Goal: Communication & Community: Answer question/provide support

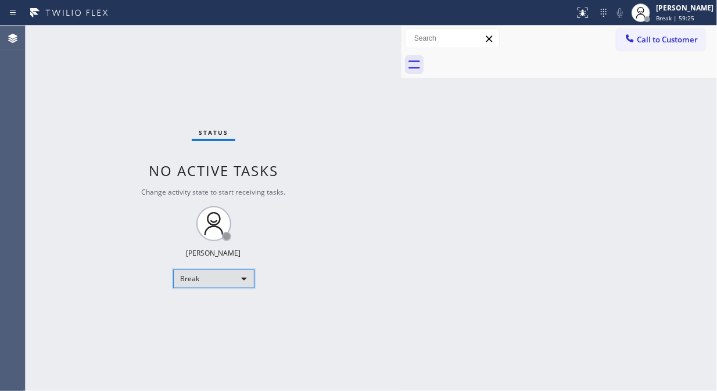
click at [203, 283] on div "Break" at bounding box center [213, 278] width 81 height 19
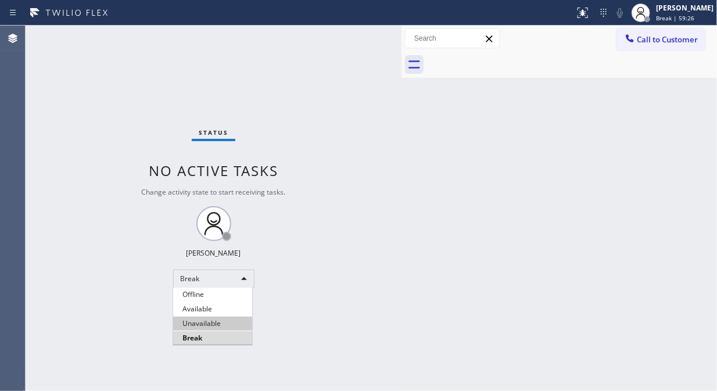
click at [219, 325] on li "Unavailable" at bounding box center [212, 323] width 79 height 14
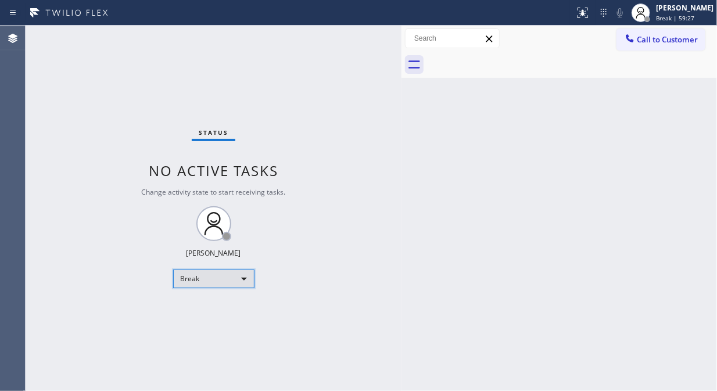
click at [222, 283] on div "Break" at bounding box center [213, 278] width 81 height 19
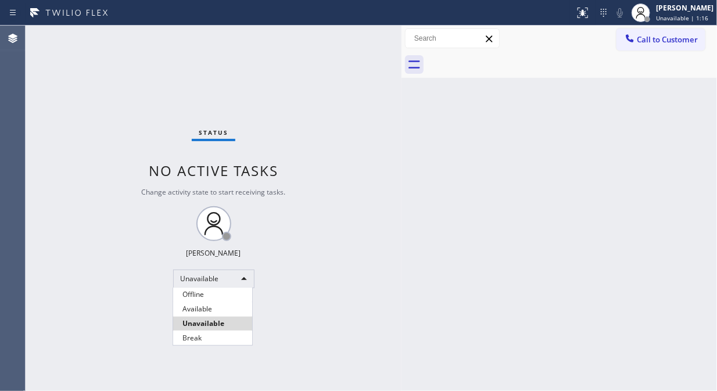
click at [239, 322] on li "Unavailable" at bounding box center [212, 323] width 79 height 14
click at [349, 294] on div "Status No active tasks Change activity state to start receiving tasks. [PERSON_…" at bounding box center [214, 208] width 376 height 365
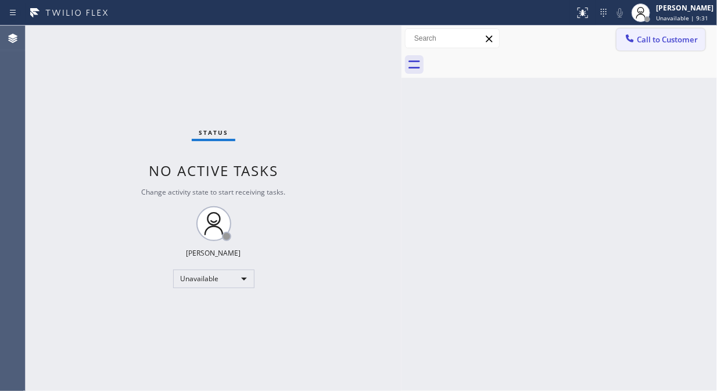
click at [625, 47] on button "Call to Customer" at bounding box center [660, 39] width 89 height 22
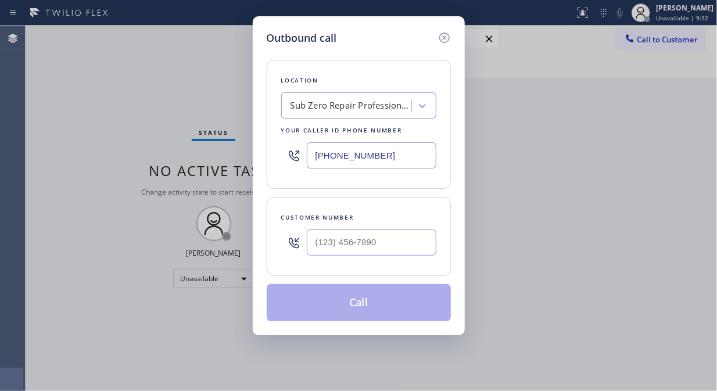
click at [369, 107] on div "Sub Zero Repair Professionals" at bounding box center [351, 105] width 122 height 13
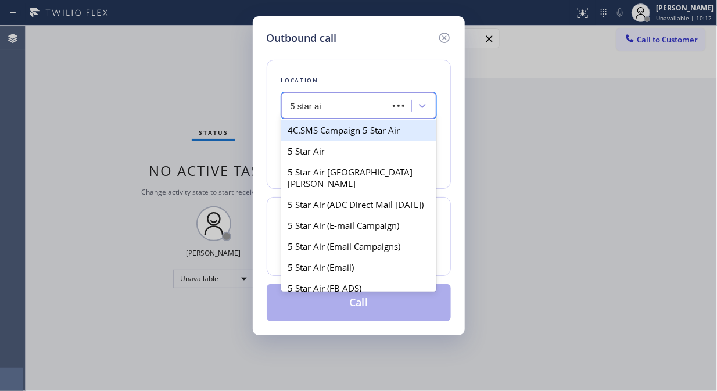
type input "5 star air"
click at [323, 135] on div "5 Star Air" at bounding box center [358, 130] width 155 height 21
type input "[PHONE_NUMBER]"
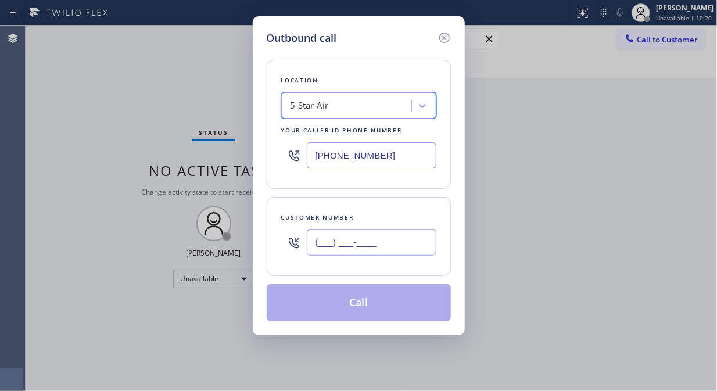
click at [317, 240] on input "(___) ___-____" at bounding box center [372, 242] width 130 height 26
paste input "310) 829-9378"
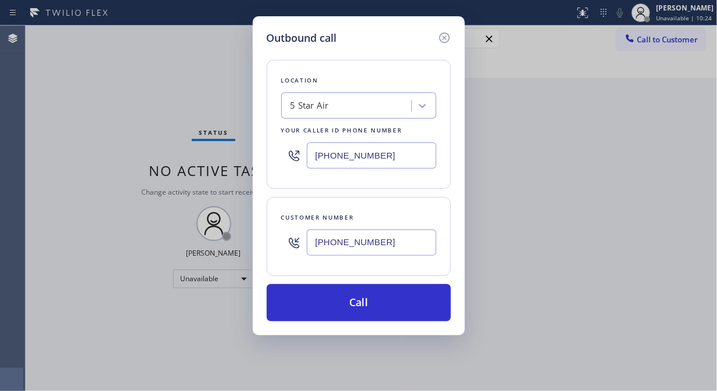
type input "[PHONE_NUMBER]"
click at [114, 131] on div "Outbound call Location 5 Star Air Your caller id phone number [PHONE_NUMBER] Cu…" at bounding box center [358, 195] width 717 height 391
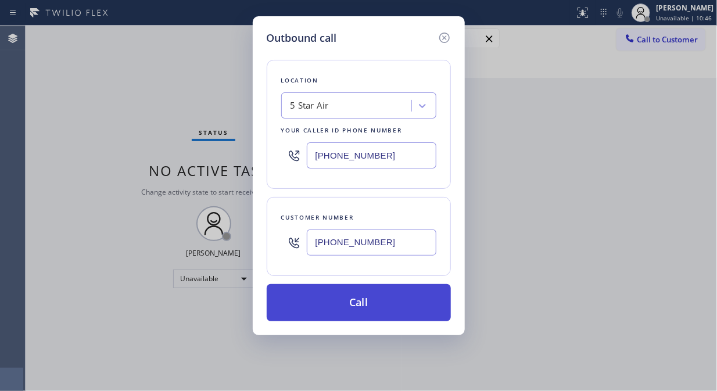
click at [355, 309] on button "Call" at bounding box center [359, 302] width 184 height 37
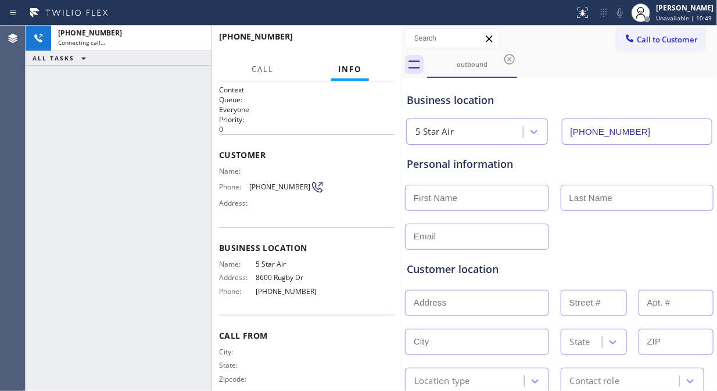
type input "[PHONE_NUMBER]"
click at [624, 13] on icon at bounding box center [620, 13] width 14 height 14
click at [372, 39] on span "HANG UP" at bounding box center [367, 42] width 35 height 8
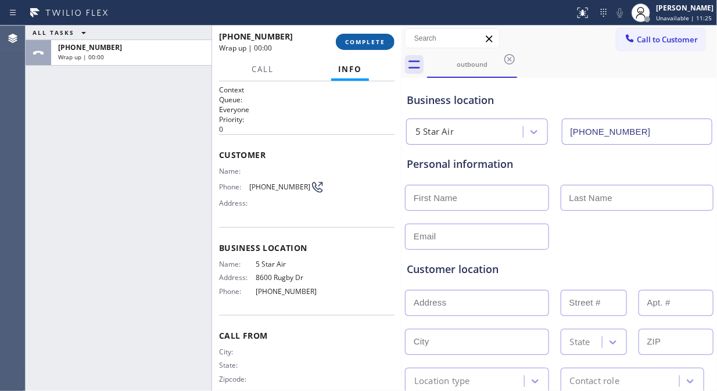
click at [372, 39] on span "COMPLETE" at bounding box center [365, 42] width 40 height 8
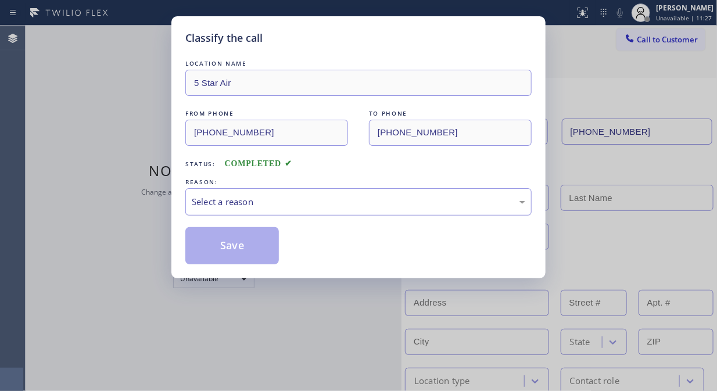
click at [367, 195] on div "Select a reason" at bounding box center [358, 201] width 333 height 13
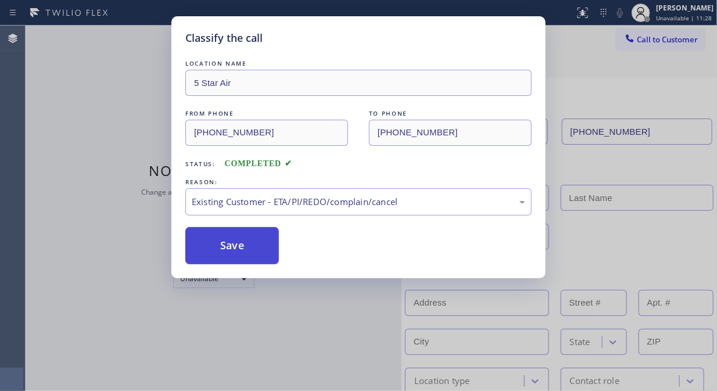
click at [247, 256] on button "Save" at bounding box center [231, 245] width 93 height 37
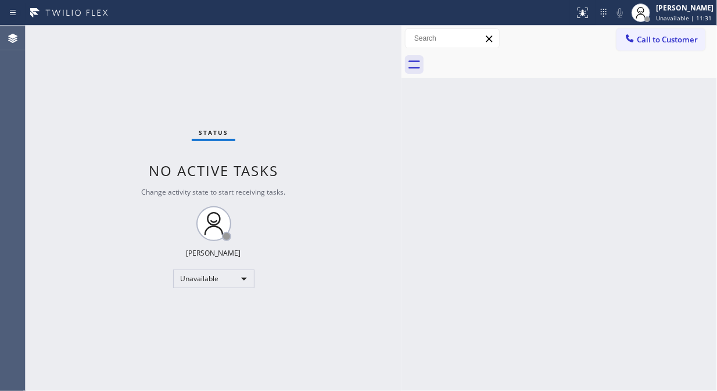
click at [649, 39] on span "Call to Customer" at bounding box center [666, 39] width 61 height 10
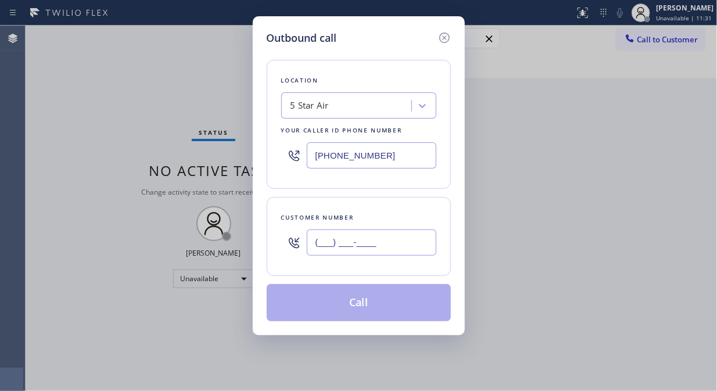
click at [368, 239] on input "(___) ___-____" at bounding box center [372, 242] width 130 height 26
paste input "323) 465-4663"
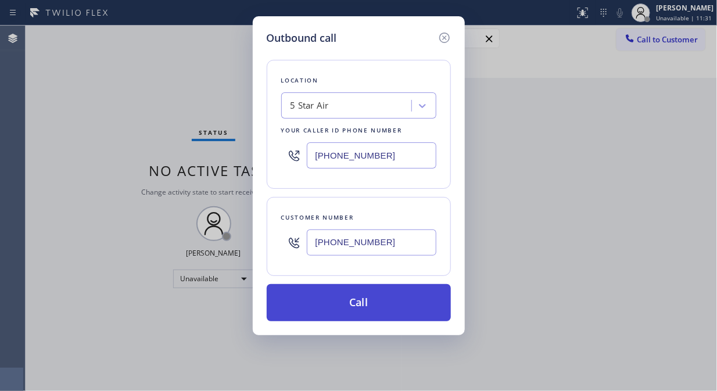
type input "[PHONE_NUMBER]"
click at [379, 308] on button "Call" at bounding box center [359, 302] width 184 height 37
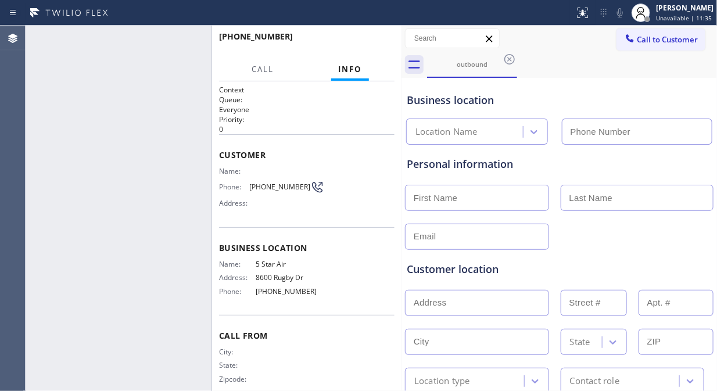
type input "[PHONE_NUMBER]"
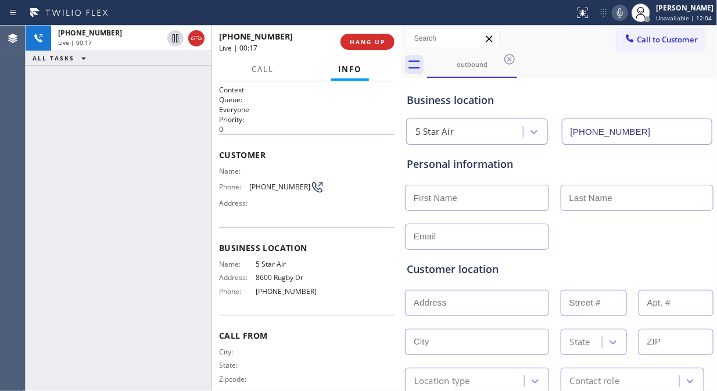
click at [626, 13] on icon at bounding box center [620, 13] width 14 height 14
click at [596, 89] on div "Business location 5 Star Air [PHONE_NUMBER]" at bounding box center [559, 113] width 310 height 64
click at [382, 44] on span "HANG UP" at bounding box center [367, 42] width 35 height 8
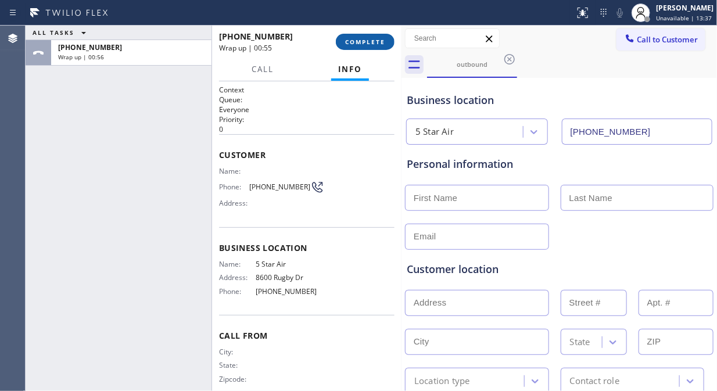
click at [363, 42] on span "COMPLETE" at bounding box center [365, 42] width 40 height 8
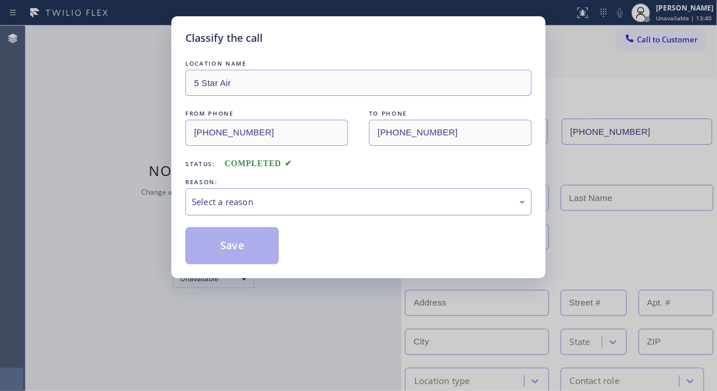
click at [350, 204] on div "Select a reason" at bounding box center [358, 201] width 333 height 13
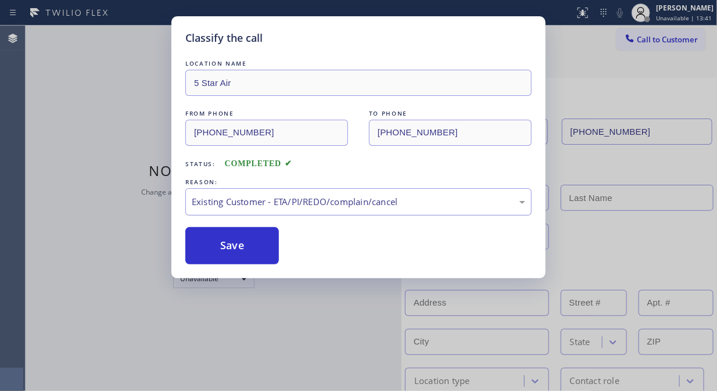
click at [337, 202] on div "Existing Customer - ETA/PI/REDO/complain/cancel" at bounding box center [358, 201] width 333 height 13
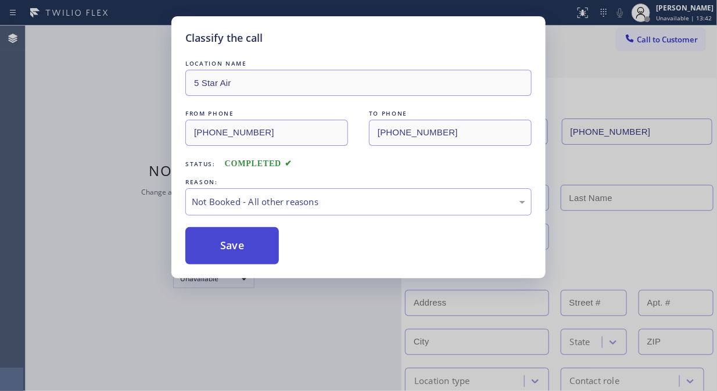
click at [224, 228] on button "Save" at bounding box center [231, 245] width 93 height 37
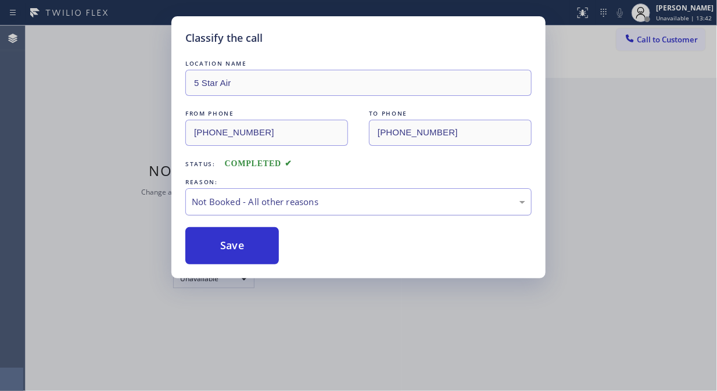
drag, startPoint x: 229, startPoint y: 244, endPoint x: 404, endPoint y: 207, distance: 179.4
click at [235, 244] on button "Save" at bounding box center [231, 245] width 93 height 37
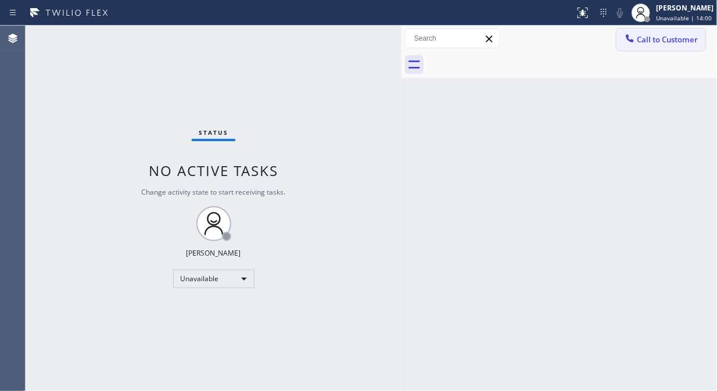
click at [660, 49] on button "Call to Customer" at bounding box center [660, 39] width 89 height 22
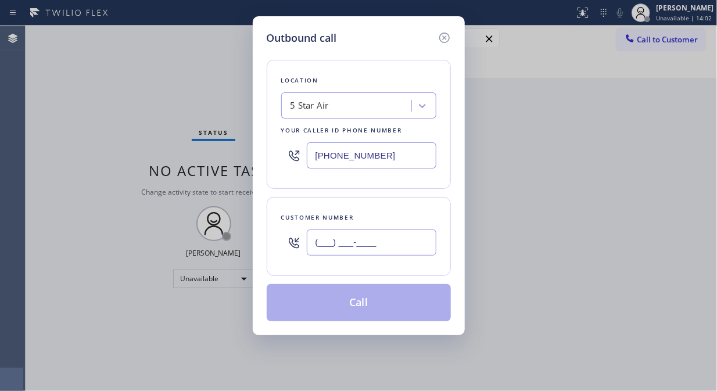
click at [321, 246] on input "(___) ___-____" at bounding box center [372, 242] width 130 height 26
paste input "323) 963-5283"
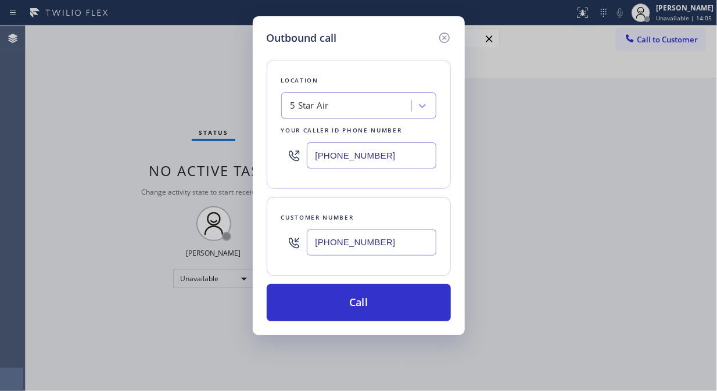
type input "[PHONE_NUMBER]"
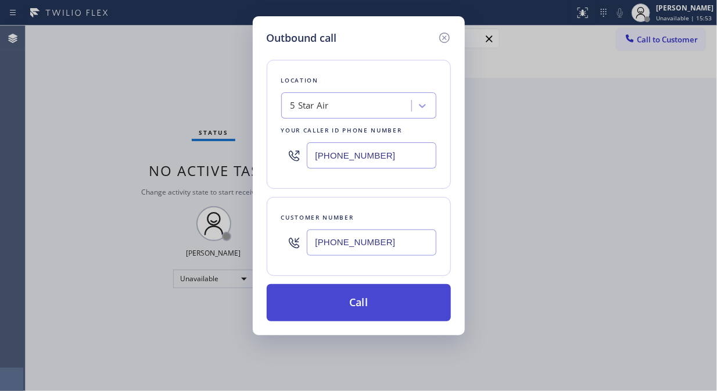
click at [359, 312] on button "Call" at bounding box center [359, 302] width 184 height 37
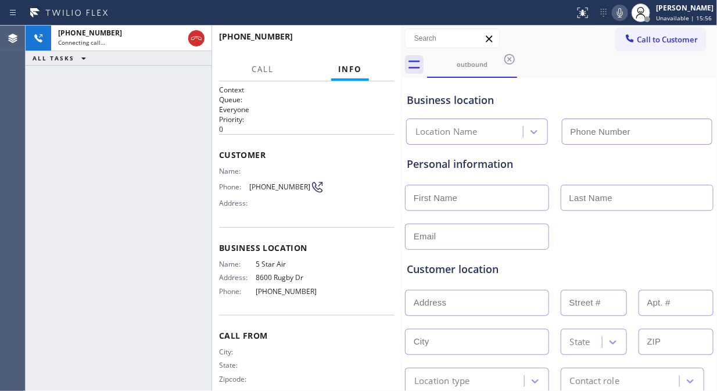
type input "[PHONE_NUMBER]"
click at [617, 15] on icon at bounding box center [620, 13] width 14 height 14
click at [624, 12] on icon at bounding box center [620, 13] width 14 height 14
click at [624, 15] on icon at bounding box center [620, 13] width 14 height 14
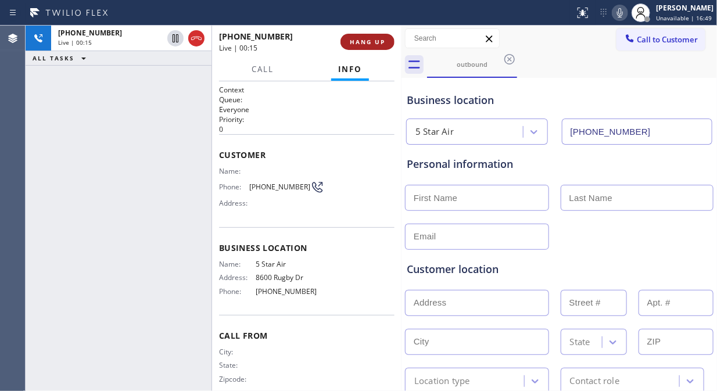
click at [351, 37] on button "HANG UP" at bounding box center [367, 42] width 54 height 16
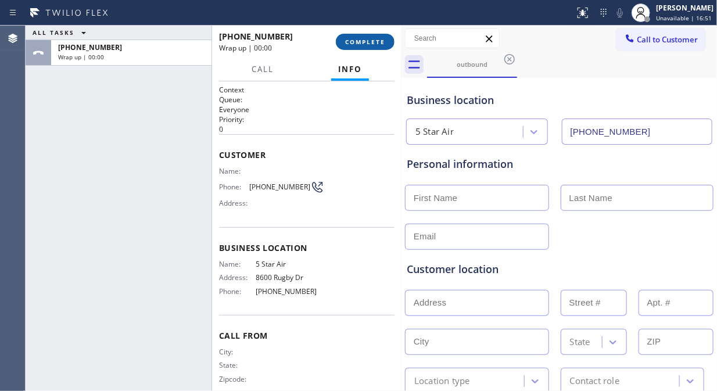
click at [353, 37] on button "COMPLETE" at bounding box center [365, 42] width 59 height 16
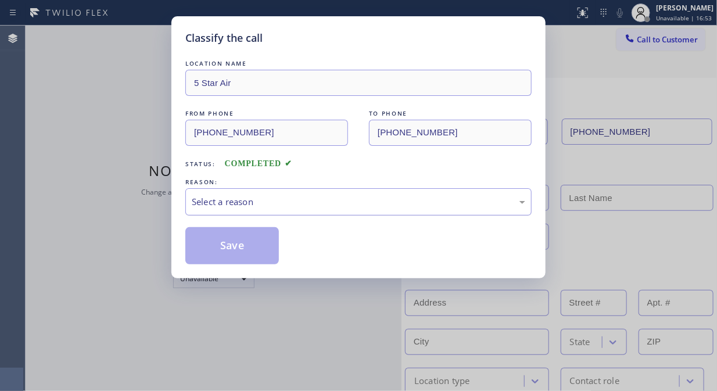
click at [297, 207] on div "Select a reason" at bounding box center [358, 201] width 333 height 13
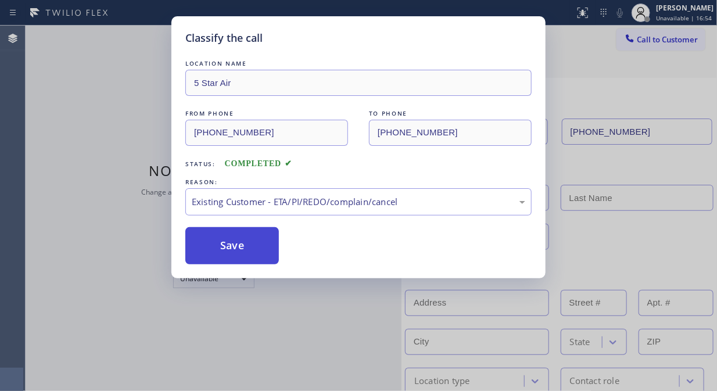
click at [250, 250] on button "Save" at bounding box center [231, 245] width 93 height 37
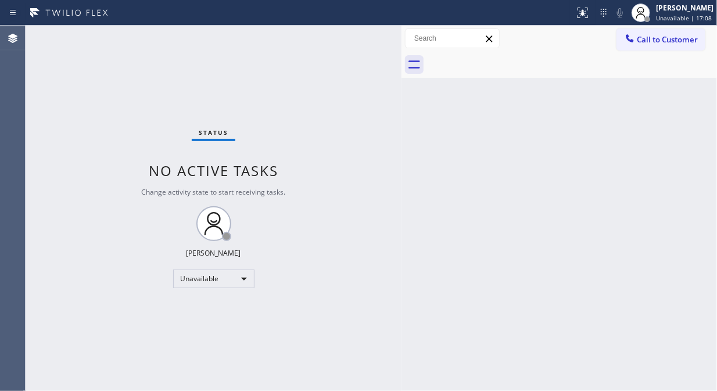
click at [650, 35] on span "Call to Customer" at bounding box center [666, 39] width 61 height 10
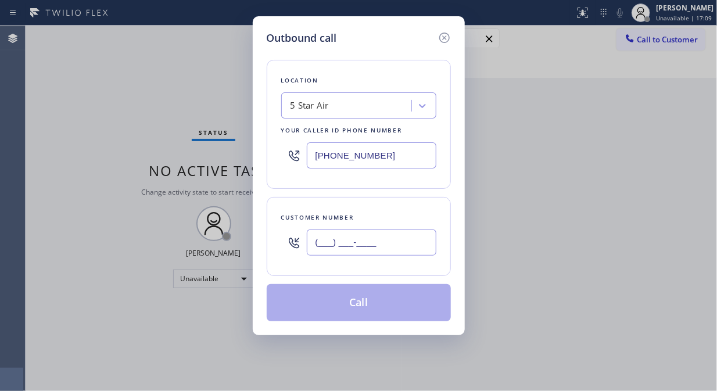
click at [346, 231] on input "(___) ___-____" at bounding box center [372, 242] width 130 height 26
paste input "888) 850-2444"
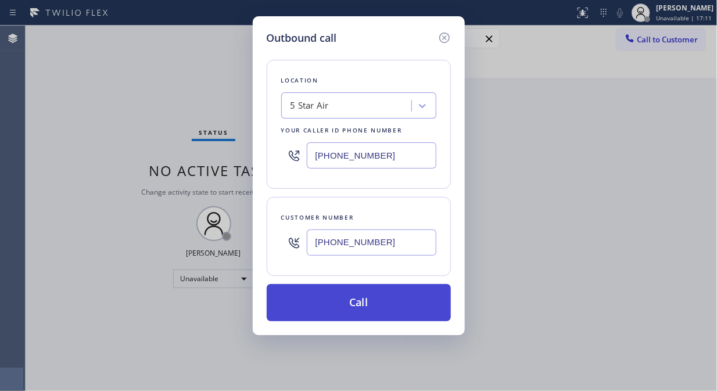
type input "[PHONE_NUMBER]"
click at [372, 305] on button "Call" at bounding box center [359, 302] width 184 height 37
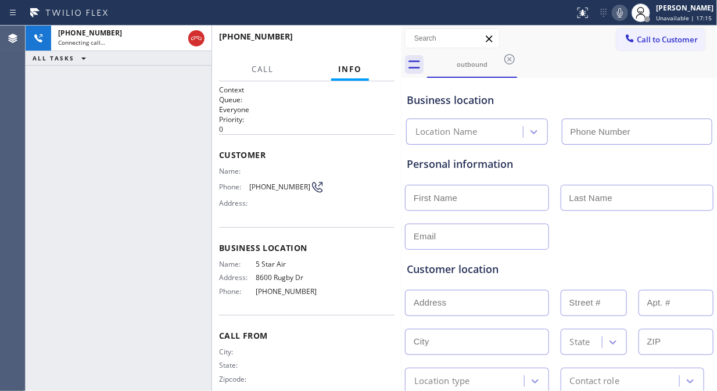
click at [624, 12] on icon at bounding box center [620, 13] width 14 height 14
type input "[PHONE_NUMBER]"
click at [623, 13] on icon at bounding box center [620, 12] width 6 height 9
click at [624, 12] on icon at bounding box center [620, 13] width 14 height 14
click at [347, 39] on button "HANG UP" at bounding box center [367, 42] width 54 height 16
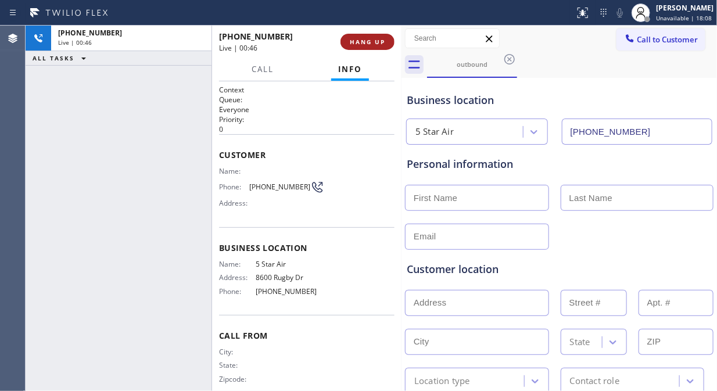
click at [347, 39] on button "HANG UP" at bounding box center [367, 42] width 54 height 16
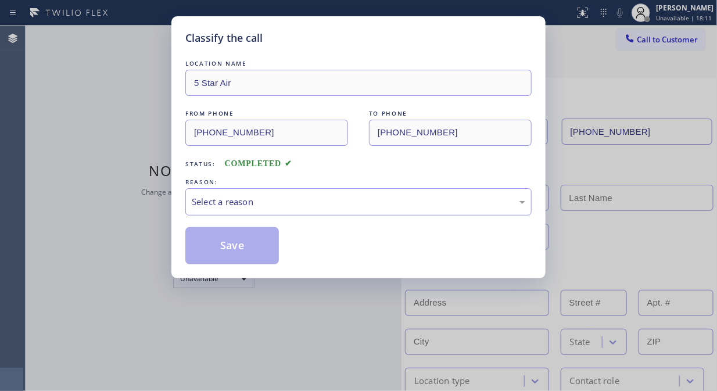
click at [347, 39] on div "Classify the call LOCATION NAME 5 Star Appliance Repair FROM PHONE [PHONE_NUMBE…" at bounding box center [371, 208] width 691 height 365
click at [377, 206] on div "Select a reason" at bounding box center [358, 201] width 333 height 13
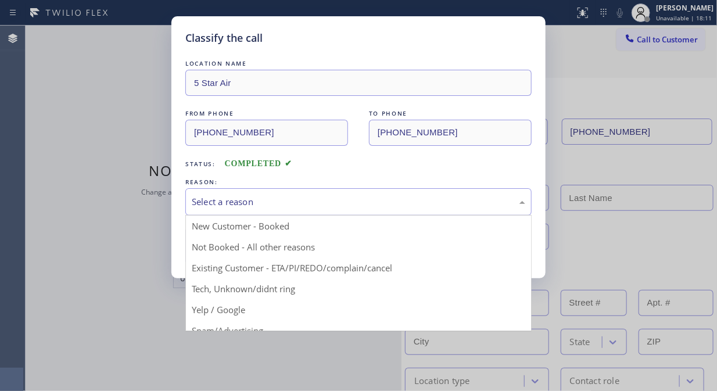
drag, startPoint x: 362, startPoint y: 266, endPoint x: 351, endPoint y: 265, distance: 11.1
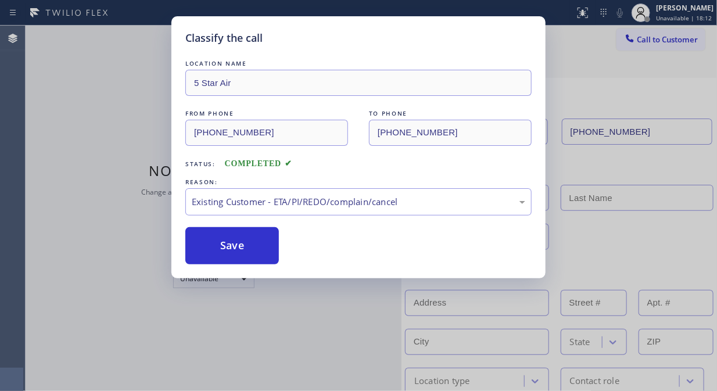
drag, startPoint x: 244, startPoint y: 253, endPoint x: 467, endPoint y: 13, distance: 326.7
click at [244, 253] on button "Save" at bounding box center [231, 245] width 93 height 37
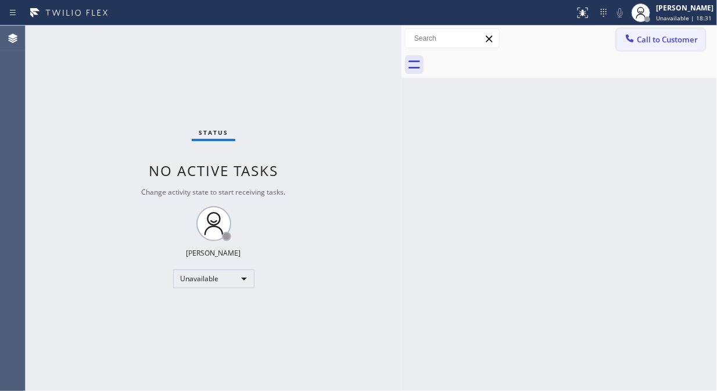
click at [633, 46] on button "Call to Customer" at bounding box center [660, 39] width 89 height 22
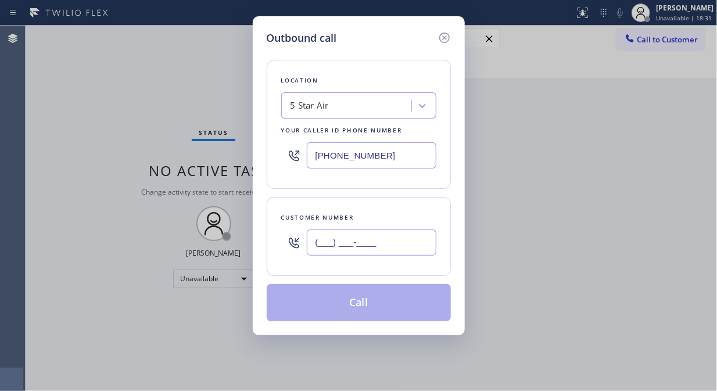
click at [360, 232] on input "(___) ___-____" at bounding box center [372, 242] width 130 height 26
paste input "323) 467-3680"
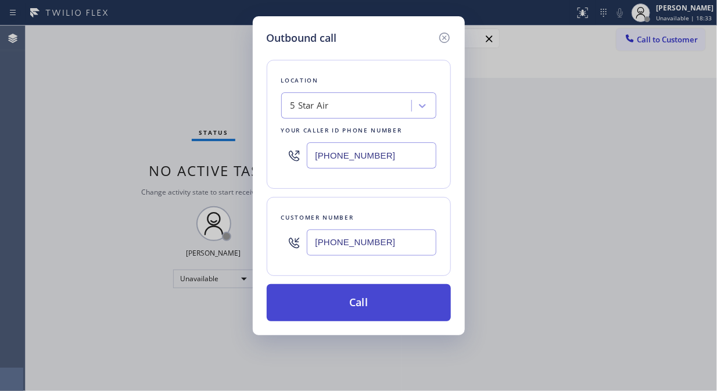
type input "[PHONE_NUMBER]"
click at [364, 311] on button "Call" at bounding box center [359, 302] width 184 height 37
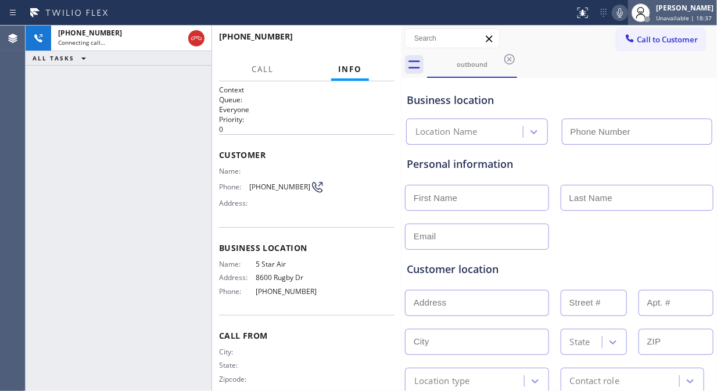
type input "[PHONE_NUMBER]"
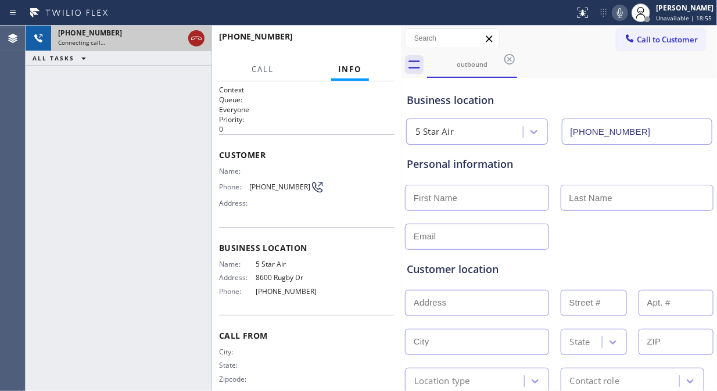
click at [196, 38] on icon at bounding box center [196, 38] width 10 height 3
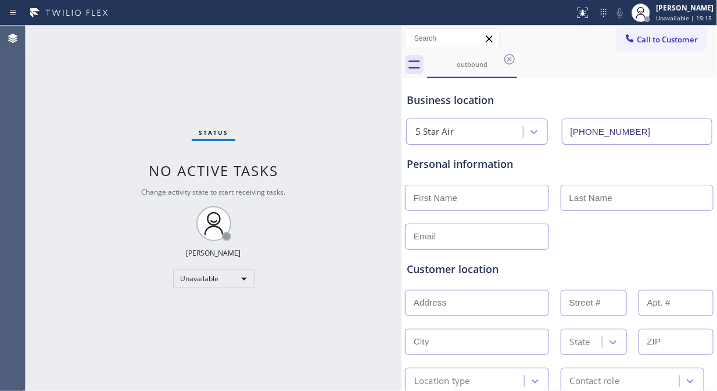
click at [625, 46] on button "Call to Customer" at bounding box center [660, 39] width 89 height 22
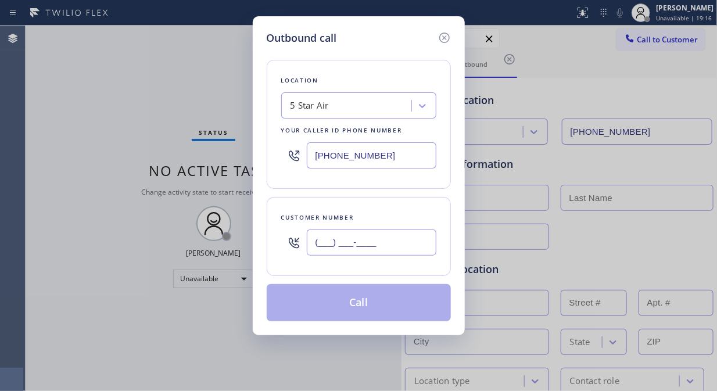
click at [347, 253] on input "(___) ___-____" at bounding box center [372, 242] width 130 height 26
paste input "213) 973-8040"
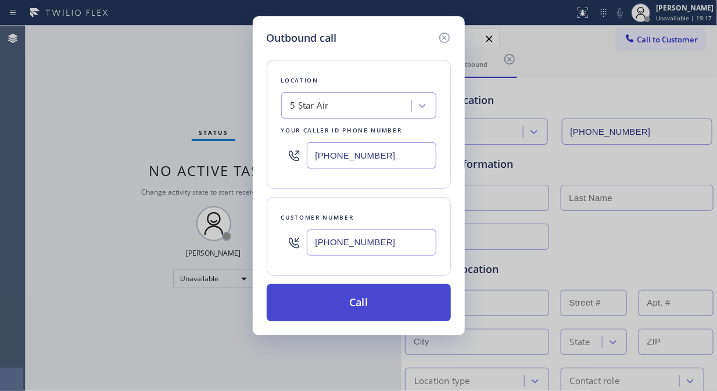
type input "[PHONE_NUMBER]"
click at [393, 303] on button "Call" at bounding box center [359, 302] width 184 height 37
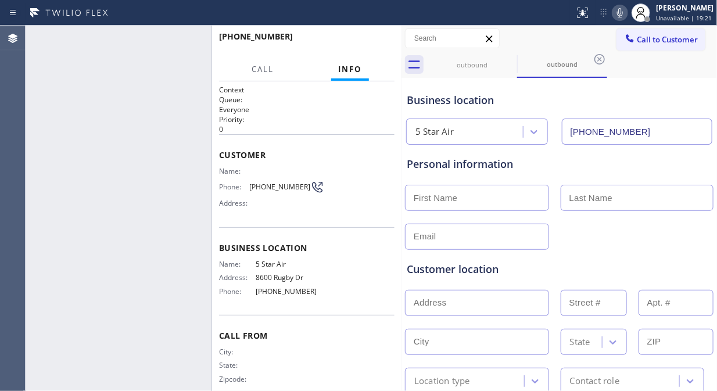
type input "[PHONE_NUMBER]"
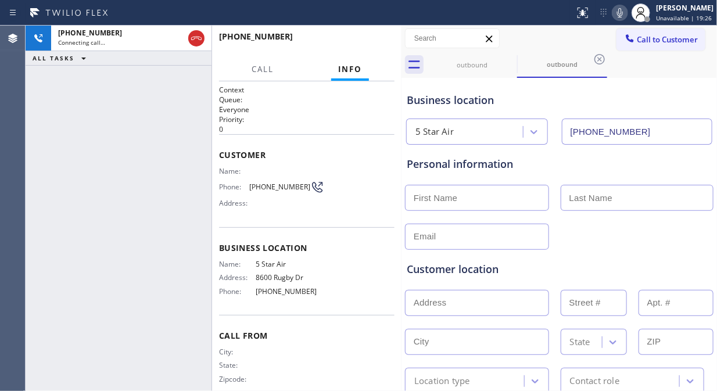
click at [625, 12] on icon at bounding box center [620, 13] width 14 height 14
click at [624, 12] on rect at bounding box center [620, 12] width 8 height 8
click at [624, 14] on icon at bounding box center [620, 13] width 14 height 14
click at [624, 13] on icon at bounding box center [620, 13] width 14 height 14
click at [365, 41] on span "HANG UP" at bounding box center [367, 42] width 35 height 8
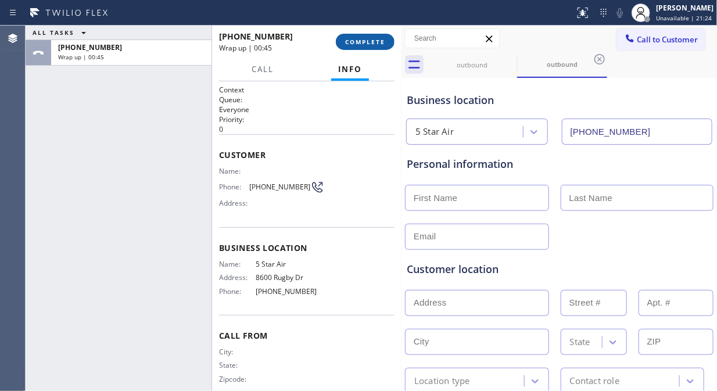
click at [355, 45] on span "COMPLETE" at bounding box center [365, 42] width 40 height 8
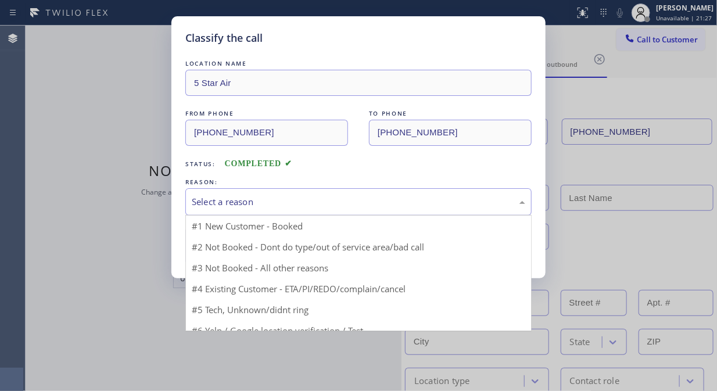
click at [352, 204] on div "Select a reason" at bounding box center [358, 201] width 333 height 13
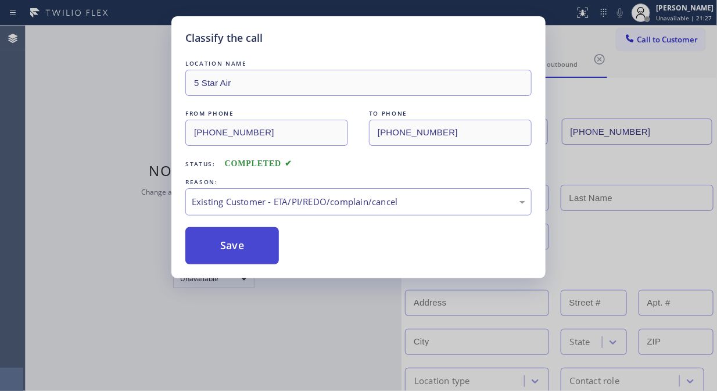
click at [232, 261] on button "Save" at bounding box center [231, 245] width 93 height 37
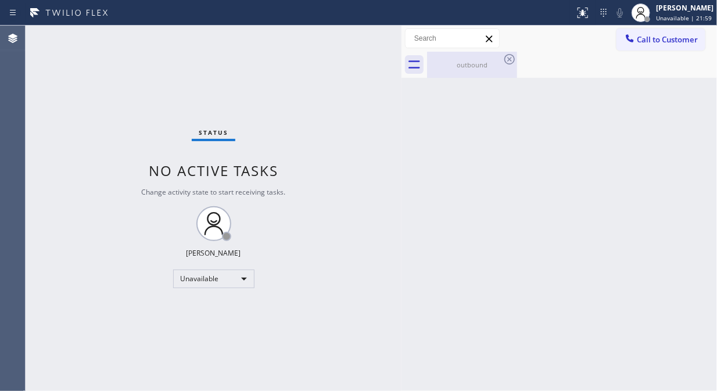
click at [467, 73] on div "outbound" at bounding box center [472, 65] width 88 height 26
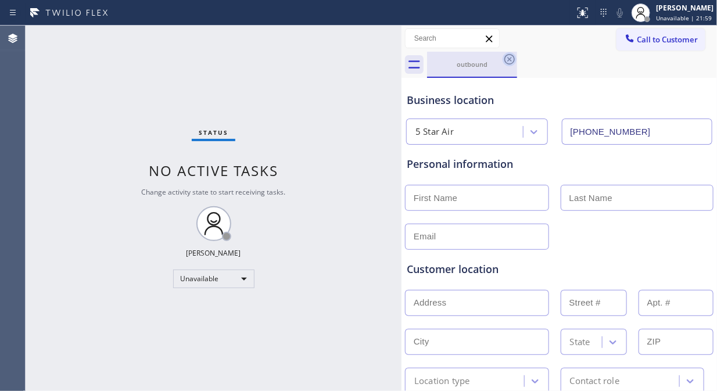
click at [506, 59] on icon at bounding box center [509, 59] width 14 height 14
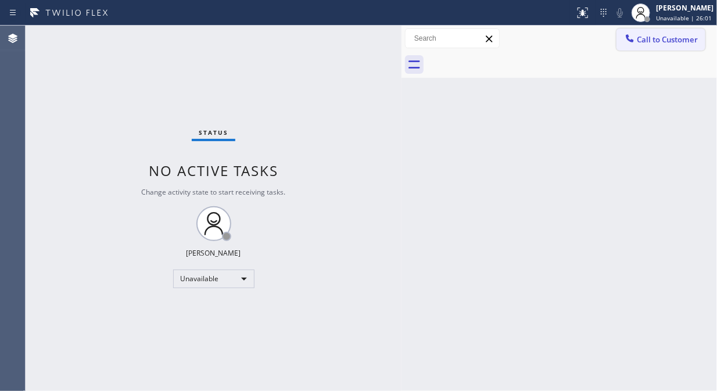
click at [636, 42] on span "Call to Customer" at bounding box center [666, 39] width 61 height 10
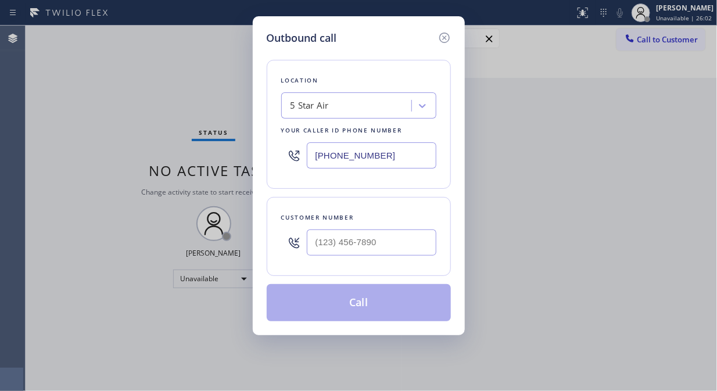
drag, startPoint x: 388, startPoint y: 156, endPoint x: 306, endPoint y: 155, distance: 81.9
click at [306, 155] on div "[PHONE_NUMBER]" at bounding box center [358, 155] width 155 height 38
click at [106, 117] on div "Outbound call Location 5 Star Air Your caller id phone number [PHONE_NUMBER] Cu…" at bounding box center [358, 195] width 717 height 391
click at [320, 246] on input "(___) ___-____" at bounding box center [372, 242] width 130 height 26
paste input "818) 429-3407"
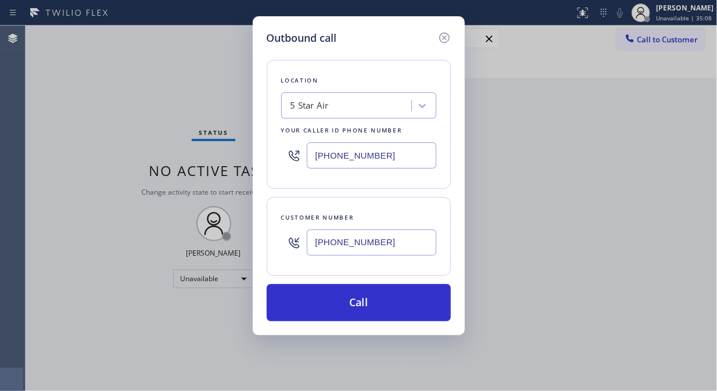
type input "[PHONE_NUMBER]"
click at [149, 53] on div "Outbound call Location 5 Star Air Your caller id phone number [PHONE_NUMBER] Cu…" at bounding box center [358, 195] width 717 height 391
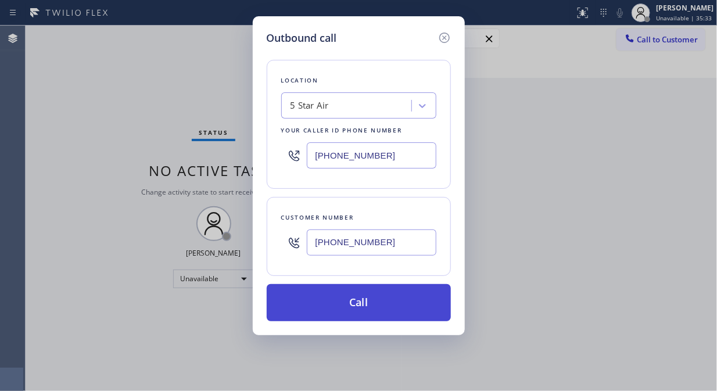
click at [408, 305] on button "Call" at bounding box center [359, 302] width 184 height 37
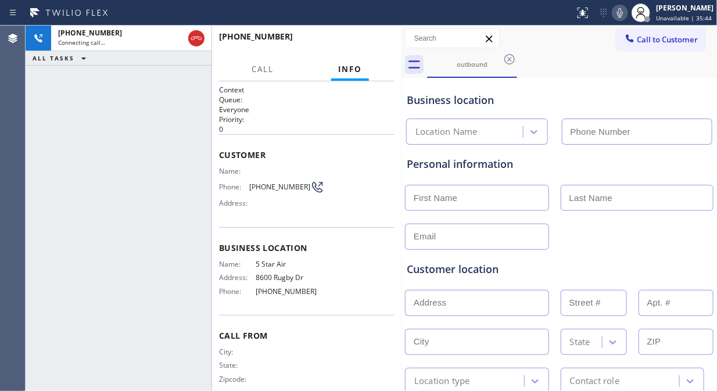
type input "[PHONE_NUMBER]"
click at [119, 148] on div "[PHONE_NUMBER] Live | 00:02 ALL TASKS ALL TASKS ACTIVE TASKS TASKS IN WRAP UP" at bounding box center [119, 208] width 186 height 365
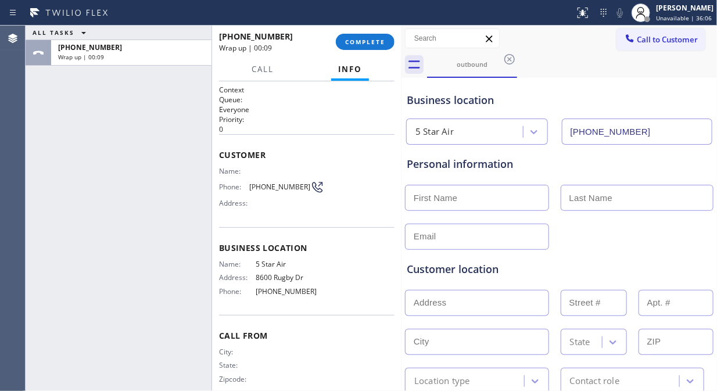
click at [60, 132] on div "ALL TASKS ALL TASKS ACTIVE TASKS TASKS IN WRAP UP [PHONE_NUMBER] Wrap up | 00:09" at bounding box center [119, 208] width 186 height 365
click at [369, 44] on span "COMPLETE" at bounding box center [365, 42] width 40 height 8
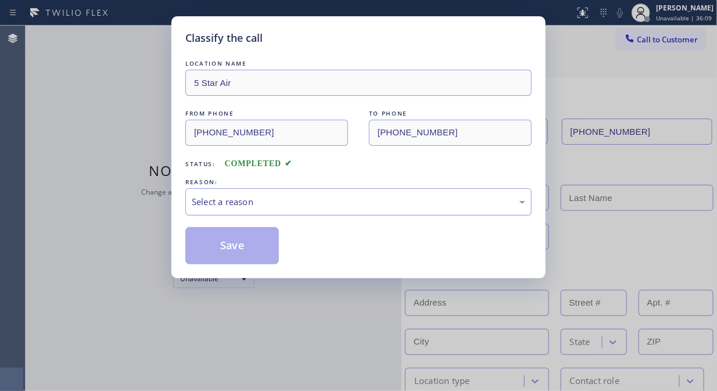
click at [365, 205] on div "Select a reason" at bounding box center [358, 201] width 333 height 13
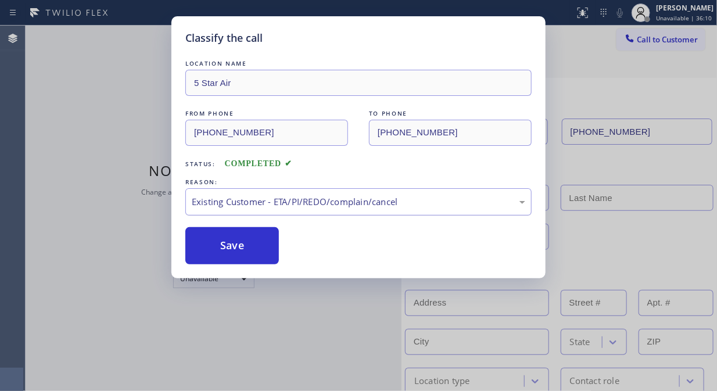
click at [274, 204] on div "Existing Customer - ETA/PI/REDO/complain/cancel" at bounding box center [358, 201] width 333 height 13
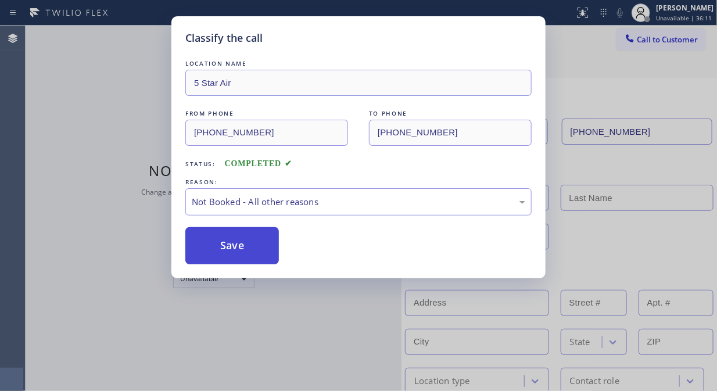
click at [234, 244] on button "Save" at bounding box center [231, 245] width 93 height 37
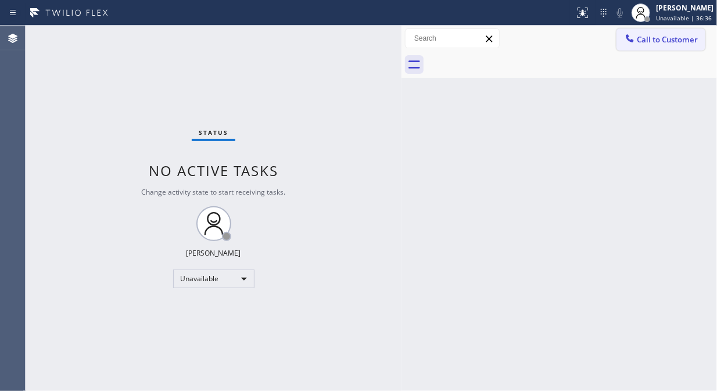
click at [632, 39] on icon at bounding box center [630, 38] width 8 height 8
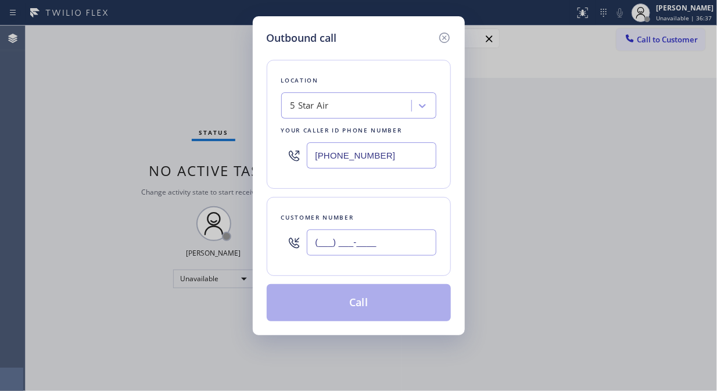
click at [357, 240] on input "(___) ___-____" at bounding box center [372, 242] width 130 height 26
paste input "747) 218-7880"
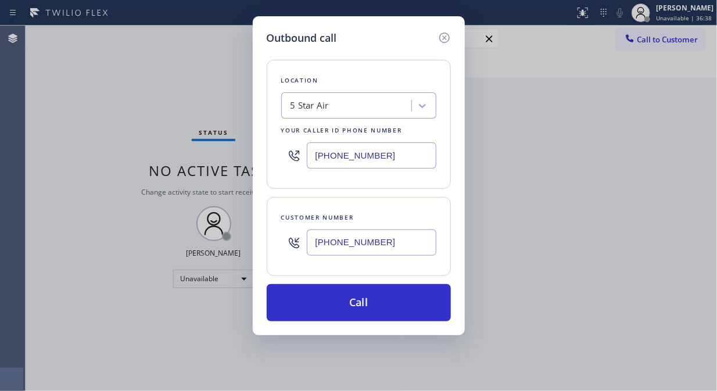
type input "[PHONE_NUMBER]"
drag, startPoint x: 136, startPoint y: 117, endPoint x: 242, endPoint y: 159, distance: 114.0
click at [136, 117] on div "Outbound call Location 5 Star Air Your caller id phone number [PHONE_NUMBER] Cu…" at bounding box center [358, 195] width 717 height 391
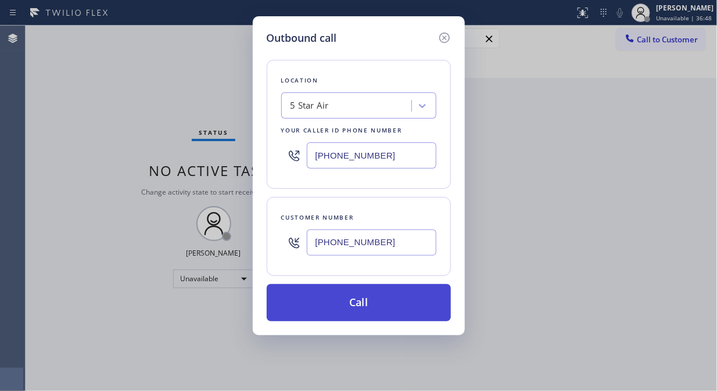
click at [347, 303] on button "Call" at bounding box center [359, 302] width 184 height 37
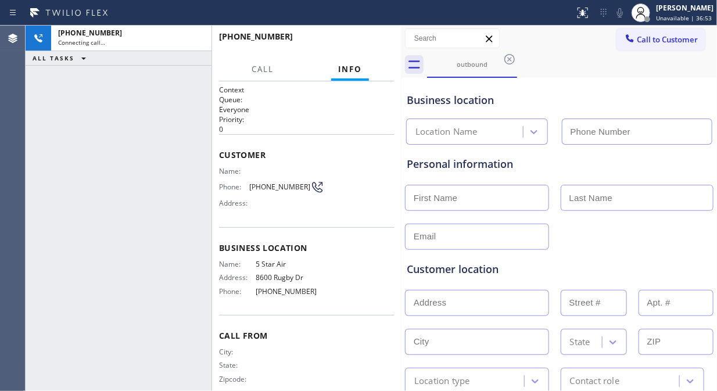
type input "[PHONE_NUMBER]"
click at [625, 14] on icon at bounding box center [620, 13] width 14 height 14
click at [623, 13] on icon at bounding box center [620, 12] width 6 height 9
click at [366, 44] on span "HANG UP" at bounding box center [367, 42] width 35 height 8
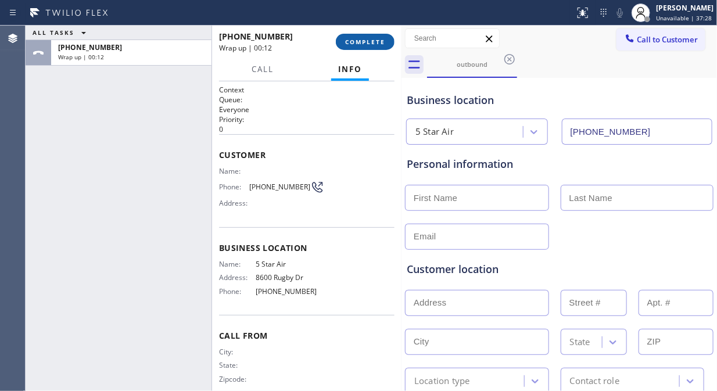
click at [387, 46] on button "COMPLETE" at bounding box center [365, 42] width 59 height 16
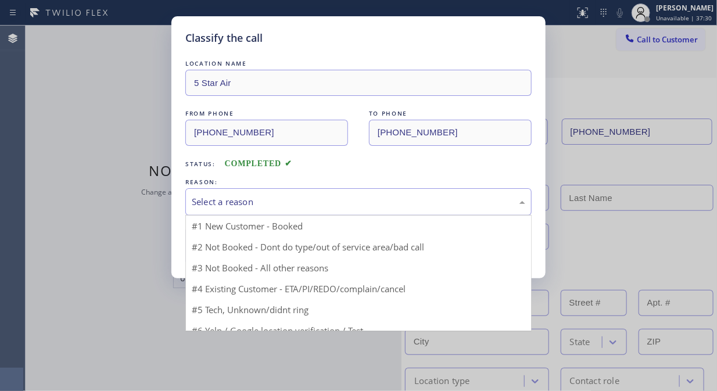
click at [376, 206] on div "Select a reason" at bounding box center [358, 201] width 333 height 13
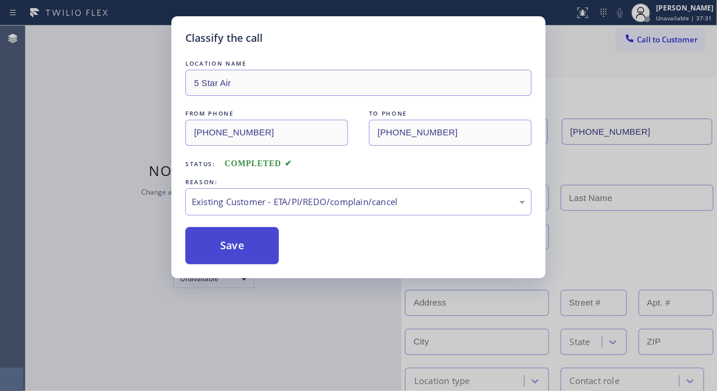
click at [210, 262] on button "Save" at bounding box center [231, 245] width 93 height 37
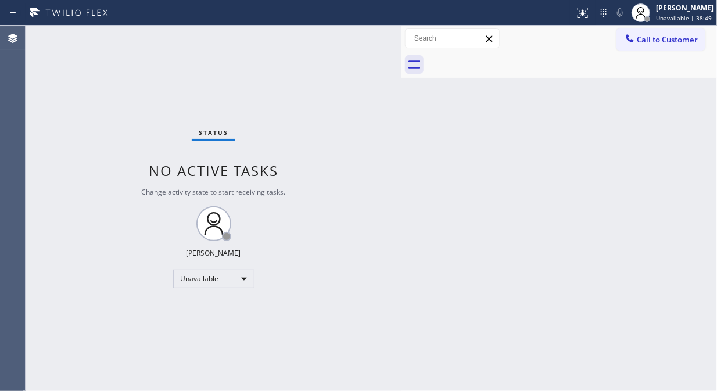
click at [100, 51] on div "Status No active tasks Change activity state to start receiving tasks. [PERSON_…" at bounding box center [214, 208] width 376 height 365
click at [641, 39] on span "Call to Customer" at bounding box center [666, 39] width 61 height 10
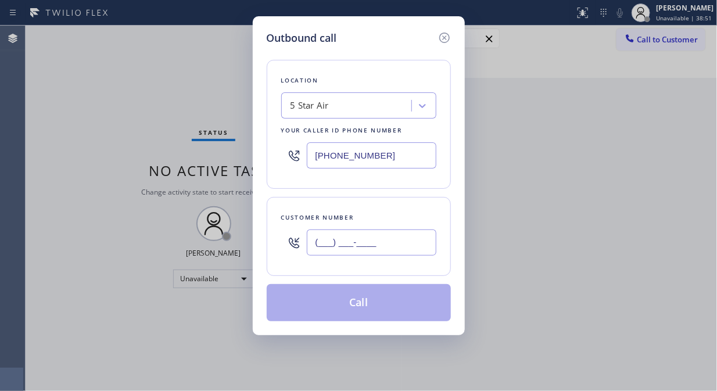
click at [319, 244] on input "(___) ___-____" at bounding box center [372, 242] width 130 height 26
paste input "323) 733-0074"
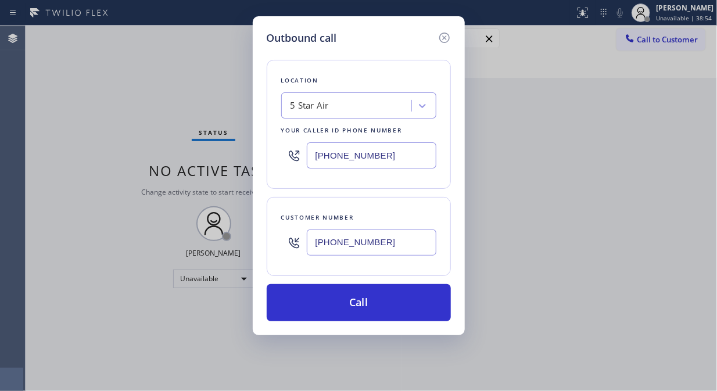
type input "[PHONE_NUMBER]"
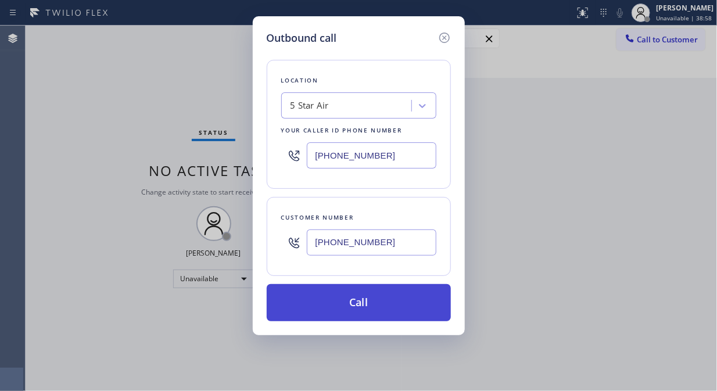
click at [358, 300] on button "Call" at bounding box center [359, 302] width 184 height 37
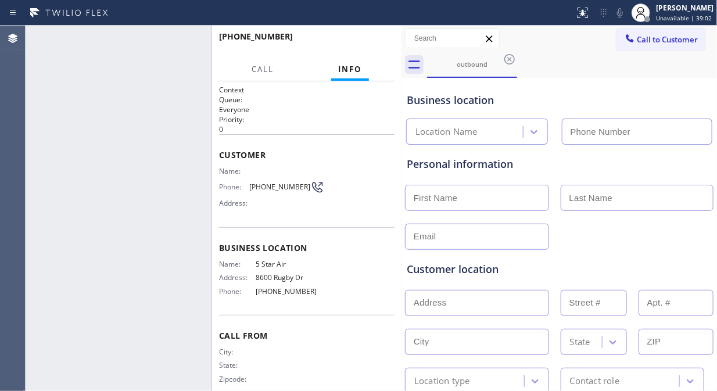
type input "[PHONE_NUMBER]"
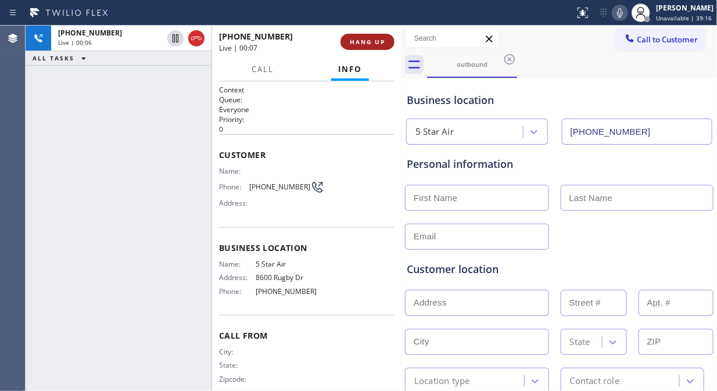
click at [378, 41] on span "HANG UP" at bounding box center [367, 42] width 35 height 8
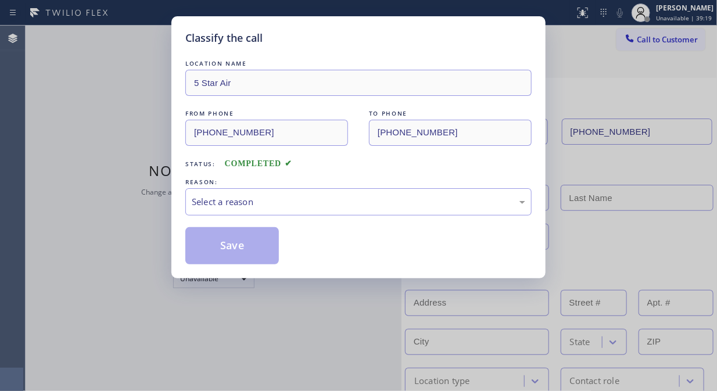
click at [378, 41] on div "Classify the call" at bounding box center [358, 38] width 346 height 16
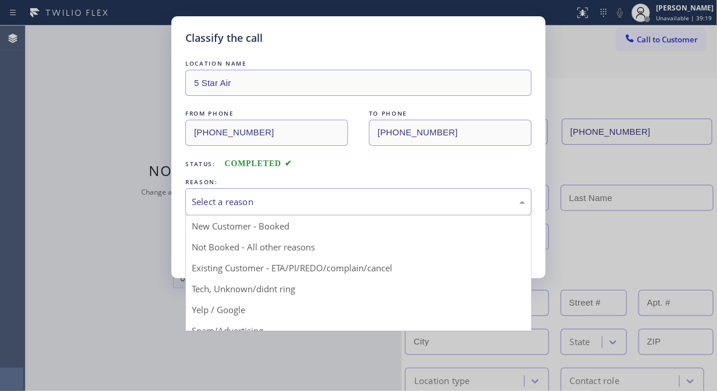
click at [357, 200] on div "Select a reason" at bounding box center [358, 201] width 333 height 13
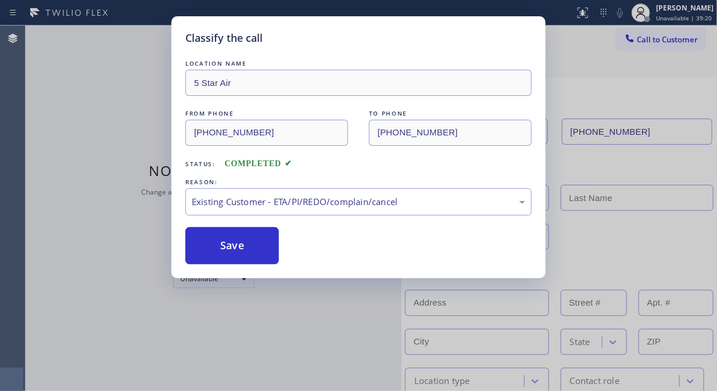
click at [236, 239] on button "Save" at bounding box center [231, 245] width 93 height 37
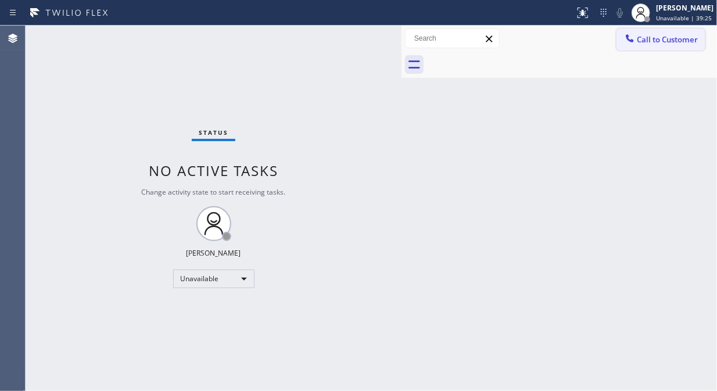
click at [633, 42] on icon at bounding box center [630, 38] width 8 height 8
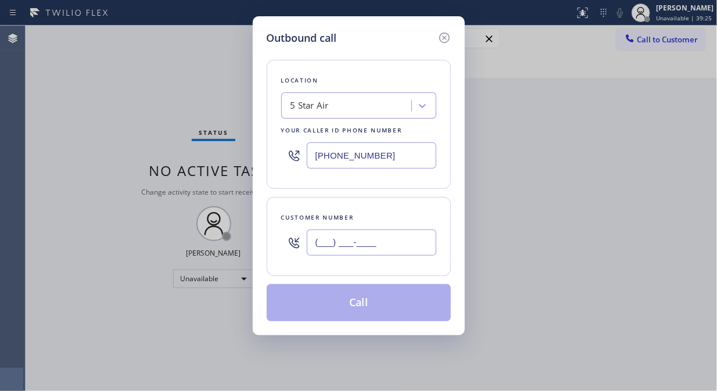
click at [314, 239] on input "(___) ___-____" at bounding box center [372, 242] width 130 height 26
paste input "213) 619-4017"
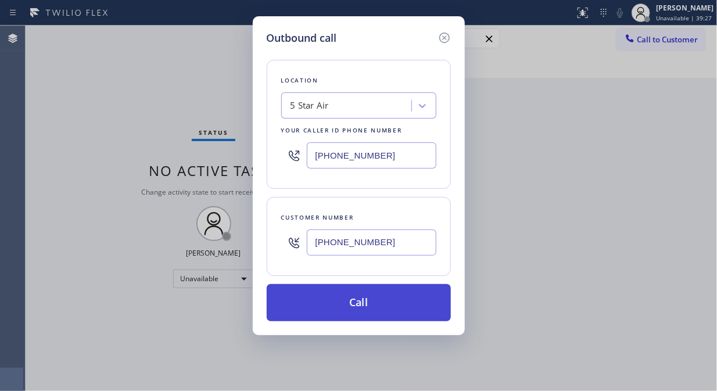
type input "[PHONE_NUMBER]"
click at [380, 305] on button "Call" at bounding box center [359, 302] width 184 height 37
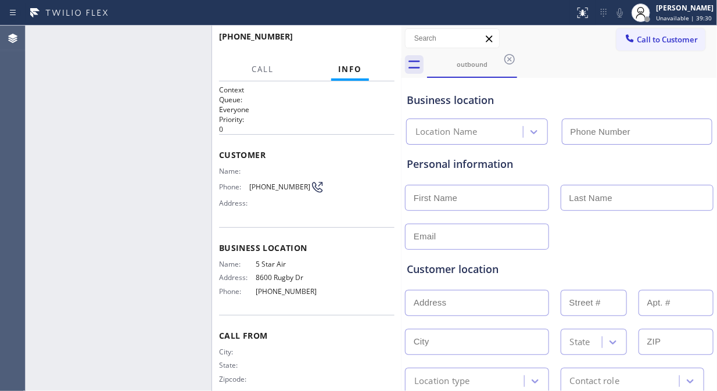
type input "[PHONE_NUMBER]"
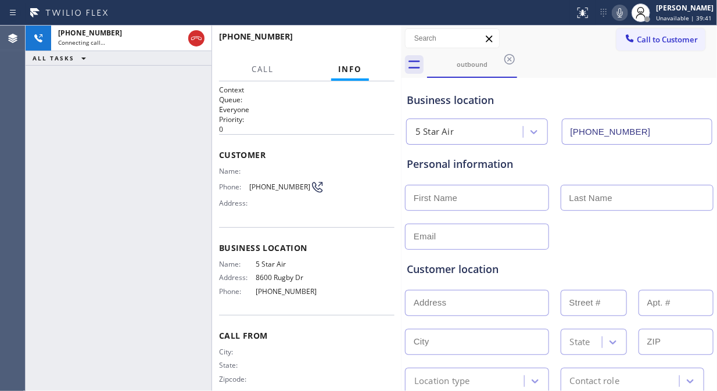
click at [625, 14] on icon at bounding box center [620, 13] width 14 height 14
click at [624, 13] on icon at bounding box center [620, 13] width 14 height 14
click at [357, 41] on span "HANG UP" at bounding box center [367, 42] width 35 height 8
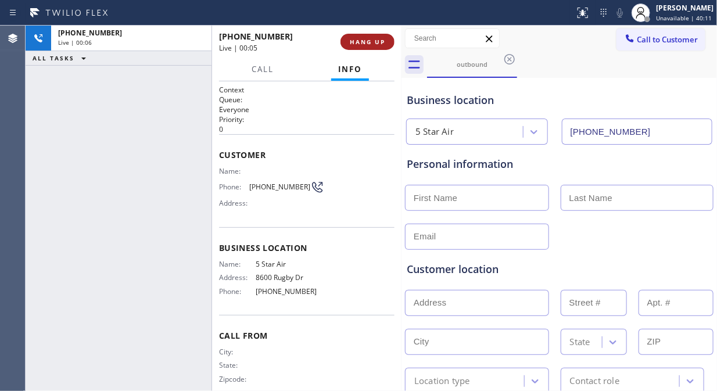
click at [357, 41] on span "HANG UP" at bounding box center [367, 42] width 35 height 8
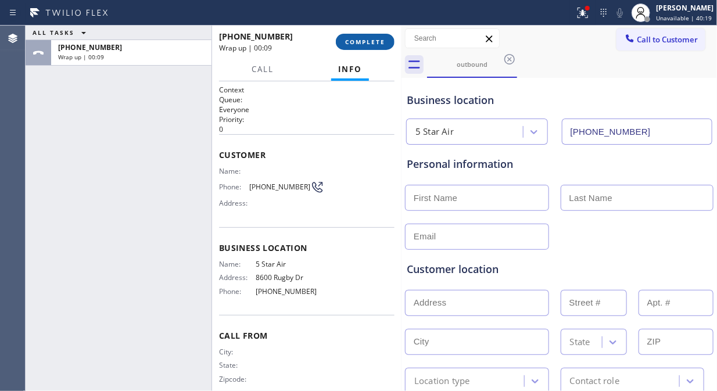
click at [375, 43] on span "COMPLETE" at bounding box center [365, 42] width 40 height 8
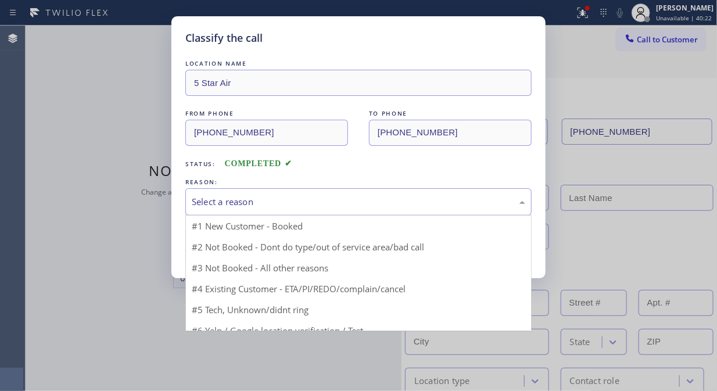
click at [363, 206] on div "Select a reason" at bounding box center [358, 201] width 333 height 13
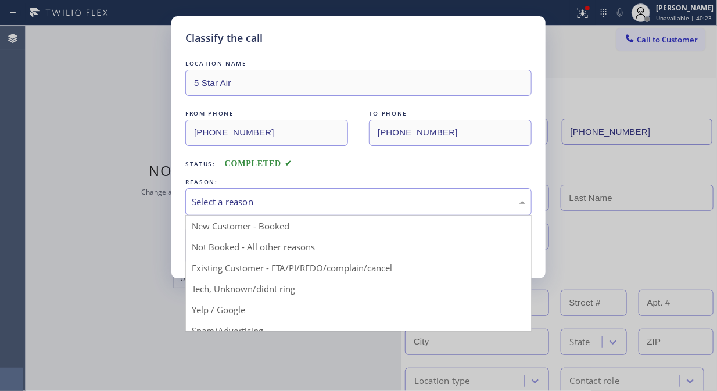
drag, startPoint x: 312, startPoint y: 250, endPoint x: 267, endPoint y: 250, distance: 44.7
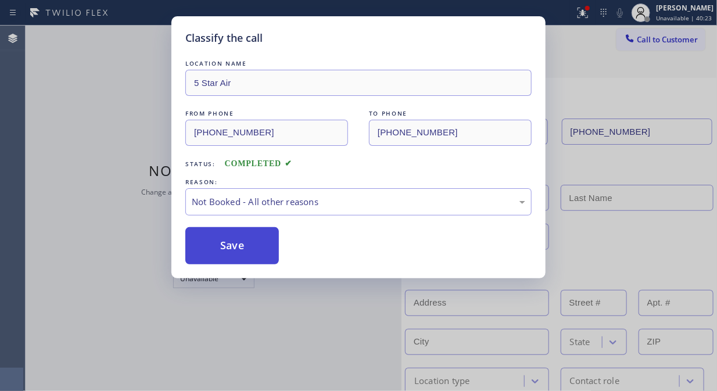
click at [242, 250] on button "Save" at bounding box center [231, 245] width 93 height 37
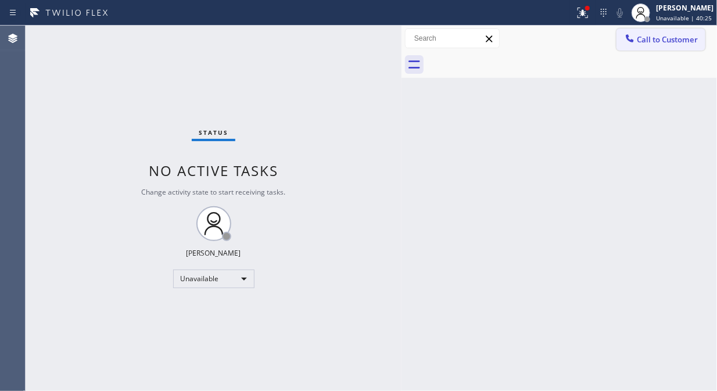
click at [654, 44] on span "Call to Customer" at bounding box center [666, 39] width 61 height 10
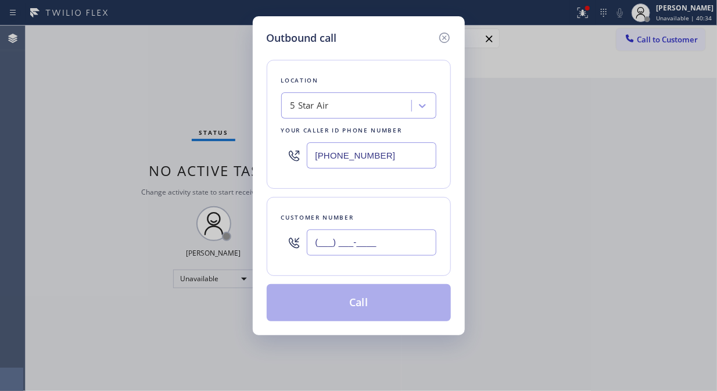
click at [309, 245] on input "(___) ___-____" at bounding box center [372, 242] width 130 height 26
paste input "323) 685-2685"
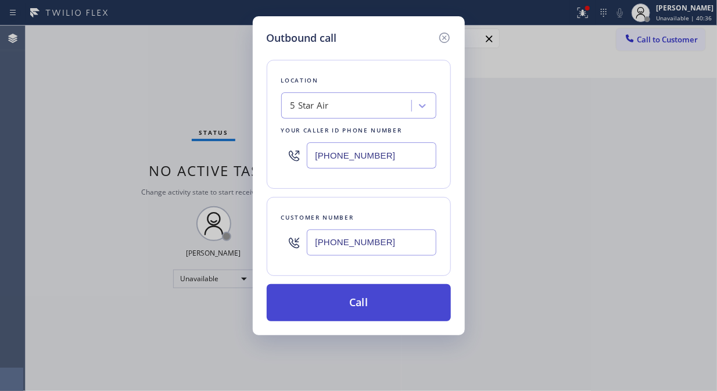
type input "[PHONE_NUMBER]"
click at [392, 307] on button "Call" at bounding box center [359, 302] width 184 height 37
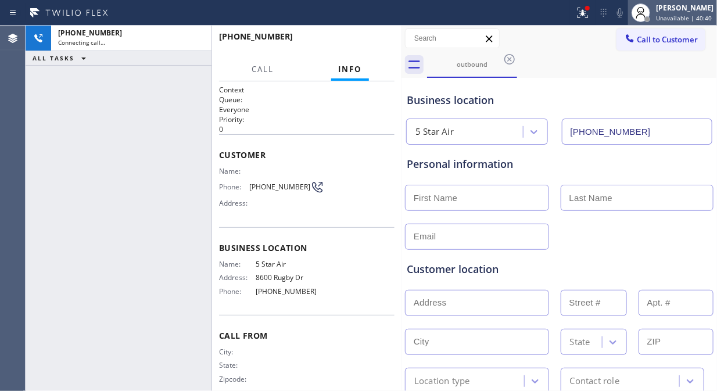
type input "[PHONE_NUMBER]"
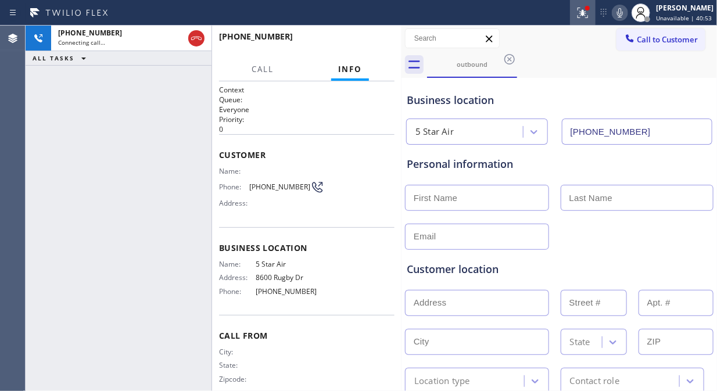
click at [582, 17] on icon at bounding box center [582, 13] width 10 height 10
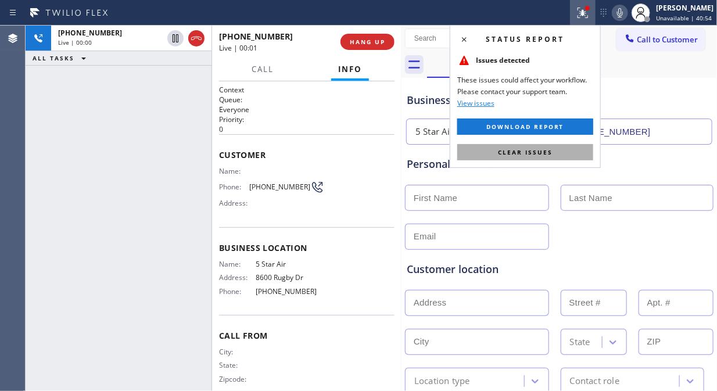
click at [538, 151] on span "Clear issues" at bounding box center [525, 152] width 55 height 8
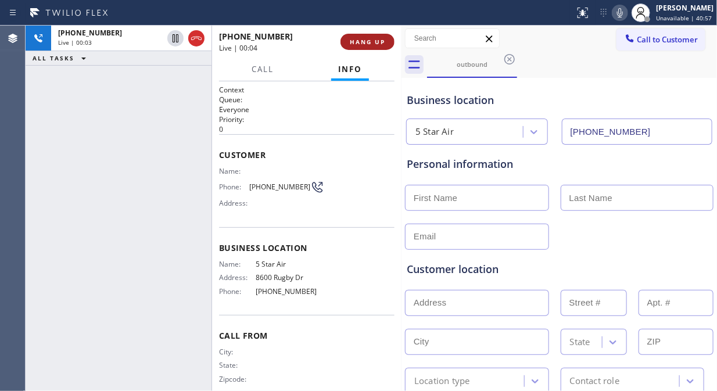
click at [366, 39] on span "HANG UP" at bounding box center [367, 42] width 35 height 8
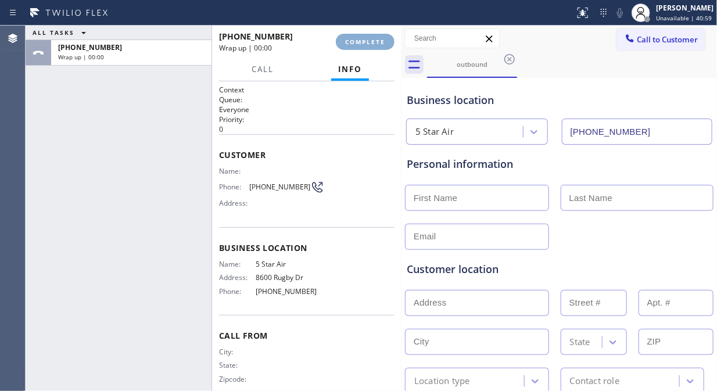
click at [366, 39] on span "COMPLETE" at bounding box center [365, 42] width 40 height 8
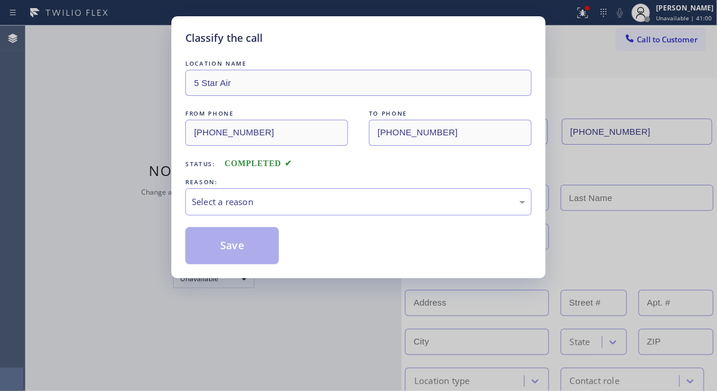
click at [366, 39] on div "Classify the call" at bounding box center [358, 38] width 346 height 16
click at [378, 209] on div "Select a reason" at bounding box center [358, 201] width 346 height 27
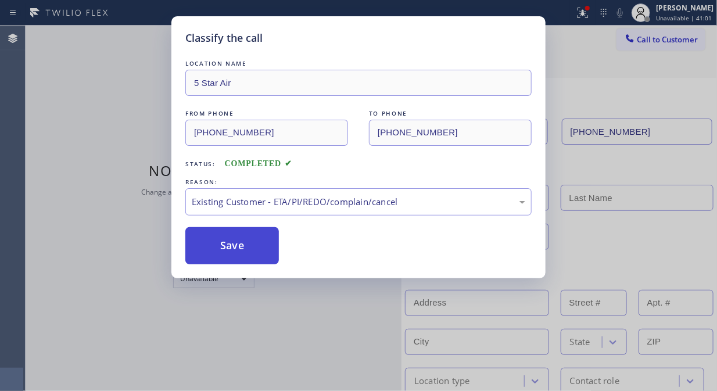
click at [248, 236] on button "Save" at bounding box center [231, 245] width 93 height 37
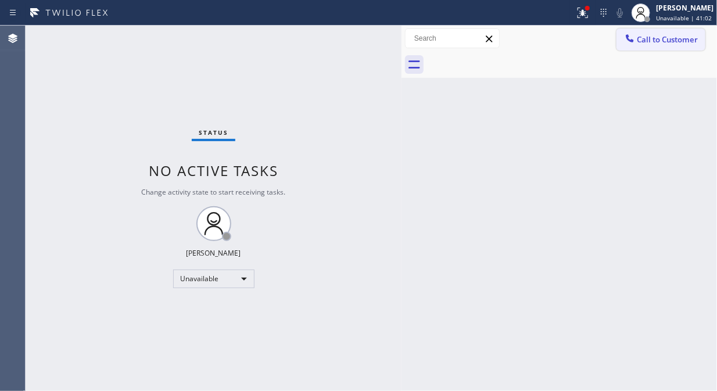
click at [668, 46] on button "Call to Customer" at bounding box center [660, 39] width 89 height 22
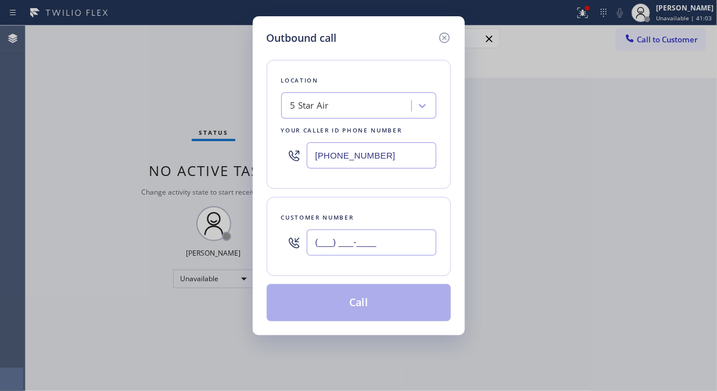
click at [326, 239] on input "(___) ___-____" at bounding box center [372, 242] width 130 height 26
paste input "818) 293-2184"
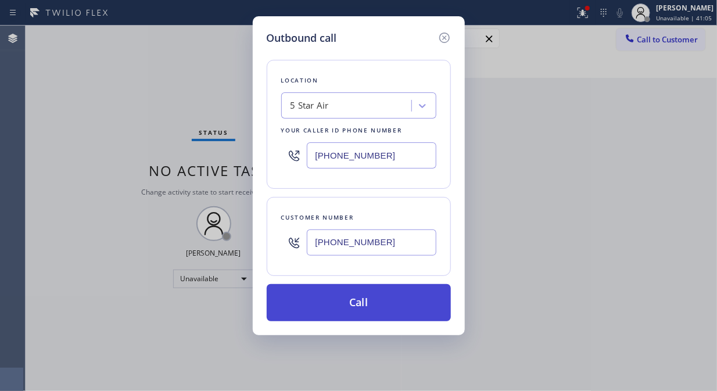
type input "[PHONE_NUMBER]"
click at [379, 308] on button "Call" at bounding box center [359, 302] width 184 height 37
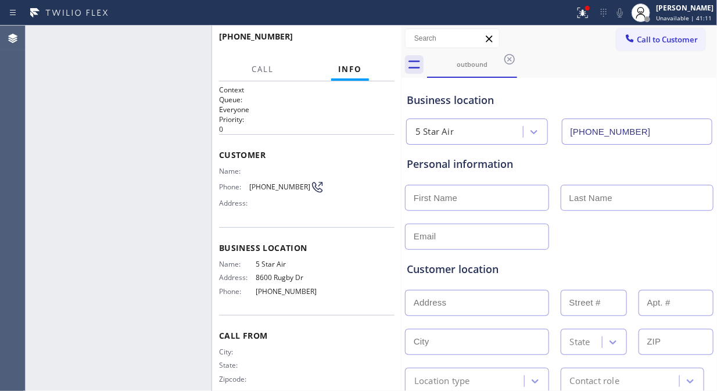
type input "[PHONE_NUMBER]"
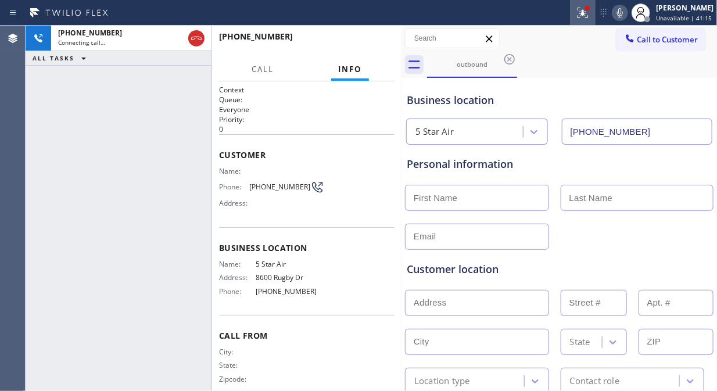
click at [588, 14] on icon at bounding box center [582, 13] width 10 height 10
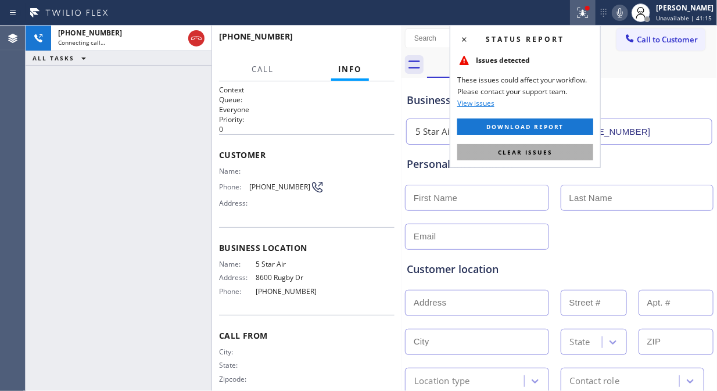
click at [544, 154] on span "Clear issues" at bounding box center [525, 152] width 55 height 8
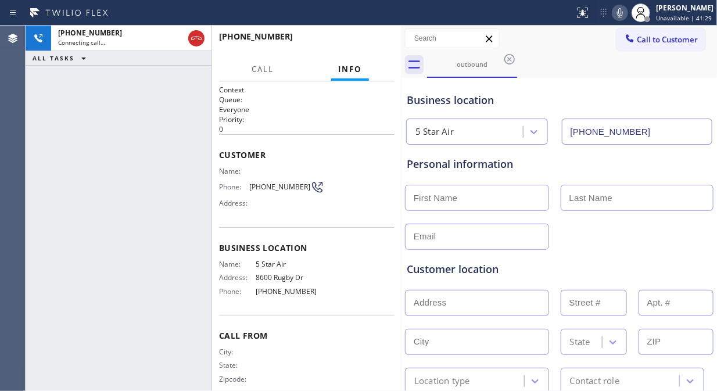
click at [623, 14] on icon at bounding box center [620, 12] width 6 height 9
click at [623, 13] on icon at bounding box center [620, 13] width 14 height 14
click at [624, 14] on icon at bounding box center [620, 13] width 14 height 14
click at [364, 35] on button "HANG UP" at bounding box center [367, 42] width 54 height 16
click at [359, 45] on span "HANG UP" at bounding box center [367, 42] width 35 height 8
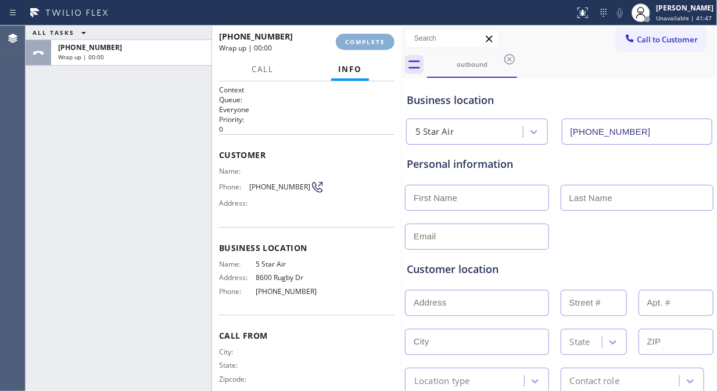
click at [361, 45] on div "Classify the call LOCATION NAME 5 Star Appliance Repair FROM PHONE [PHONE_NUMBE…" at bounding box center [371, 208] width 691 height 365
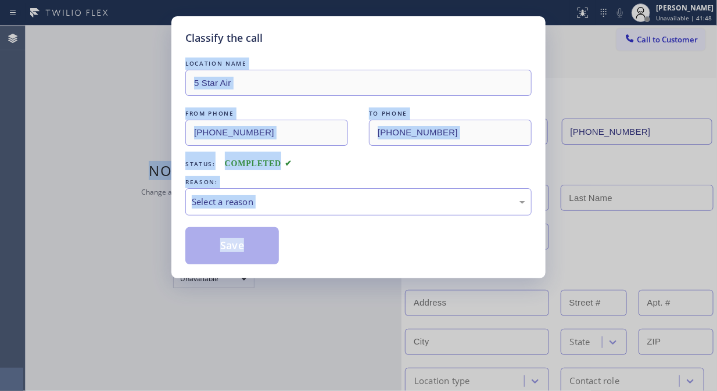
drag, startPoint x: 359, startPoint y: 45, endPoint x: 368, endPoint y: 229, distance: 184.3
click at [361, 46] on div "LOCATION NAME 5 Star Air FROM PHONE [PHONE_NUMBER] TO PHONE [PHONE_NUMBER] Stat…" at bounding box center [358, 155] width 346 height 218
click at [377, 192] on div "Select a reason" at bounding box center [358, 201] width 346 height 27
click at [358, 213] on div "Select a reason" at bounding box center [358, 201] width 346 height 27
click at [373, 198] on div "Select a reason" at bounding box center [358, 201] width 333 height 13
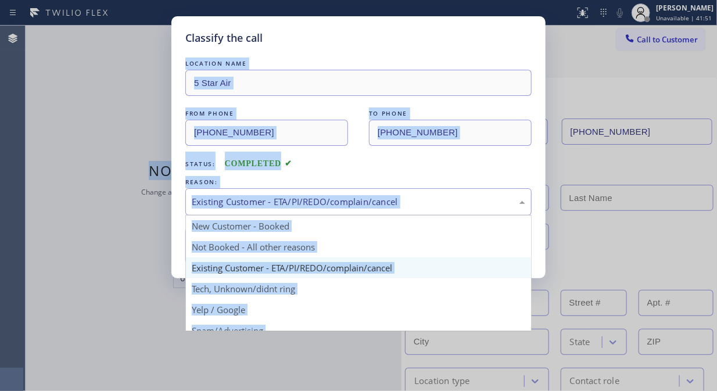
drag, startPoint x: 319, startPoint y: 207, endPoint x: 312, endPoint y: 221, distance: 15.6
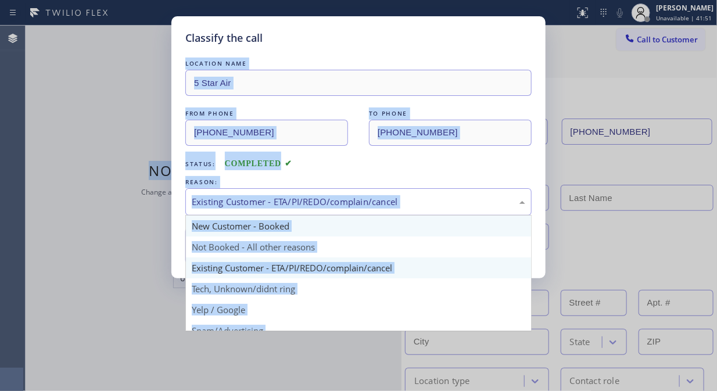
click at [319, 207] on div "Existing Customer - ETA/PI/REDO/complain/cancel" at bounding box center [358, 201] width 333 height 13
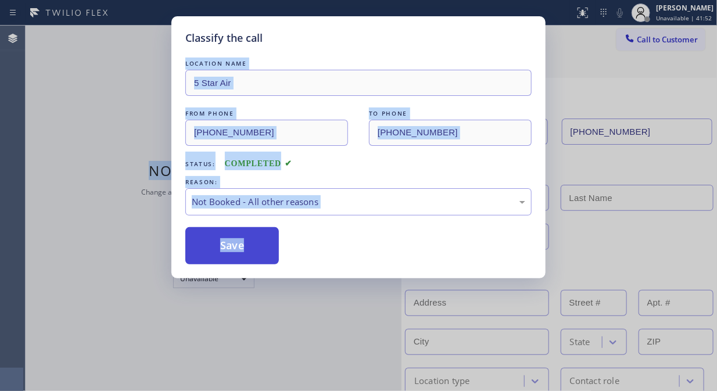
drag, startPoint x: 274, startPoint y: 247, endPoint x: 240, endPoint y: 248, distance: 33.7
drag, startPoint x: 240, startPoint y: 248, endPoint x: 585, endPoint y: 102, distance: 374.2
click at [240, 247] on button "Save" at bounding box center [231, 245] width 93 height 37
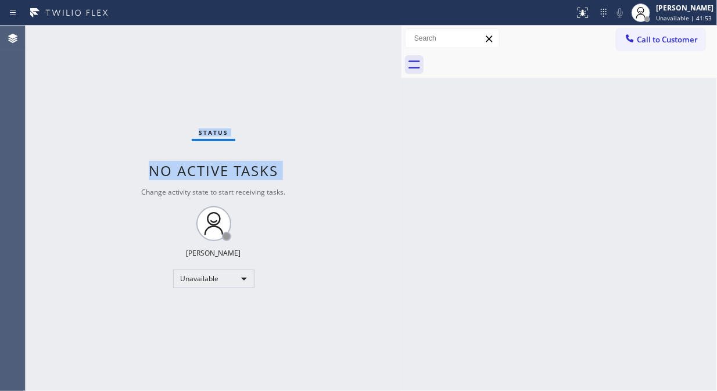
click at [663, 42] on span "Call to Customer" at bounding box center [666, 39] width 61 height 10
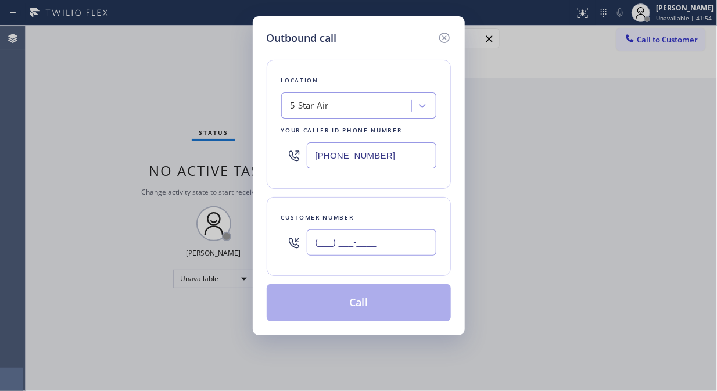
click at [375, 246] on input "(___) ___-____" at bounding box center [372, 242] width 130 height 26
paste input "213) 774-1444"
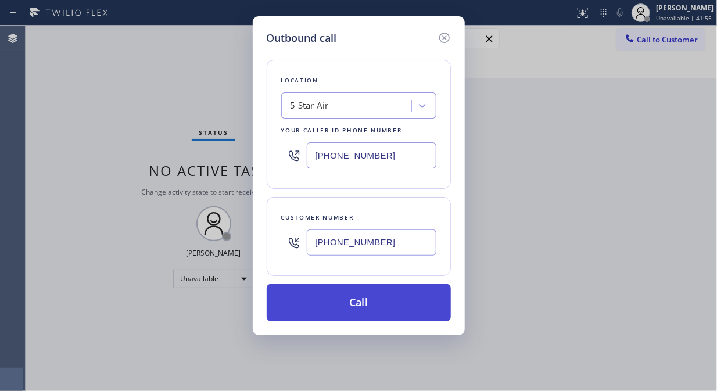
type input "[PHONE_NUMBER]"
click at [383, 303] on button "Call" at bounding box center [359, 302] width 184 height 37
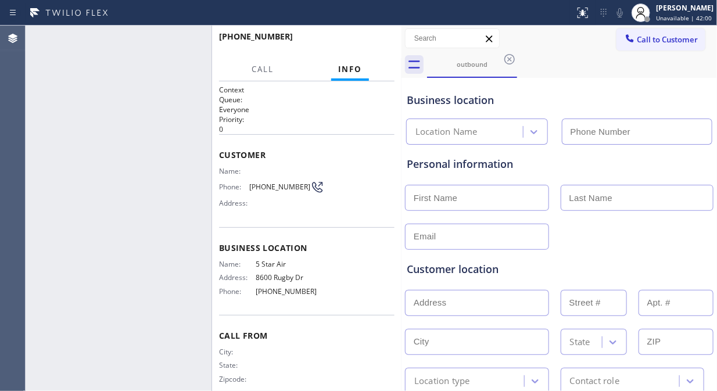
type input "[PHONE_NUMBER]"
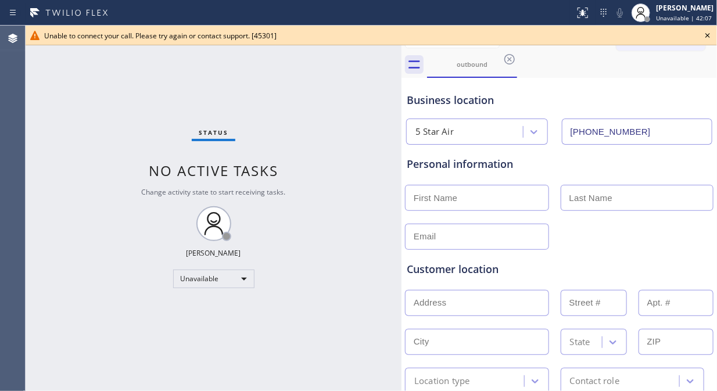
click at [706, 37] on icon at bounding box center [707, 35] width 5 height 5
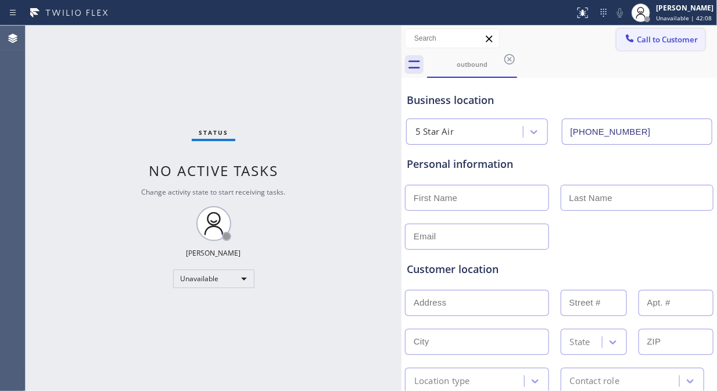
click at [666, 41] on span "Call to Customer" at bounding box center [666, 39] width 61 height 10
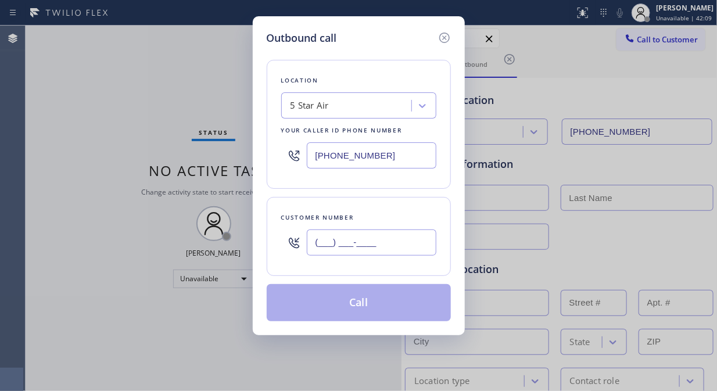
click at [389, 237] on input "(___) ___-____" at bounding box center [372, 242] width 130 height 26
paste input "877) 578-6576"
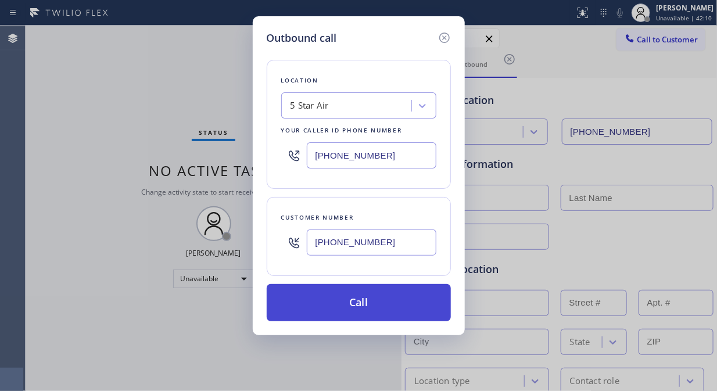
type input "[PHONE_NUMBER]"
click at [392, 298] on button "Call" at bounding box center [359, 302] width 184 height 37
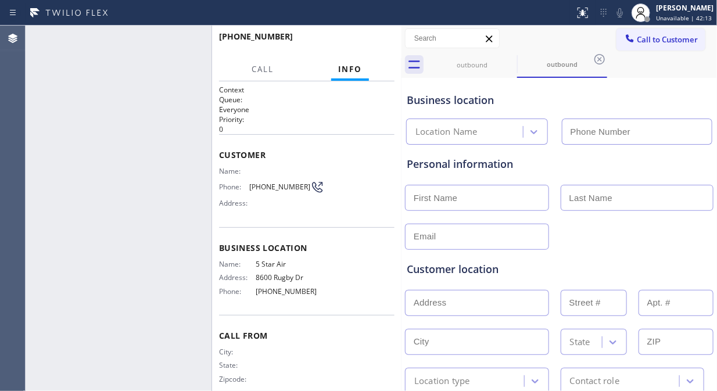
type input "[PHONE_NUMBER]"
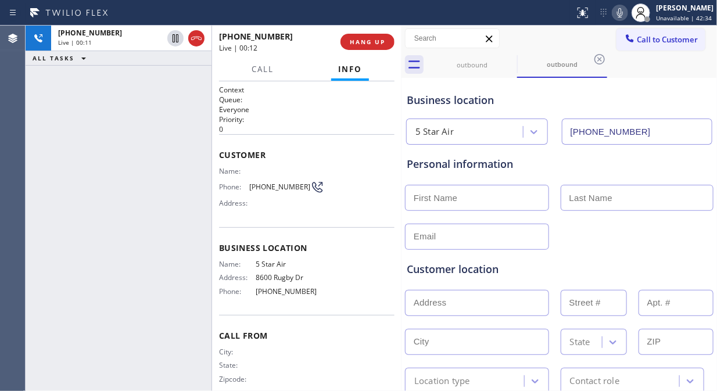
click at [627, 13] on icon at bounding box center [620, 13] width 14 height 14
click at [358, 42] on span "HANG UP" at bounding box center [367, 42] width 35 height 8
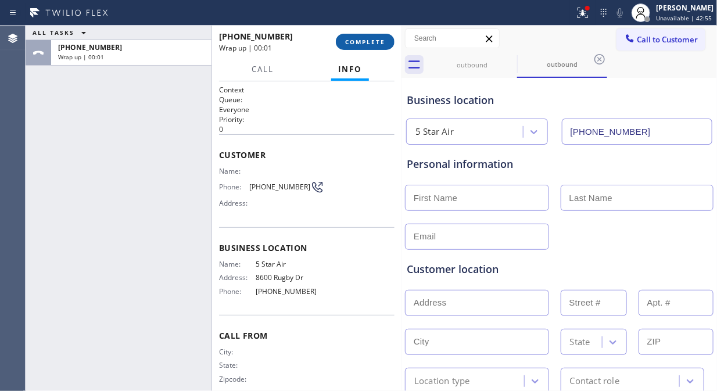
click at [358, 42] on span "COMPLETE" at bounding box center [365, 42] width 40 height 8
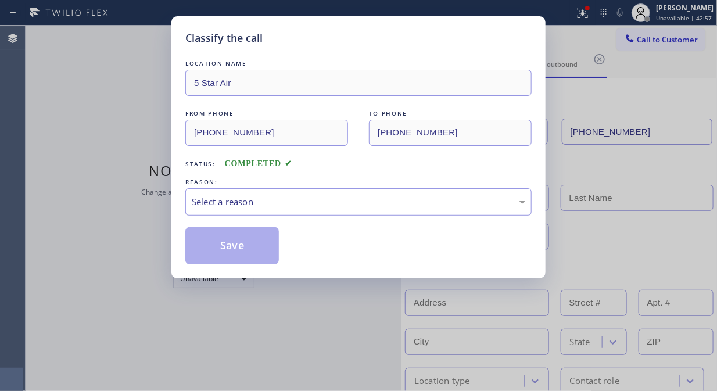
click at [375, 195] on div "Select a reason" at bounding box center [358, 201] width 333 height 13
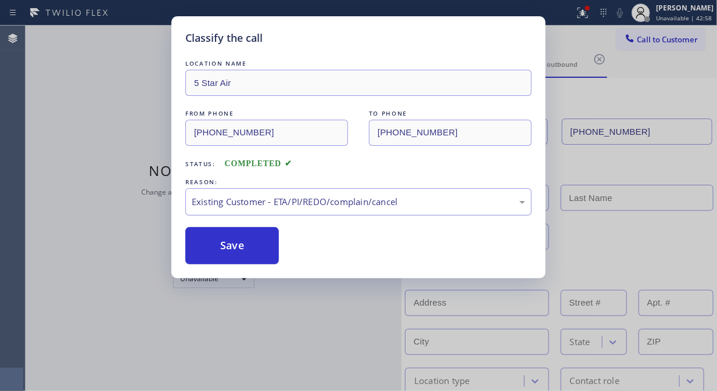
click at [274, 199] on div "Existing Customer - ETA/PI/REDO/complain/cancel" at bounding box center [358, 201] width 333 height 13
drag, startPoint x: 229, startPoint y: 242, endPoint x: 479, endPoint y: 175, distance: 258.6
click at [229, 243] on button "Save" at bounding box center [231, 245] width 93 height 37
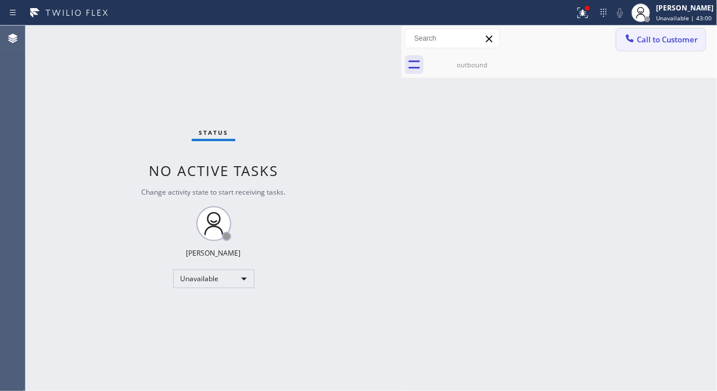
click at [633, 37] on icon at bounding box center [630, 39] width 12 height 12
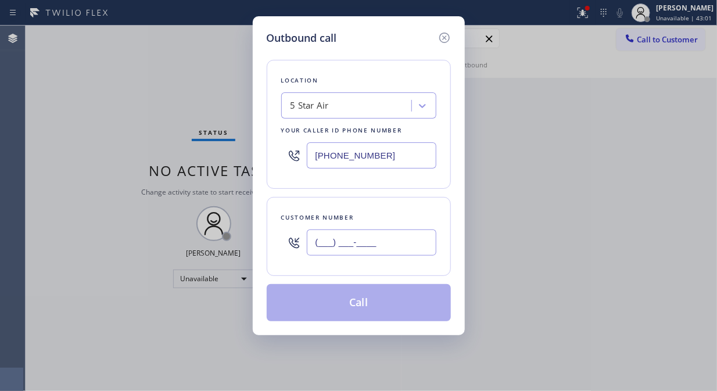
click at [371, 242] on input "(___) ___-____" at bounding box center [372, 242] width 130 height 26
paste input "323) 380-5871"
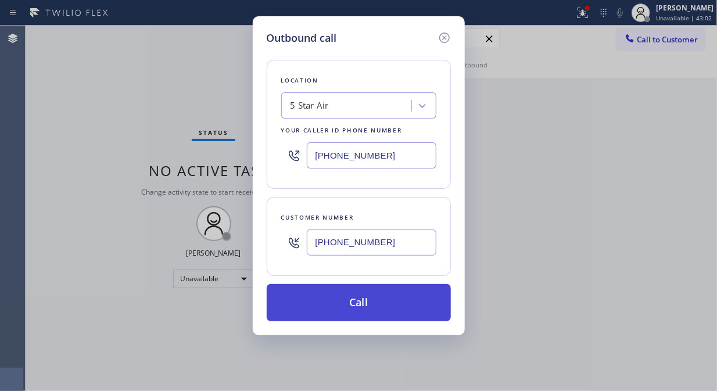
type input "[PHONE_NUMBER]"
click at [395, 304] on button "Call" at bounding box center [359, 302] width 184 height 37
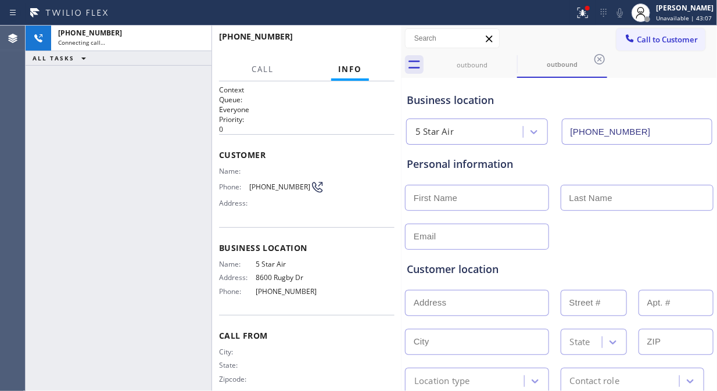
type input "[PHONE_NUMBER]"
click at [589, 16] on icon at bounding box center [582, 13] width 14 height 14
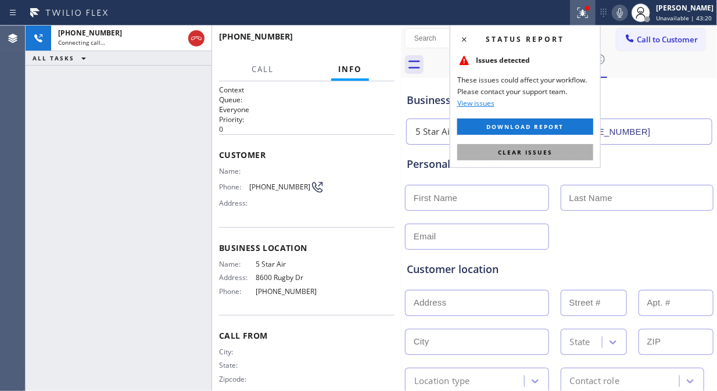
click at [552, 151] on button "Clear issues" at bounding box center [525, 152] width 136 height 16
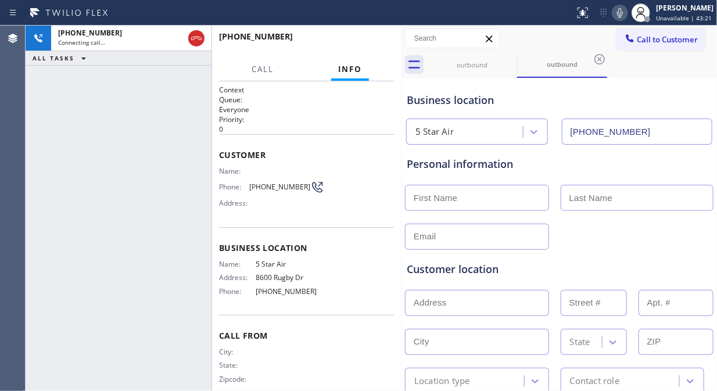
click at [649, 101] on div "Business location" at bounding box center [559, 100] width 305 height 16
click at [623, 10] on icon at bounding box center [620, 12] width 6 height 9
click at [256, 76] on button "Call" at bounding box center [262, 69] width 36 height 23
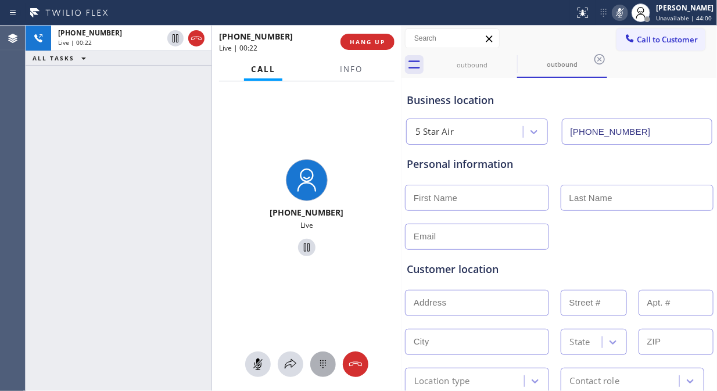
click at [316, 365] on icon at bounding box center [323, 364] width 14 height 14
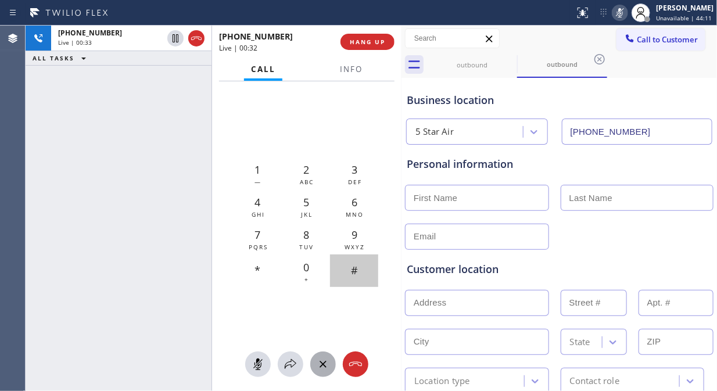
click at [353, 276] on span "#" at bounding box center [354, 270] width 7 height 14
click at [346, 68] on span "Info" at bounding box center [351, 69] width 23 height 10
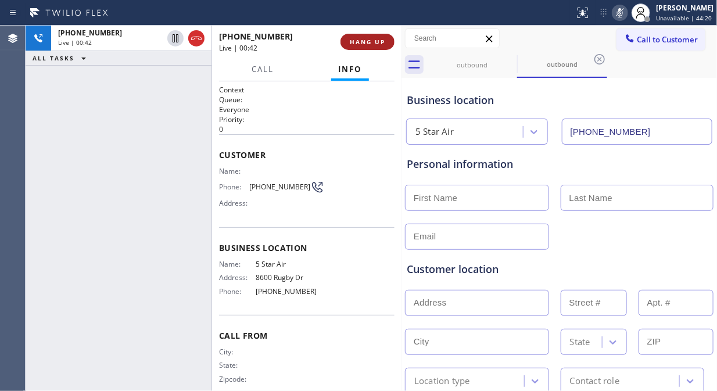
click at [369, 45] on span "HANG UP" at bounding box center [367, 42] width 35 height 8
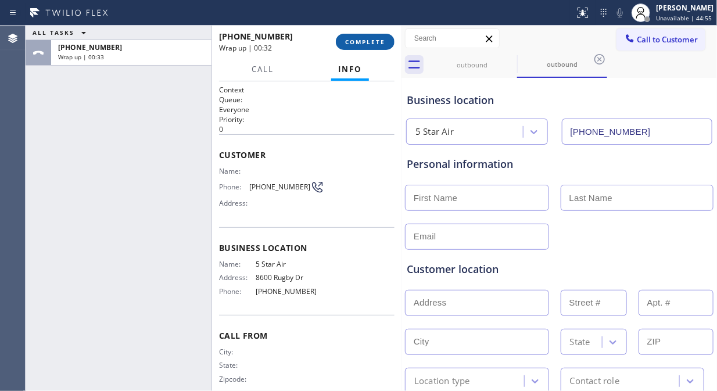
click at [376, 47] on button "COMPLETE" at bounding box center [365, 42] width 59 height 16
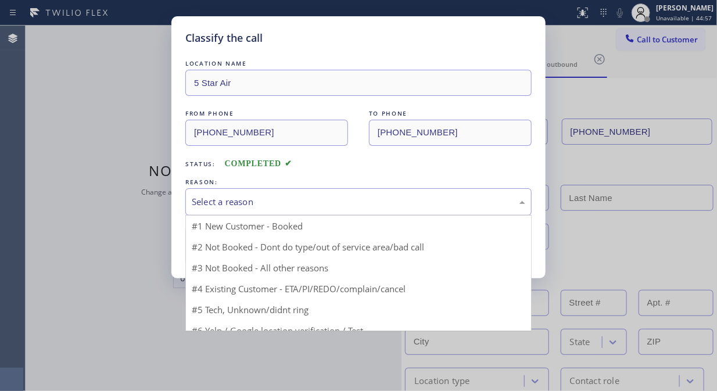
click at [347, 202] on div "Select a reason" at bounding box center [358, 201] width 333 height 13
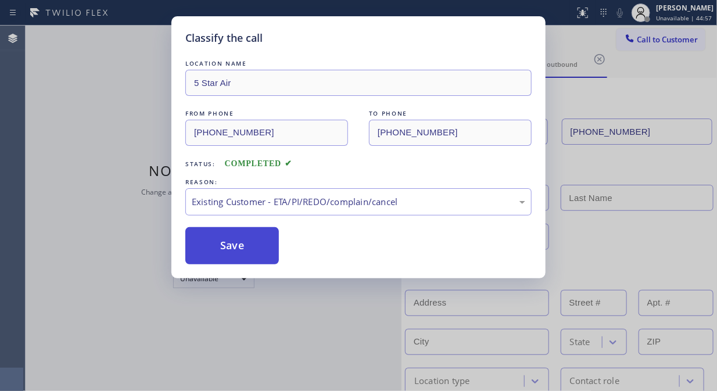
drag, startPoint x: 334, startPoint y: 262, endPoint x: 253, endPoint y: 246, distance: 83.0
click at [239, 244] on button "Save" at bounding box center [231, 245] width 93 height 37
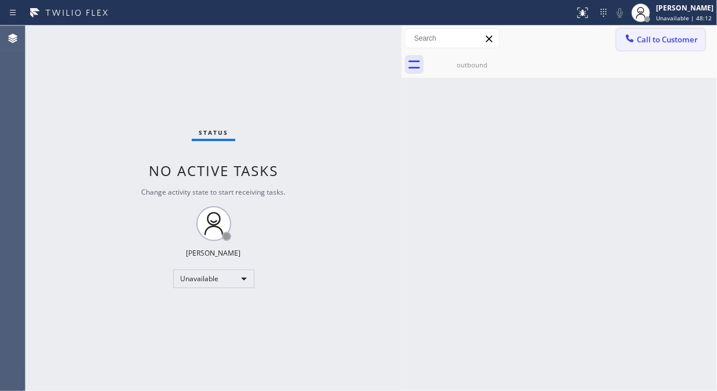
click at [652, 43] on span "Call to Customer" at bounding box center [666, 39] width 61 height 10
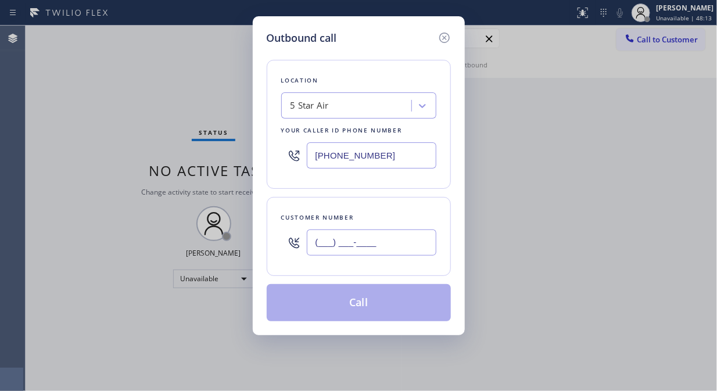
click at [322, 250] on input "(___) ___-____" at bounding box center [372, 242] width 130 height 26
paste input "360) 815-2000"
type input "[PHONE_NUMBER]"
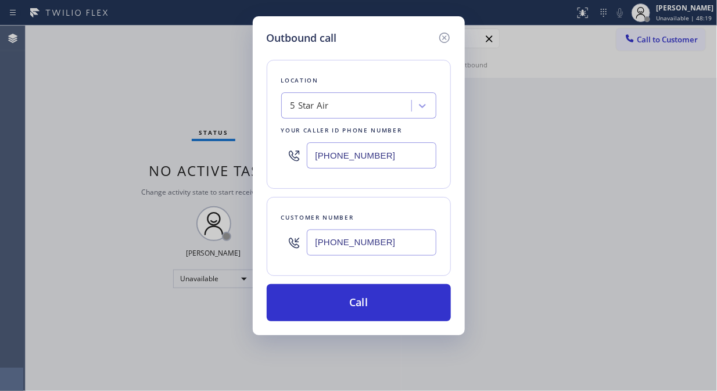
click at [287, 107] on div "5 Star Air" at bounding box center [348, 106] width 127 height 20
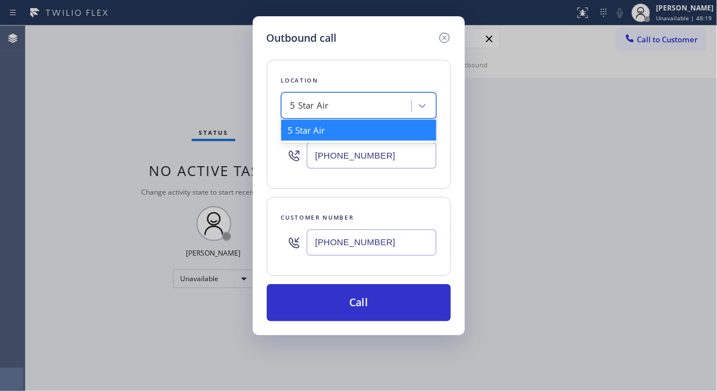
paste input "Sub Zero Appliance Wizard"
type input "Sub Zero Appliance Wizard"
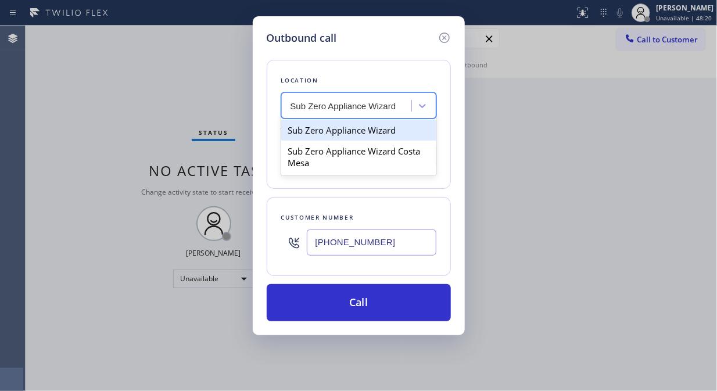
click at [350, 130] on div "Sub Zero Appliance Wizard" at bounding box center [358, 130] width 155 height 21
type input "[PHONE_NUMBER]"
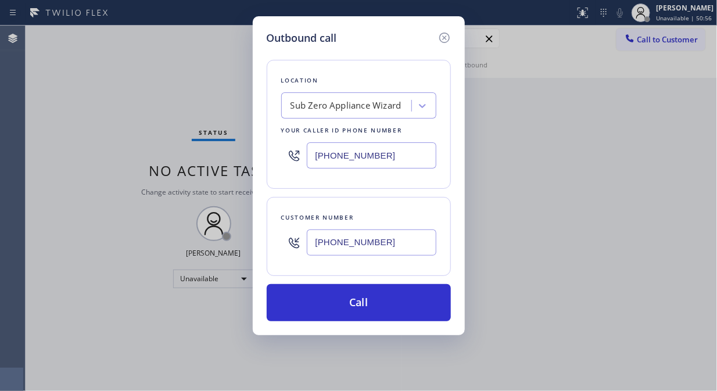
click at [131, 77] on div "Outbound call Location Sub Zero Appliance Wizard Your caller id phone number [P…" at bounding box center [358, 195] width 717 height 391
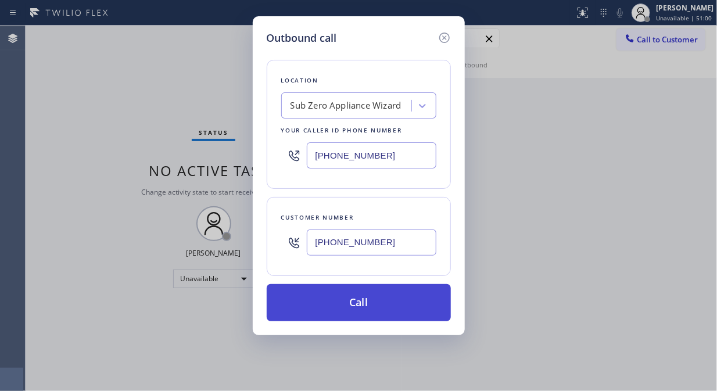
click at [352, 309] on button "Call" at bounding box center [359, 302] width 184 height 37
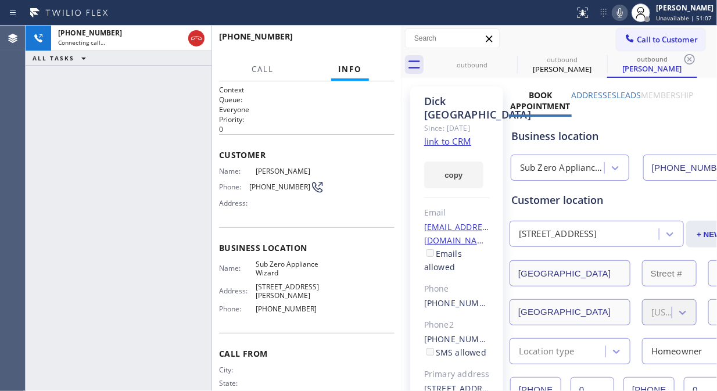
type input "[PHONE_NUMBER]"
click at [627, 12] on icon at bounding box center [620, 13] width 14 height 14
click at [623, 13] on icon at bounding box center [620, 12] width 6 height 9
click at [623, 15] on icon at bounding box center [620, 12] width 6 height 9
click at [624, 13] on icon at bounding box center [620, 13] width 14 height 14
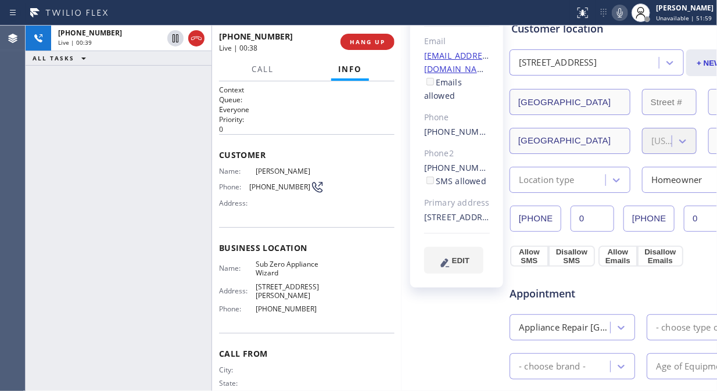
scroll to position [193, 0]
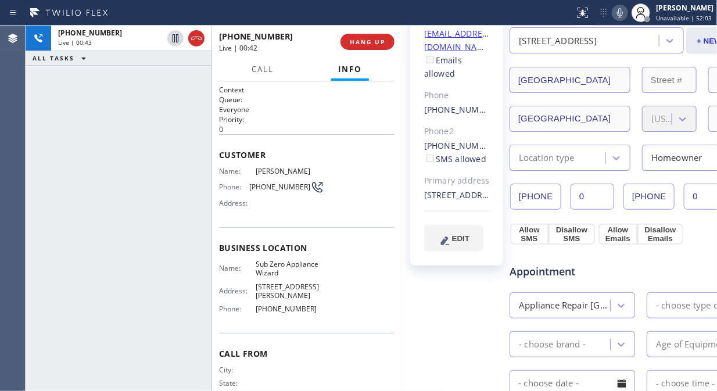
click at [623, 16] on icon at bounding box center [620, 13] width 14 height 14
click at [623, 10] on icon at bounding box center [620, 12] width 6 height 9
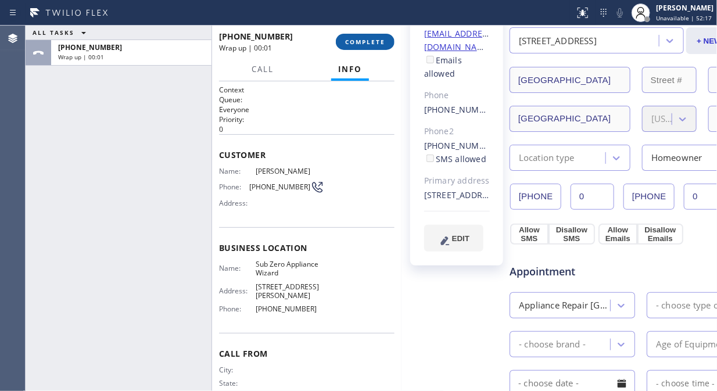
click at [369, 42] on span "COMPLETE" at bounding box center [365, 42] width 40 height 8
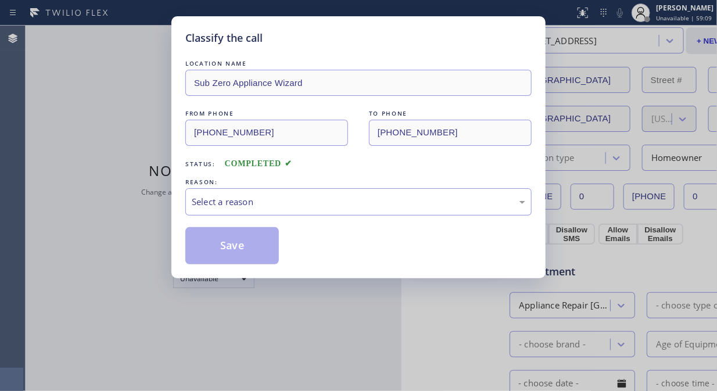
click at [372, 201] on div "Select a reason" at bounding box center [358, 201] width 333 height 13
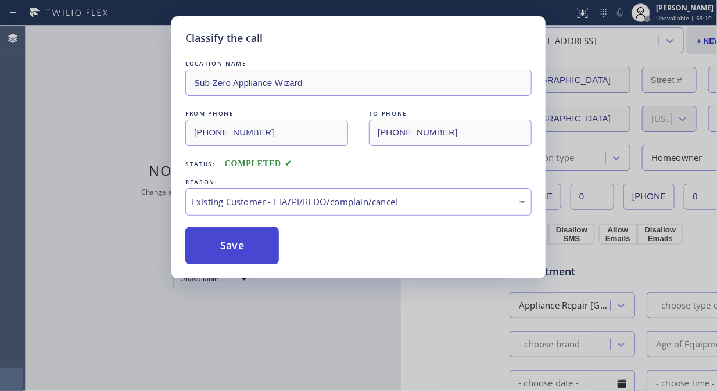
click at [243, 246] on button "Save" at bounding box center [231, 245] width 93 height 37
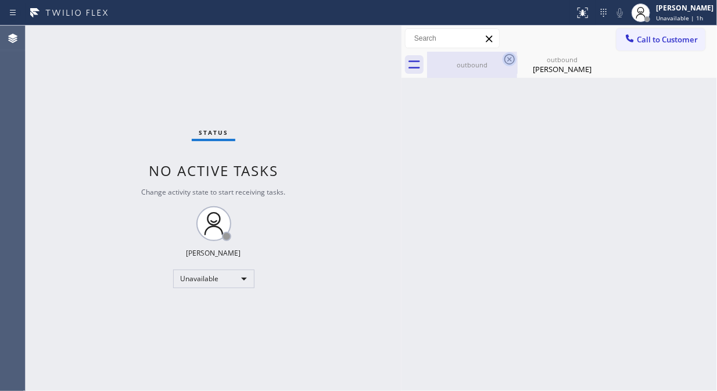
click at [509, 60] on icon at bounding box center [509, 59] width 14 height 14
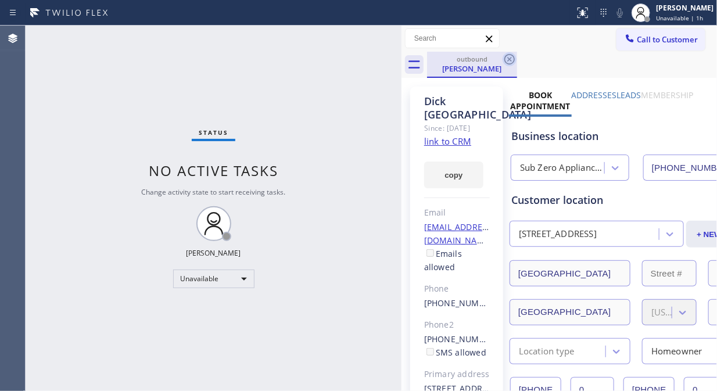
click at [509, 60] on icon at bounding box center [509, 59] width 10 height 10
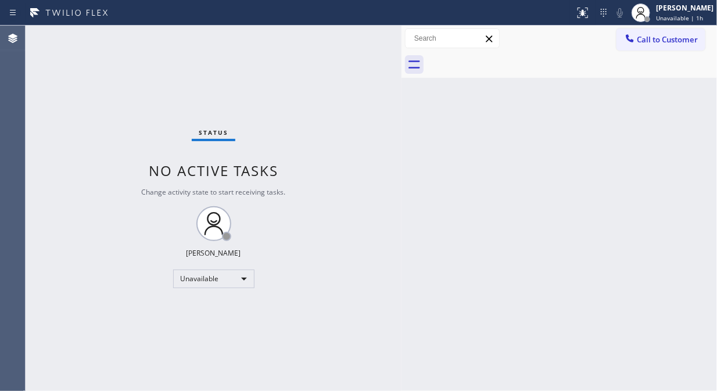
click at [141, 136] on div "Status No active tasks Change activity state to start receiving tasks. [PERSON_…" at bounding box center [214, 208] width 376 height 365
click at [142, 156] on div "Status No active tasks Change activity state to start receiving tasks. [PERSON_…" at bounding box center [214, 208] width 376 height 365
click at [636, 38] on div at bounding box center [630, 40] width 14 height 14
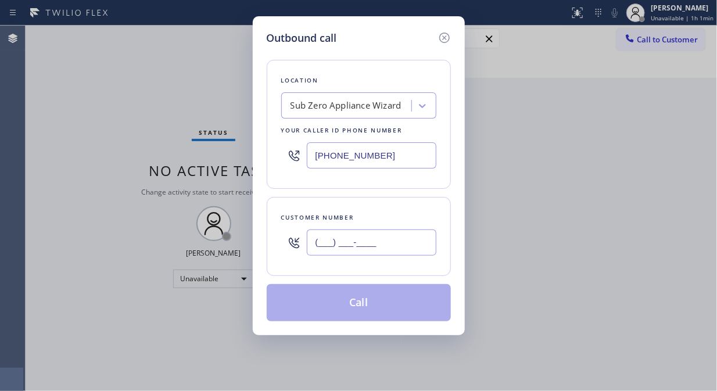
click at [321, 247] on input "(___) ___-____" at bounding box center [372, 242] width 130 height 26
paste input "323) 305-3635"
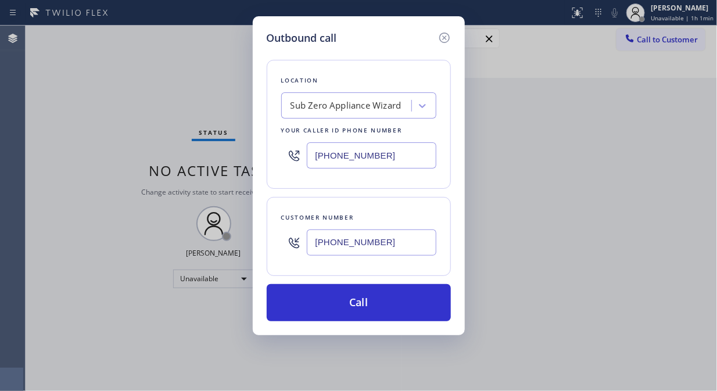
type input "[PHONE_NUMBER]"
click at [310, 156] on input "[PHONE_NUMBER]" at bounding box center [372, 155] width 130 height 26
paste input "775) 376-3226"
type input "[PHONE_NUMBER]"
click at [315, 247] on input "[PHONE_NUMBER]" at bounding box center [372, 242] width 130 height 26
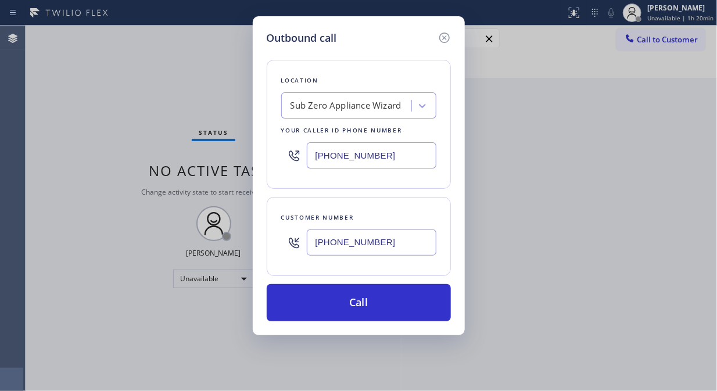
paste input "775) 376-3226"
type input "[PHONE_NUMBER]"
click at [134, 63] on div "Outbound call Location Sub Zero Appliance Wizard Your caller id phone number [P…" at bounding box center [358, 195] width 717 height 391
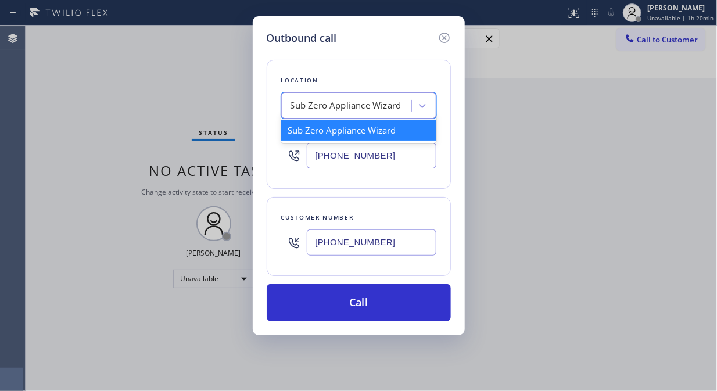
click at [286, 106] on div "Sub Zero Appliance Wizard" at bounding box center [348, 106] width 127 height 20
paste input "ancho Palos Verdes AC and Heating Pro"
type input "ancho Palos Verdes AC and Heating Pro"
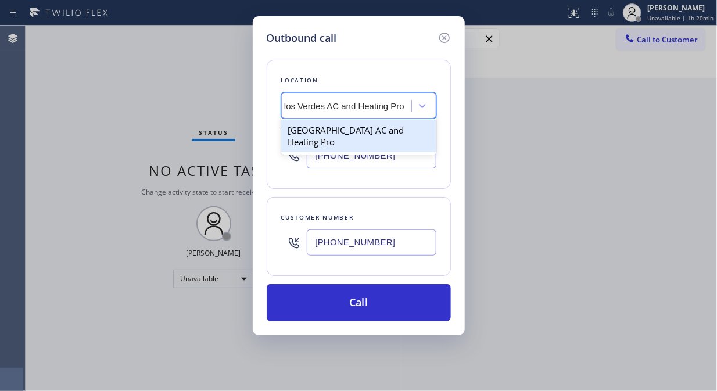
click at [329, 134] on div "[GEOGRAPHIC_DATA] AC and Heating Pro" at bounding box center [358, 136] width 155 height 33
type input "[PHONE_NUMBER]"
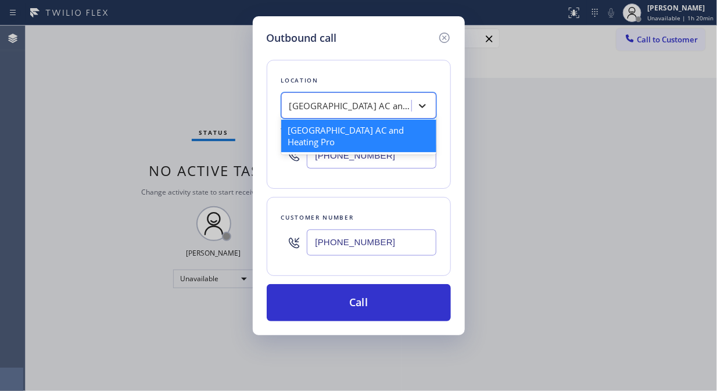
click at [423, 105] on icon at bounding box center [422, 106] width 12 height 12
click at [423, 106] on icon at bounding box center [422, 106] width 7 height 4
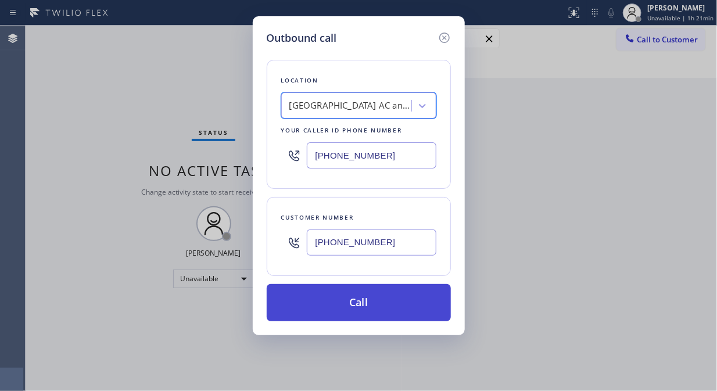
click at [387, 304] on button "Call" at bounding box center [359, 302] width 184 height 37
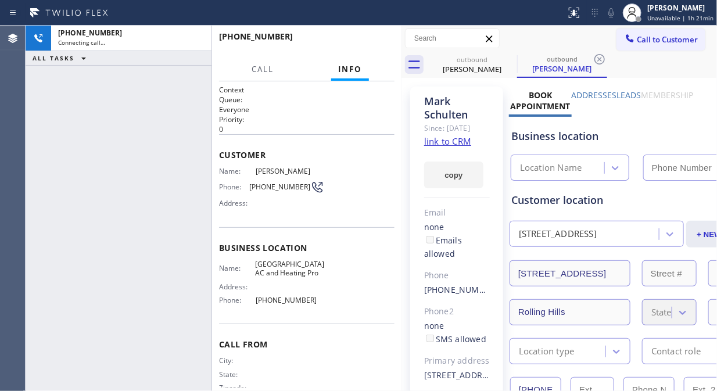
type input "[PHONE_NUMBER]"
click at [126, 134] on div "[PHONE_NUMBER] Live | 00:09 ALL TASKS ALL TASKS ACTIVE TASKS TASKS IN WRAP UP" at bounding box center [119, 208] width 186 height 365
click at [611, 15] on icon at bounding box center [611, 13] width 14 height 14
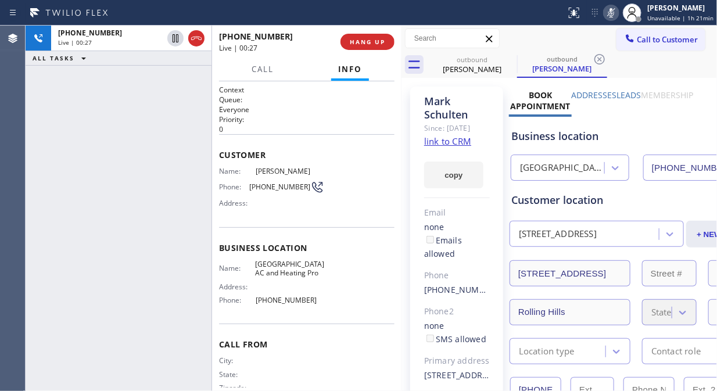
click at [611, 15] on icon at bounding box center [611, 13] width 14 height 14
click at [613, 12] on icon at bounding box center [611, 13] width 14 height 14
click at [617, 73] on div "outbound [PERSON_NAME] outbound [PERSON_NAME]" at bounding box center [572, 65] width 290 height 26
click at [610, 17] on icon at bounding box center [611, 13] width 14 height 14
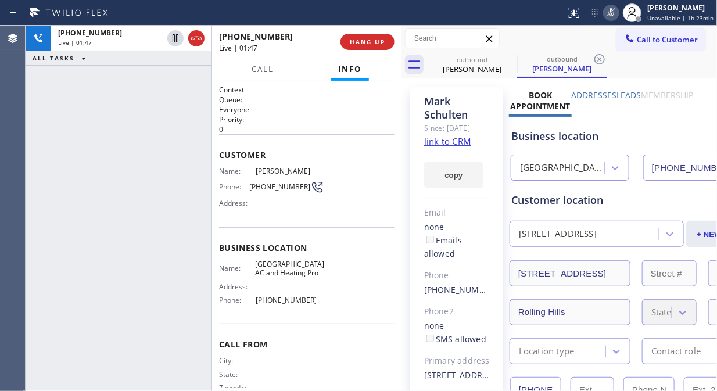
click at [613, 13] on icon at bounding box center [611, 13] width 14 height 14
click at [611, 16] on icon at bounding box center [611, 13] width 14 height 14
click at [611, 13] on icon at bounding box center [611, 12] width 6 height 9
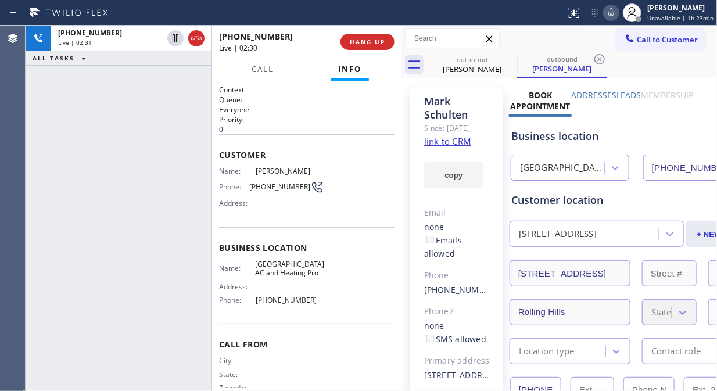
click at [614, 15] on icon at bounding box center [611, 13] width 14 height 14
click at [614, 113] on div "Business location [GEOGRAPHIC_DATA] AC and Heating Pro [PHONE_NUMBER]" at bounding box center [641, 146] width 264 height 69
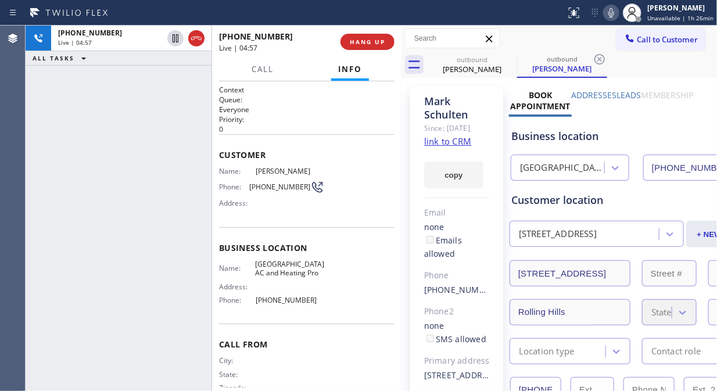
click at [611, 13] on icon at bounding box center [611, 13] width 14 height 14
click at [612, 13] on icon at bounding box center [611, 13] width 14 height 14
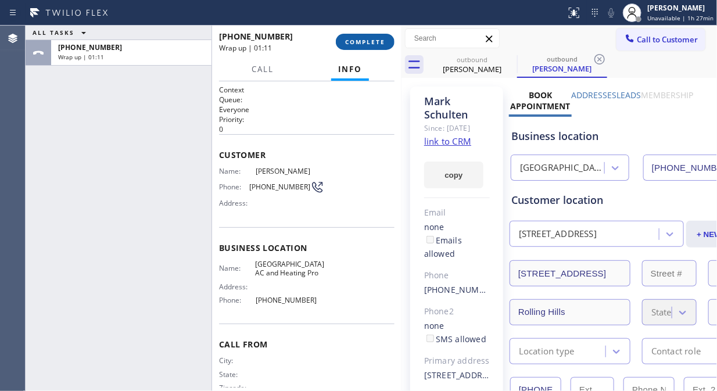
click at [366, 48] on button "COMPLETE" at bounding box center [365, 42] width 59 height 16
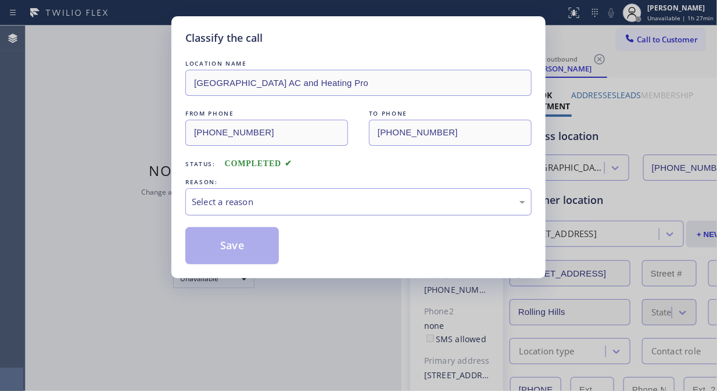
click at [333, 199] on div "Select a reason" at bounding box center [358, 201] width 333 height 13
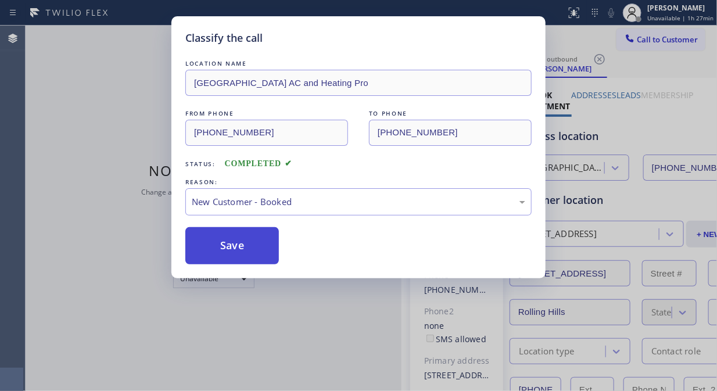
drag, startPoint x: 300, startPoint y: 229, endPoint x: 257, endPoint y: 250, distance: 47.5
click at [240, 252] on button "Save" at bounding box center [231, 245] width 93 height 37
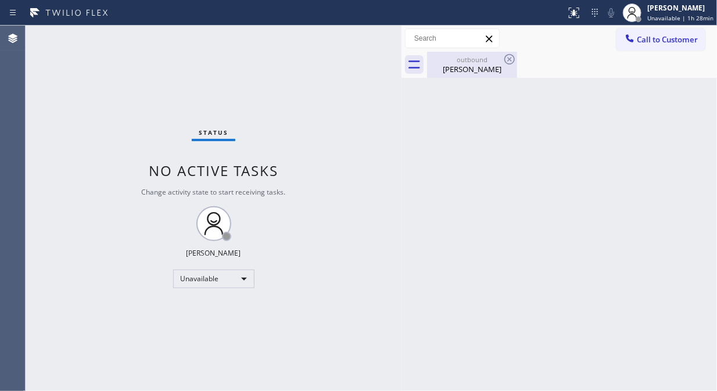
drag, startPoint x: 482, startPoint y: 72, endPoint x: 500, endPoint y: 58, distance: 22.8
click at [482, 71] on div "[PERSON_NAME]" at bounding box center [472, 69] width 88 height 10
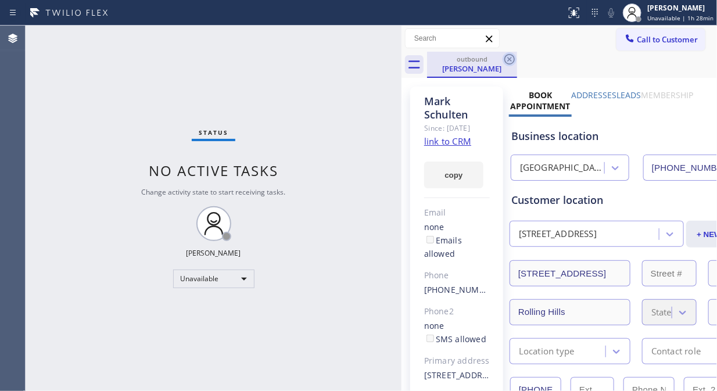
click at [510, 56] on icon at bounding box center [509, 59] width 14 height 14
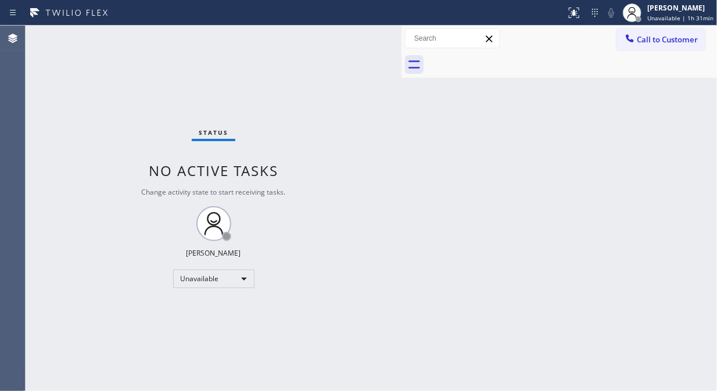
click at [657, 30] on button "Call to Customer" at bounding box center [660, 39] width 89 height 22
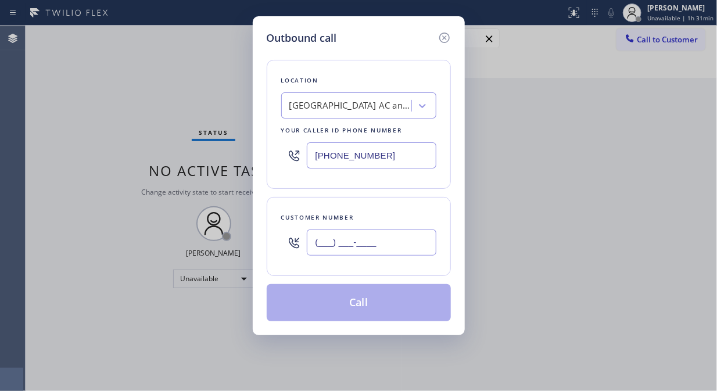
click at [315, 249] on input "(___) ___-____" at bounding box center [372, 242] width 130 height 26
paste input "775) 376-3226"
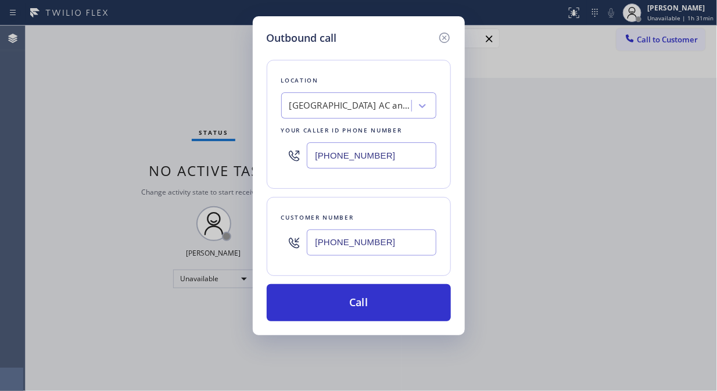
type input "[PHONE_NUMBER]"
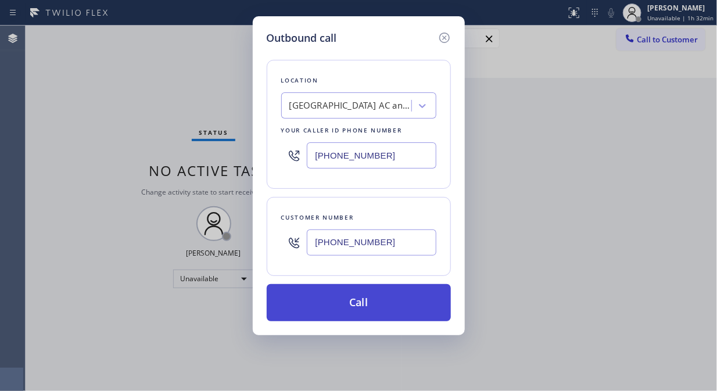
click at [415, 300] on button "Call" at bounding box center [359, 302] width 184 height 37
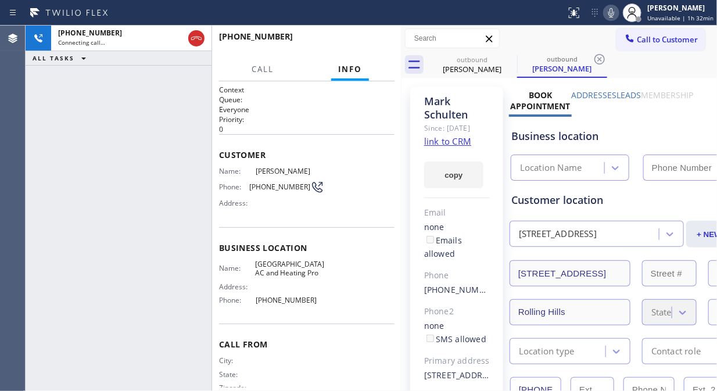
type input "[PHONE_NUMBER]"
click at [366, 44] on span "HANG UP" at bounding box center [367, 42] width 35 height 8
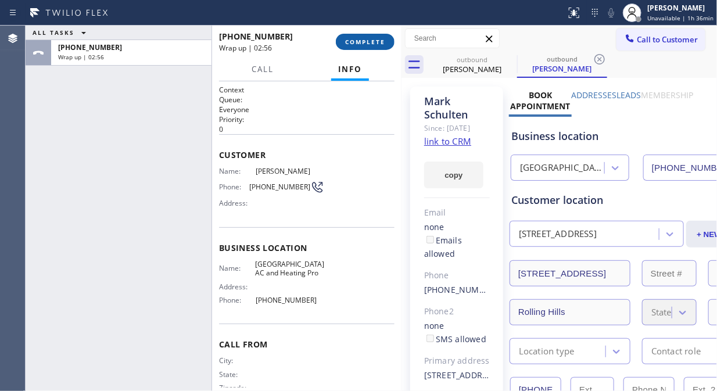
click at [371, 46] on button "COMPLETE" at bounding box center [365, 42] width 59 height 16
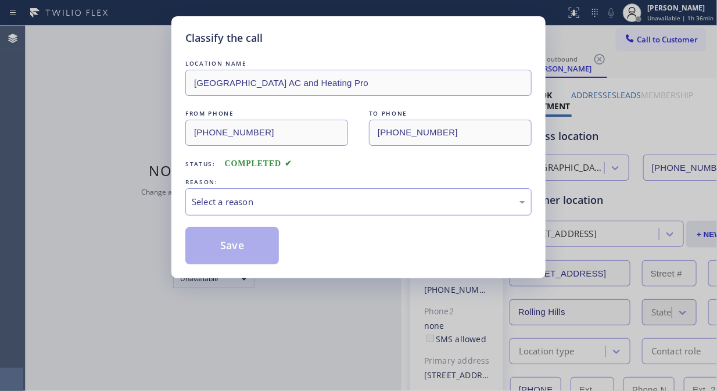
drag, startPoint x: 323, startPoint y: 199, endPoint x: 300, endPoint y: 213, distance: 27.6
click at [323, 200] on div "Select a reason" at bounding box center [358, 201] width 333 height 13
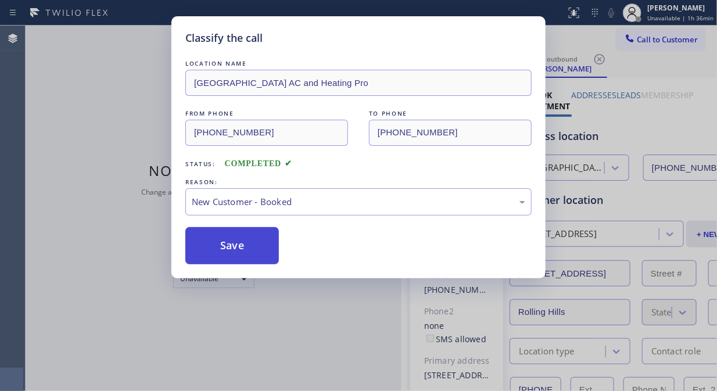
click at [231, 250] on button "Save" at bounding box center [231, 245] width 93 height 37
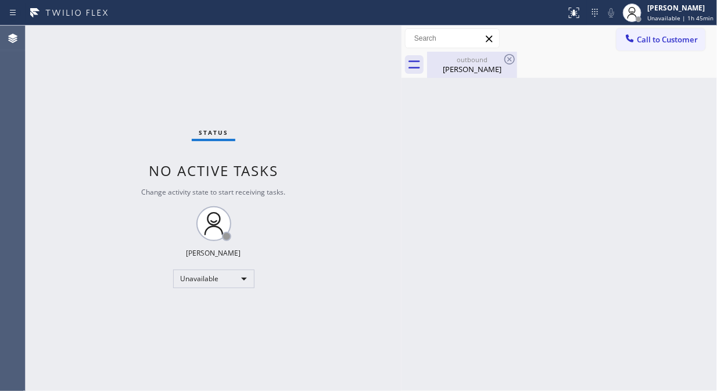
click at [483, 71] on div "[PERSON_NAME]" at bounding box center [472, 69] width 88 height 10
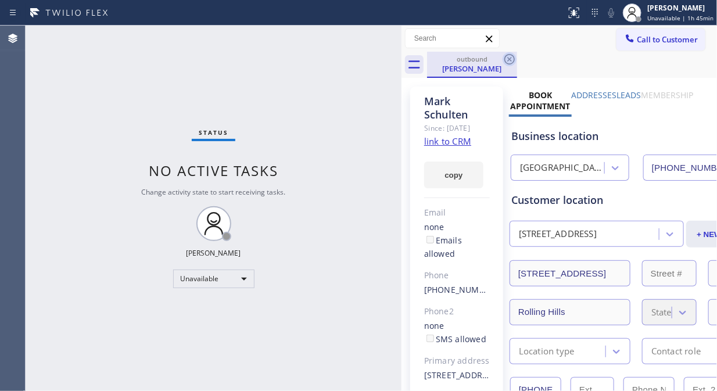
click at [511, 60] on icon at bounding box center [509, 59] width 14 height 14
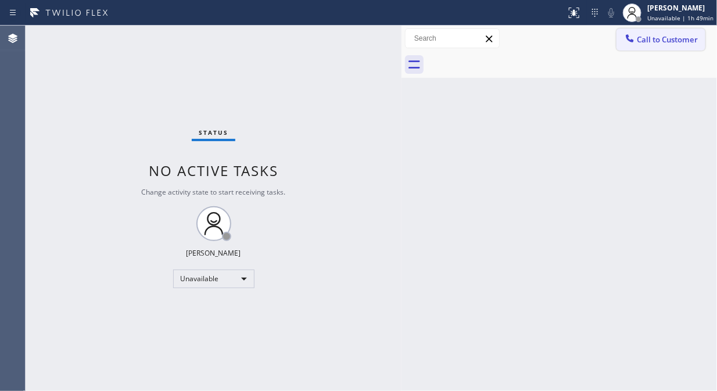
click at [646, 43] on span "Call to Customer" at bounding box center [666, 39] width 61 height 10
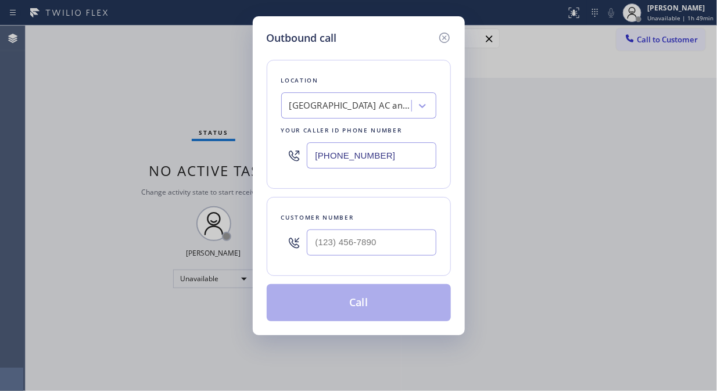
click at [346, 109] on div "[GEOGRAPHIC_DATA] AC and Heating Pro" at bounding box center [350, 105] width 122 height 13
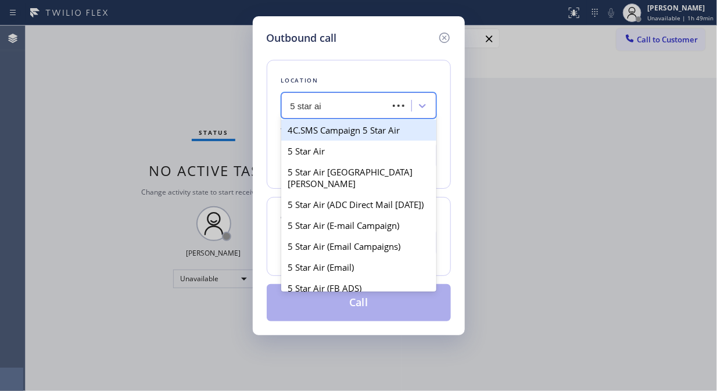
type input "5 star air"
click at [340, 129] on div "5 Star Air" at bounding box center [358, 130] width 155 height 21
type input "[PHONE_NUMBER]"
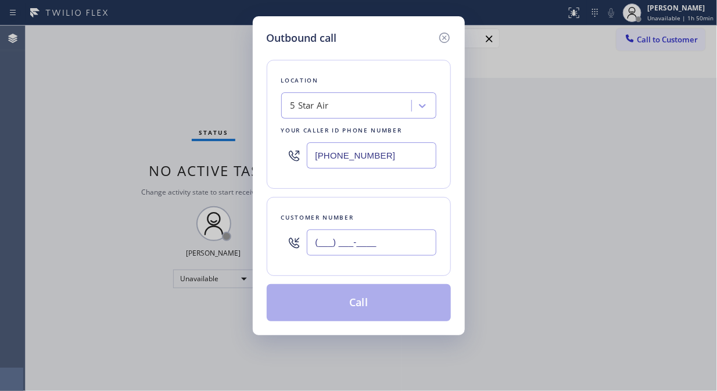
click at [311, 245] on input "(___) ___-____" at bounding box center [372, 242] width 130 height 26
paste input "323) 305-3635"
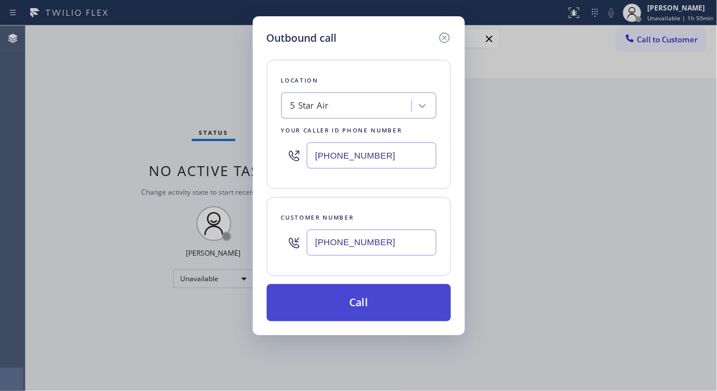
type input "[PHONE_NUMBER]"
click at [395, 298] on button "Call" at bounding box center [359, 302] width 184 height 37
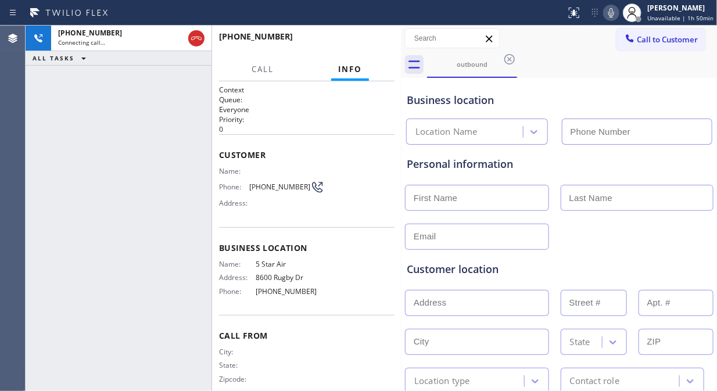
type input "[PHONE_NUMBER]"
click at [353, 41] on span "HANG UP" at bounding box center [367, 42] width 35 height 8
click at [353, 42] on span "HANG UP" at bounding box center [367, 42] width 35 height 8
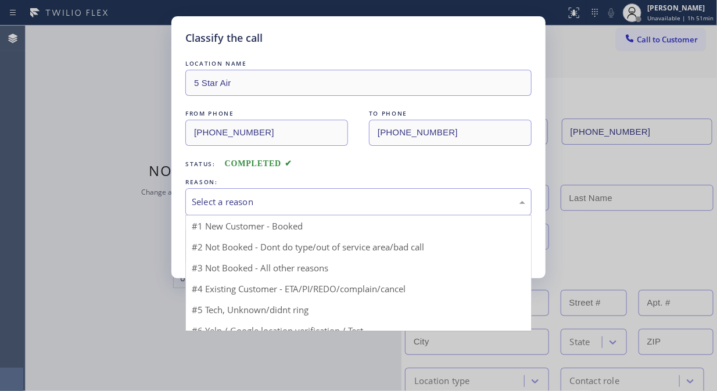
click at [294, 204] on div "Select a reason" at bounding box center [358, 201] width 333 height 13
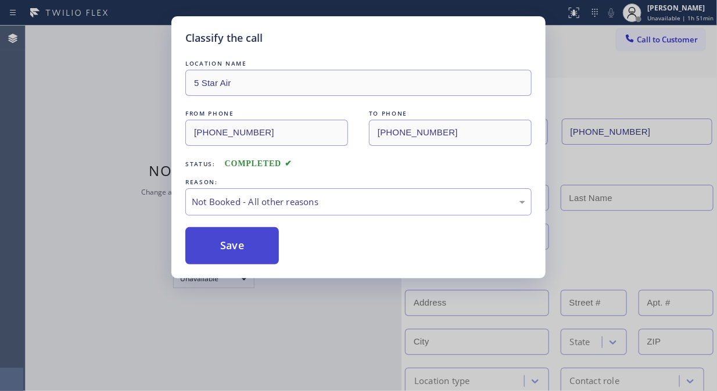
click at [247, 247] on button "Save" at bounding box center [231, 245] width 93 height 37
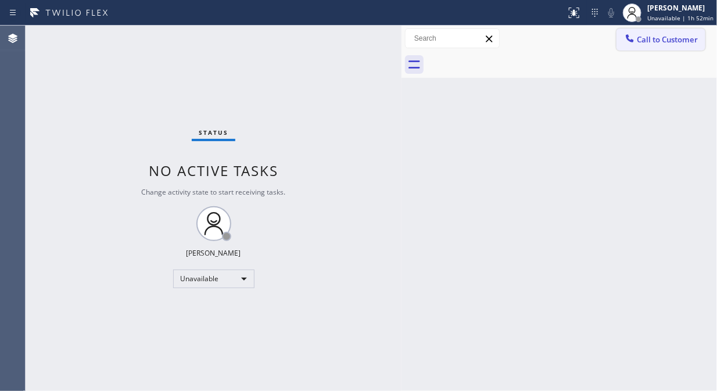
click at [637, 45] on button "Call to Customer" at bounding box center [660, 39] width 89 height 22
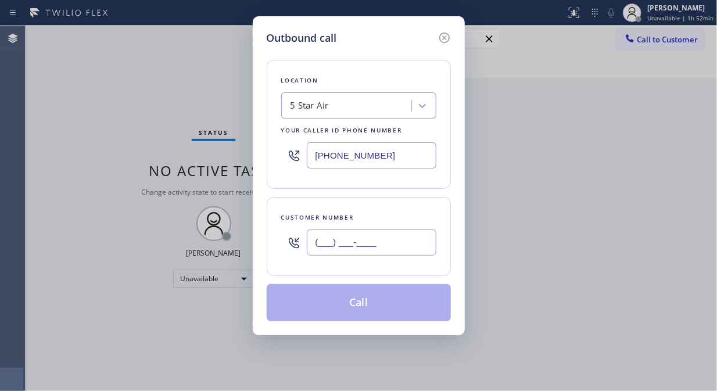
click at [341, 244] on input "(___) ___-____" at bounding box center [372, 242] width 130 height 26
paste input "323) 708-4000"
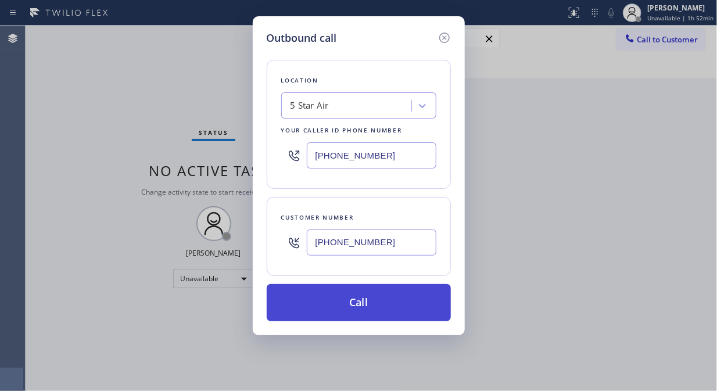
type input "[PHONE_NUMBER]"
click at [387, 309] on button "Call" at bounding box center [359, 302] width 184 height 37
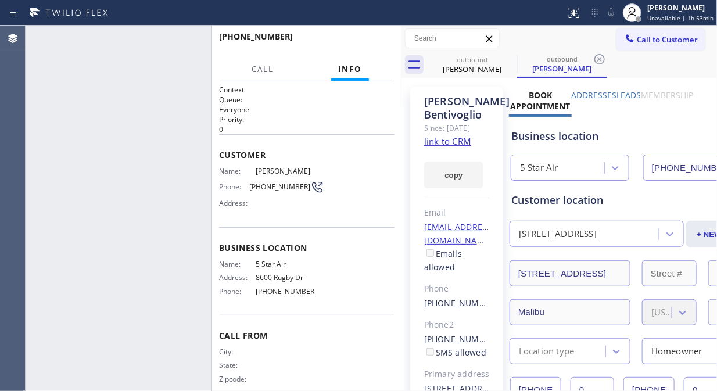
type input "[PHONE_NUMBER]"
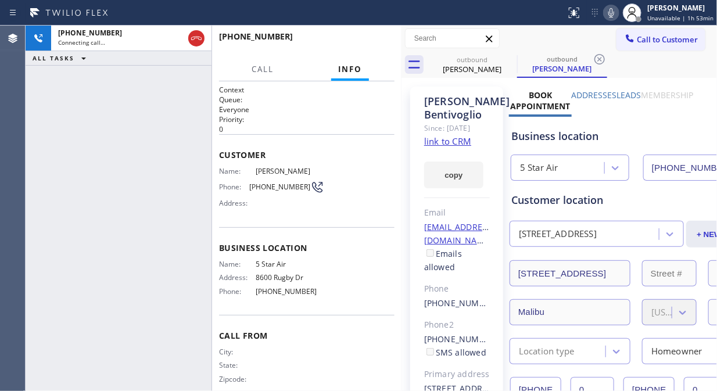
click at [446, 147] on link "link to CRM" at bounding box center [447, 141] width 47 height 12
click at [370, 42] on span "HANG UP" at bounding box center [367, 42] width 35 height 8
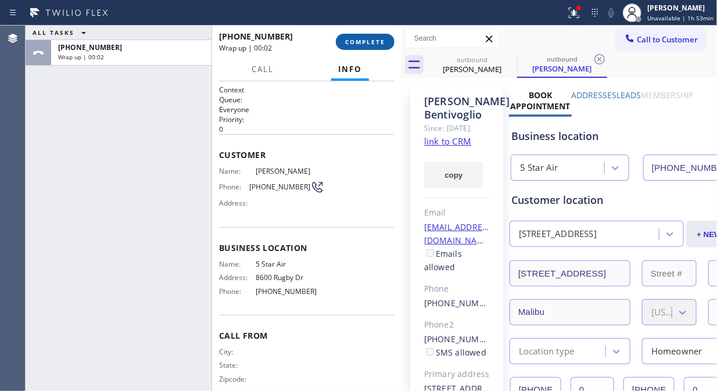
click at [364, 43] on span "COMPLETE" at bounding box center [365, 42] width 40 height 8
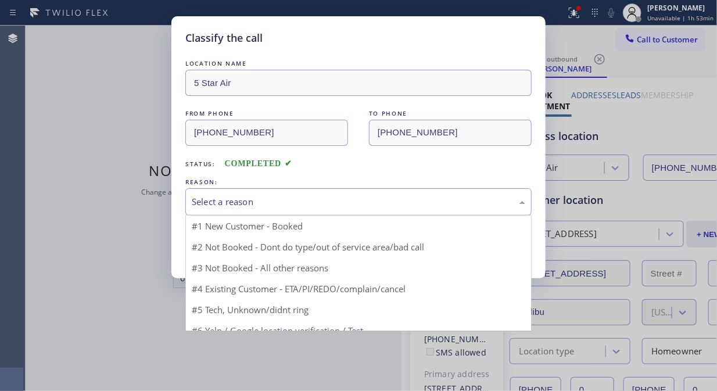
click at [355, 207] on div "Select a reason" at bounding box center [358, 201] width 333 height 13
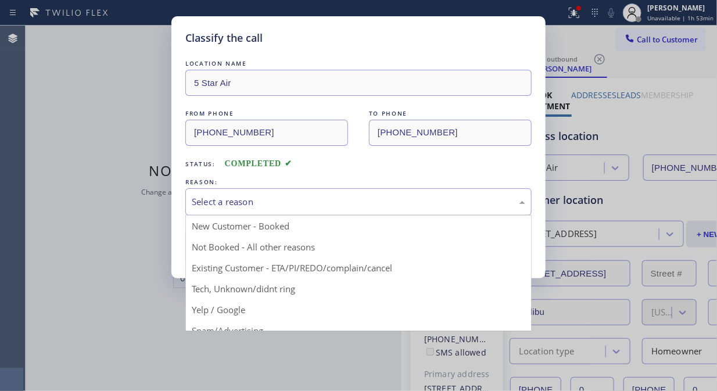
drag, startPoint x: 333, startPoint y: 265, endPoint x: 295, endPoint y: 265, distance: 38.3
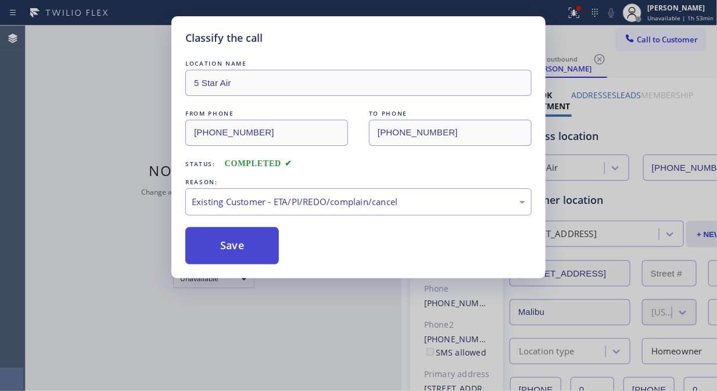
click at [244, 257] on button "Save" at bounding box center [231, 245] width 93 height 37
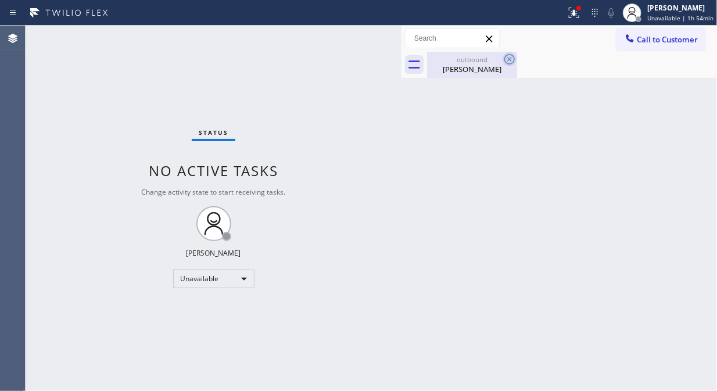
drag, startPoint x: 497, startPoint y: 64, endPoint x: 506, endPoint y: 64, distance: 9.3
click at [497, 67] on div "[PERSON_NAME]" at bounding box center [472, 69] width 88 height 10
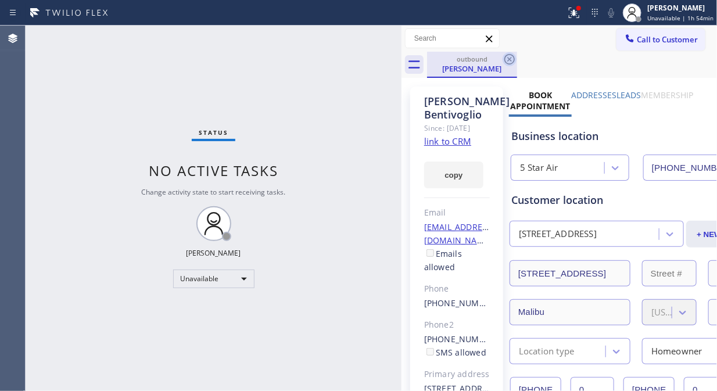
click at [508, 60] on icon at bounding box center [509, 59] width 10 height 10
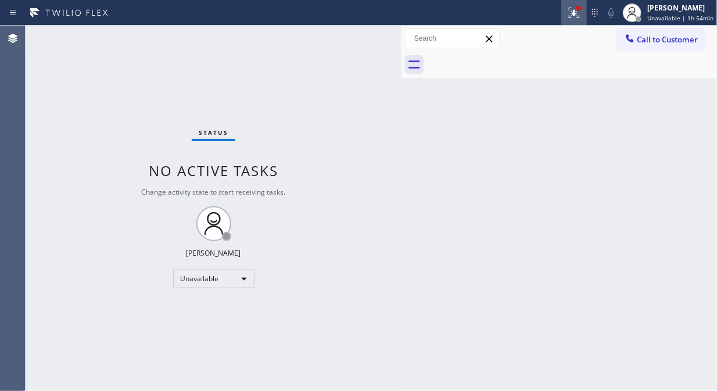
click at [581, 15] on icon at bounding box center [574, 13] width 14 height 14
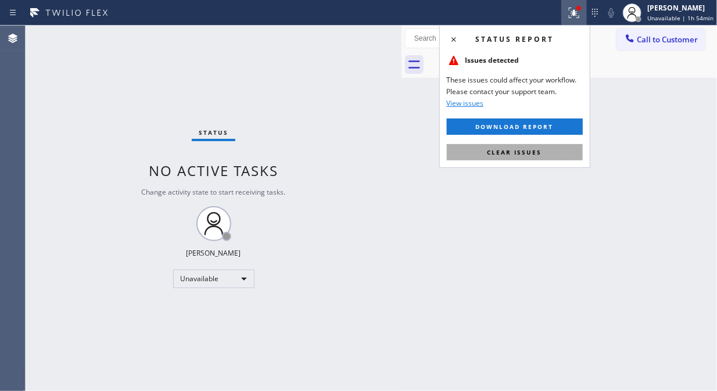
click at [547, 152] on button "Clear issues" at bounding box center [515, 152] width 136 height 16
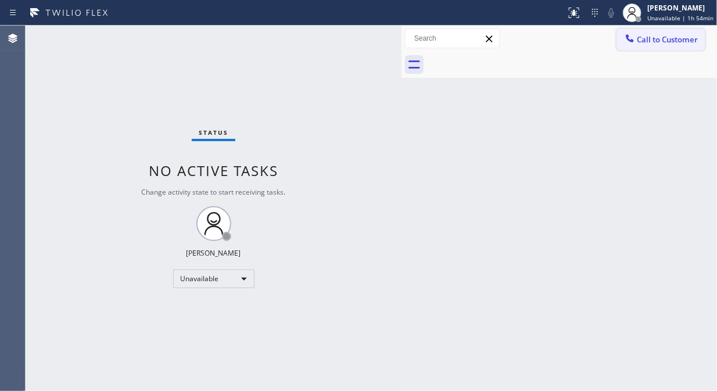
click at [653, 33] on button "Call to Customer" at bounding box center [660, 39] width 89 height 22
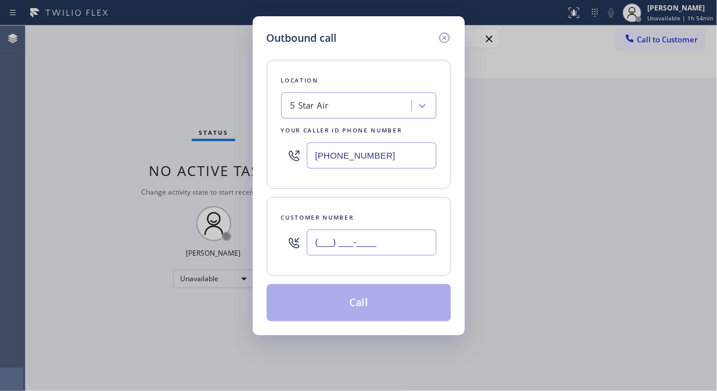
click at [324, 244] on input "(___) ___-____" at bounding box center [372, 242] width 130 height 26
paste input "213) 715-3991"
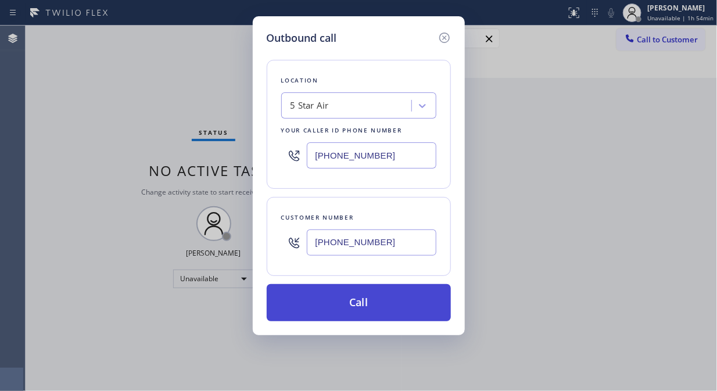
type input "[PHONE_NUMBER]"
click at [386, 302] on button "Call" at bounding box center [359, 302] width 184 height 37
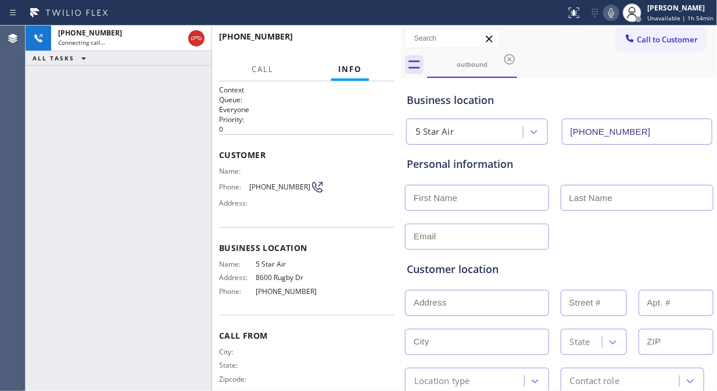
type input "[PHONE_NUMBER]"
click at [116, 126] on div "[PHONE_NUMBER] Live | 00:44 ALL TASKS ALL TASKS ACTIVE TASKS TASKS IN WRAP UP" at bounding box center [119, 208] width 186 height 365
click at [365, 39] on span "HANG UP" at bounding box center [367, 42] width 35 height 8
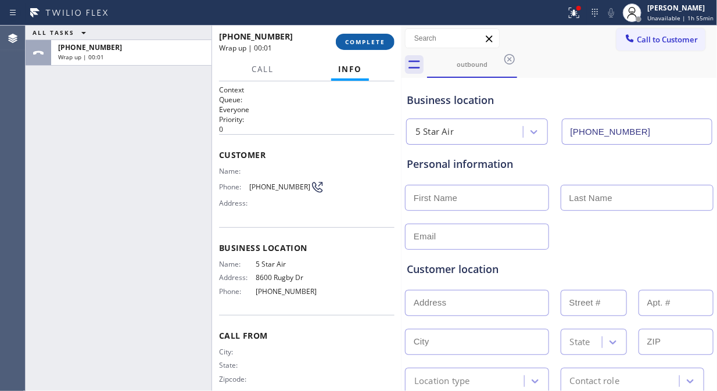
click at [365, 39] on span "COMPLETE" at bounding box center [365, 42] width 40 height 8
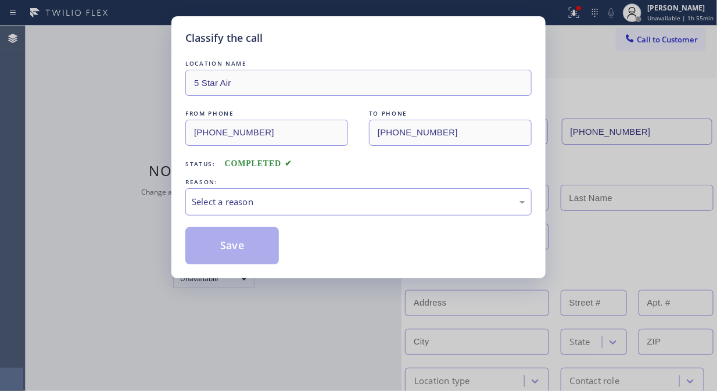
click at [396, 206] on div "Select a reason" at bounding box center [358, 201] width 333 height 13
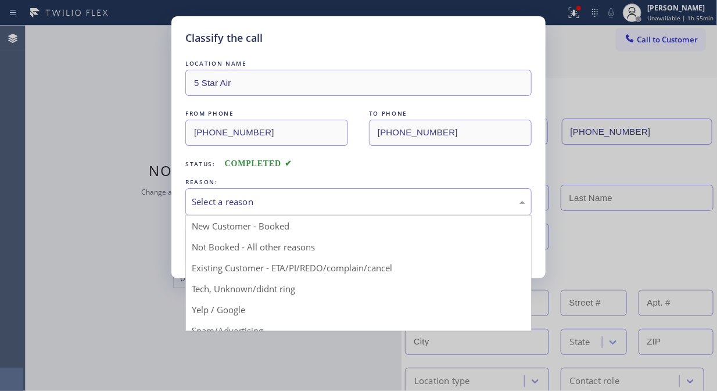
drag, startPoint x: 365, startPoint y: 259, endPoint x: 296, endPoint y: 250, distance: 69.1
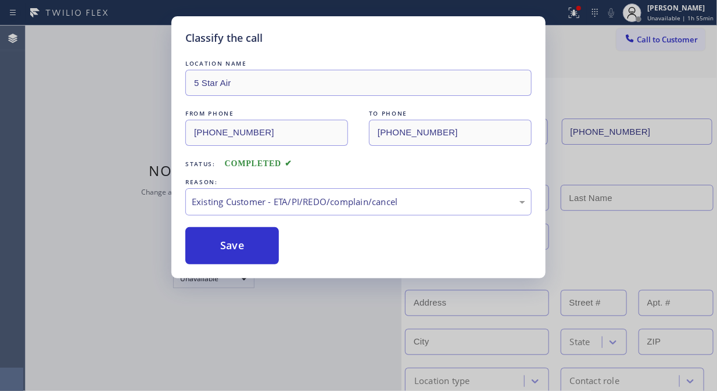
click at [259, 236] on button "Save" at bounding box center [231, 245] width 93 height 37
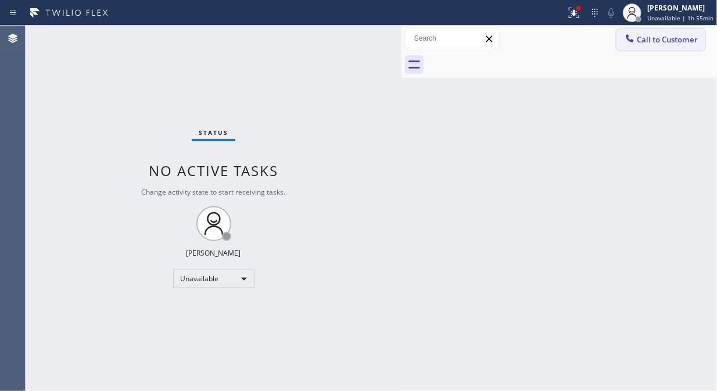
click at [645, 44] on span "Call to Customer" at bounding box center [666, 39] width 61 height 10
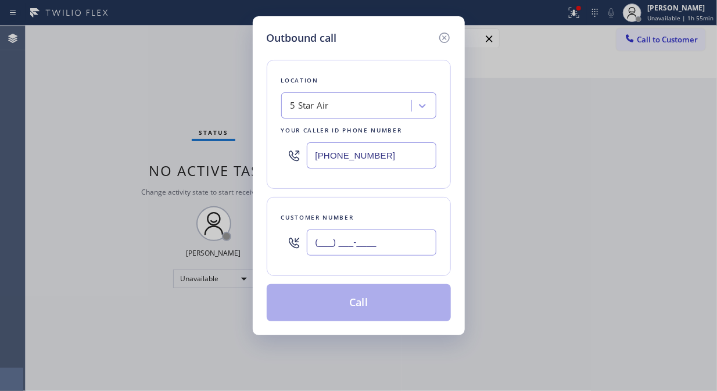
click at [337, 241] on input "(___) ___-____" at bounding box center [372, 242] width 130 height 26
paste input "323) 465-5564"
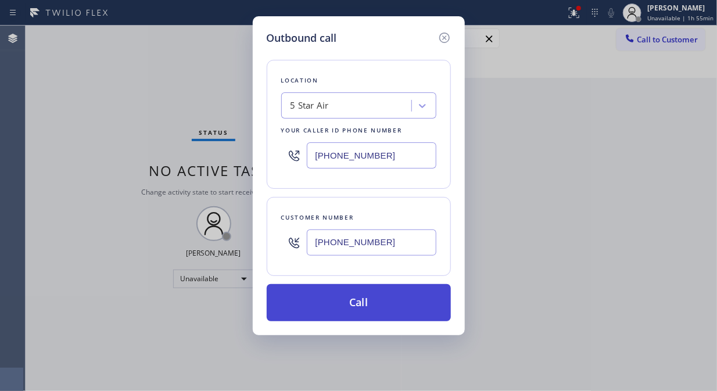
type input "[PHONE_NUMBER]"
click at [363, 310] on button "Call" at bounding box center [359, 302] width 184 height 37
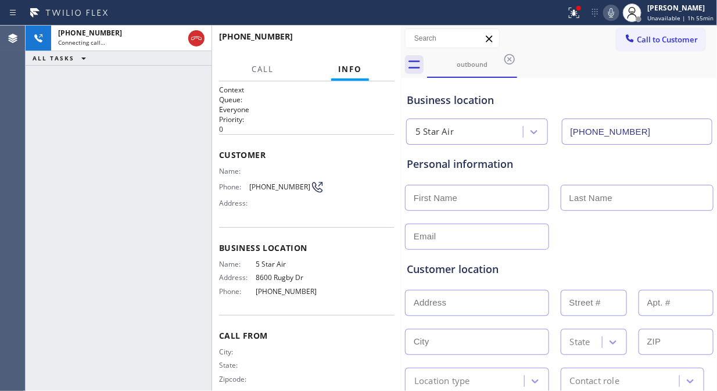
type input "[PHONE_NUMBER]"
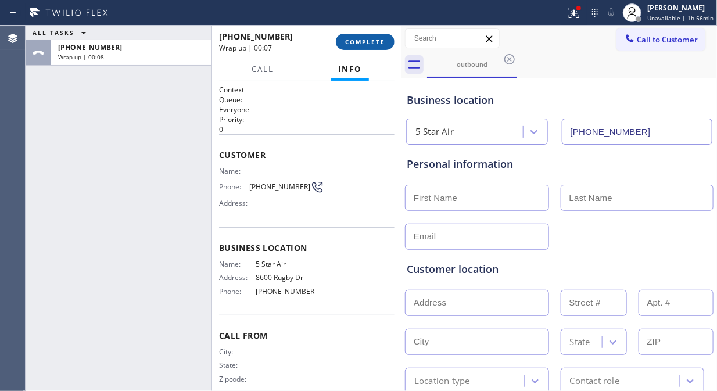
click at [369, 39] on span "COMPLETE" at bounding box center [365, 42] width 40 height 8
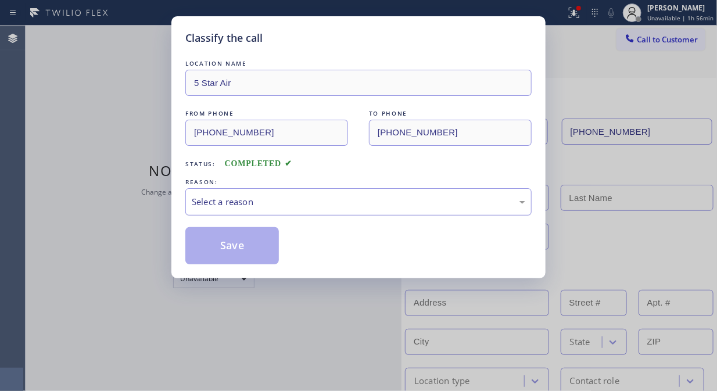
click at [387, 207] on div "Select a reason" at bounding box center [358, 201] width 333 height 13
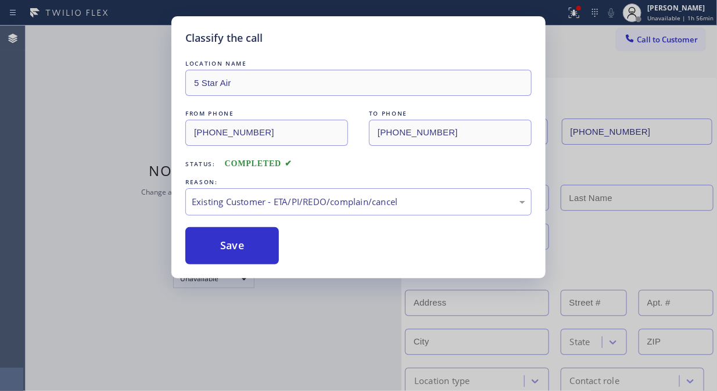
drag, startPoint x: 239, startPoint y: 240, endPoint x: 539, endPoint y: 126, distance: 321.1
click at [239, 240] on button "Save" at bounding box center [231, 245] width 93 height 37
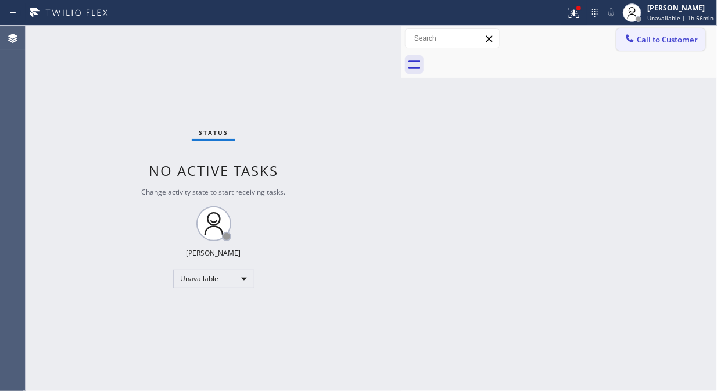
click at [643, 42] on span "Call to Customer" at bounding box center [666, 39] width 61 height 10
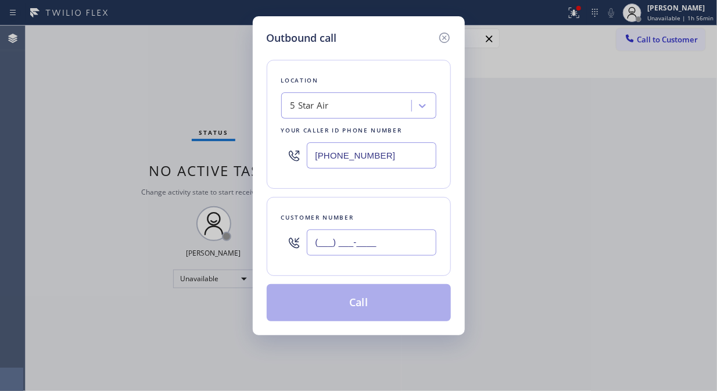
click at [397, 236] on input "(___) ___-____" at bounding box center [372, 242] width 130 height 26
paste input "310) 751-4544"
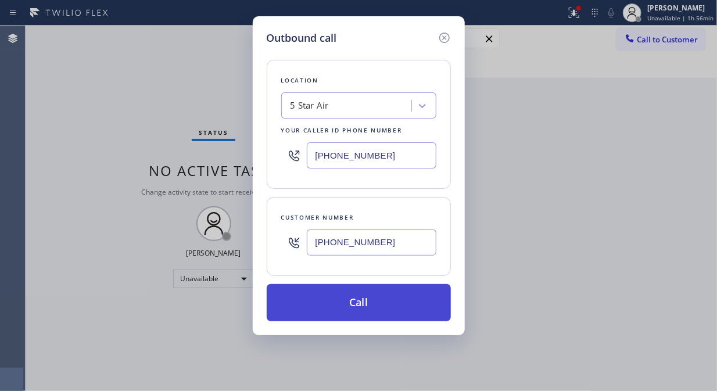
type input "[PHONE_NUMBER]"
click at [415, 306] on button "Call" at bounding box center [359, 302] width 184 height 37
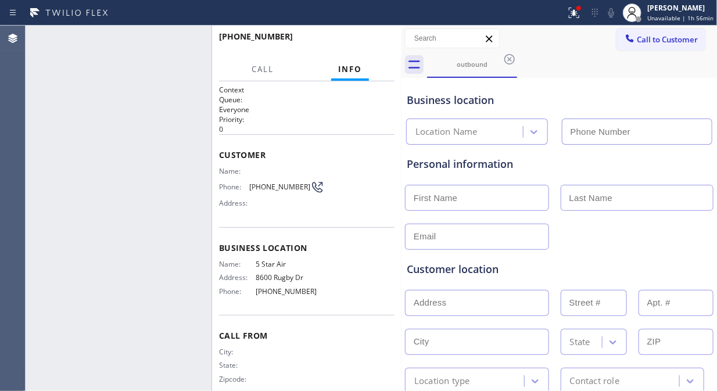
type input "[PHONE_NUMBER]"
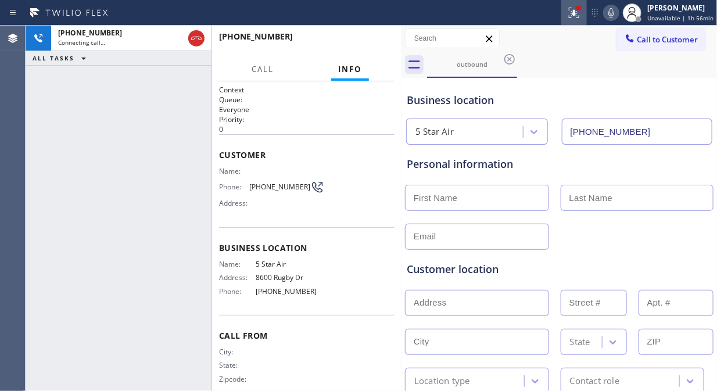
click at [577, 18] on icon at bounding box center [574, 13] width 14 height 14
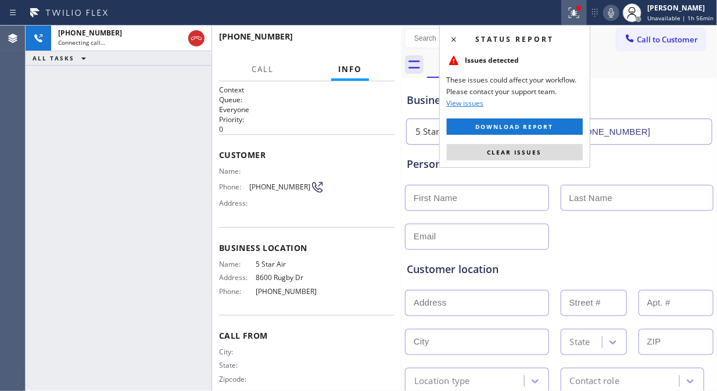
click at [549, 155] on button "Clear issues" at bounding box center [515, 152] width 136 height 16
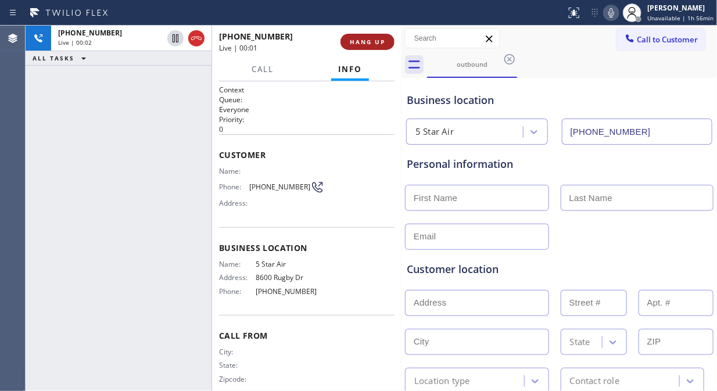
click at [367, 41] on span "HANG UP" at bounding box center [367, 42] width 35 height 8
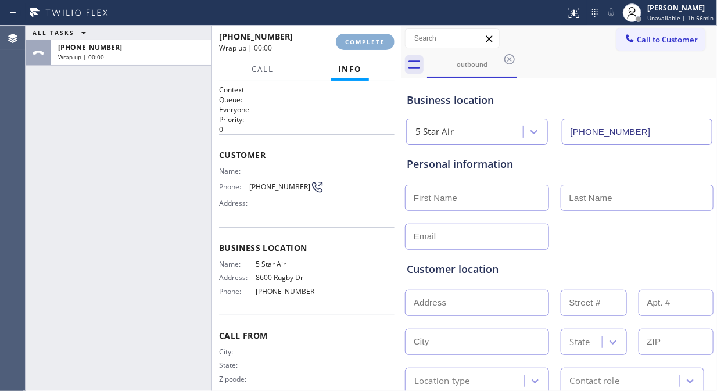
click at [366, 41] on span "COMPLETE" at bounding box center [365, 42] width 40 height 8
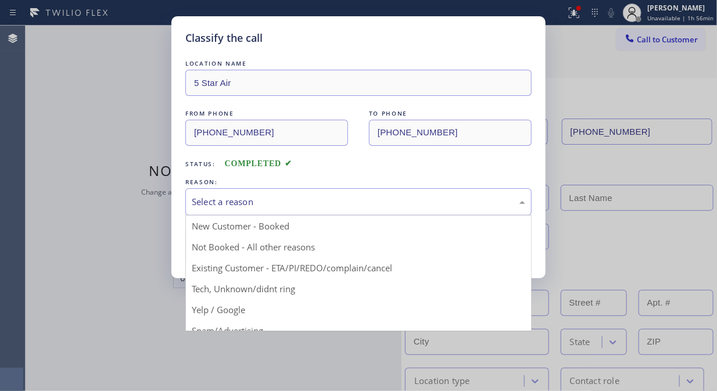
click at [359, 205] on div "Select a reason" at bounding box center [358, 201] width 333 height 13
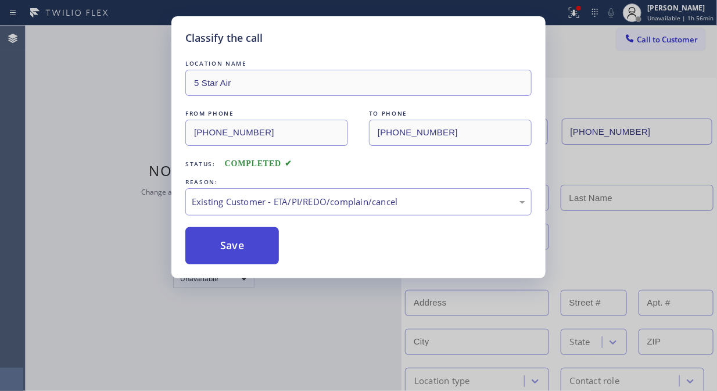
click at [248, 251] on button "Save" at bounding box center [231, 245] width 93 height 37
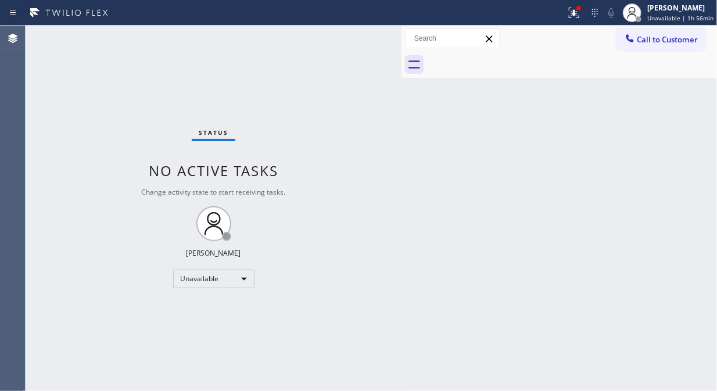
drag, startPoint x: 647, startPoint y: 49, endPoint x: 632, endPoint y: 59, distance: 18.0
click at [647, 48] on button "Call to Customer" at bounding box center [660, 39] width 89 height 22
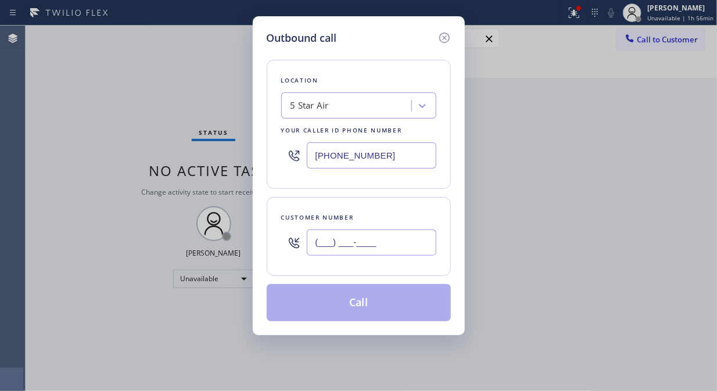
click at [360, 247] on input "(___) ___-____" at bounding box center [372, 242] width 130 height 26
paste input "text"
drag, startPoint x: 322, startPoint y: 242, endPoint x: 315, endPoint y: 244, distance: 6.8
click at [319, 242] on input "(___) ___-____" at bounding box center [372, 242] width 130 height 26
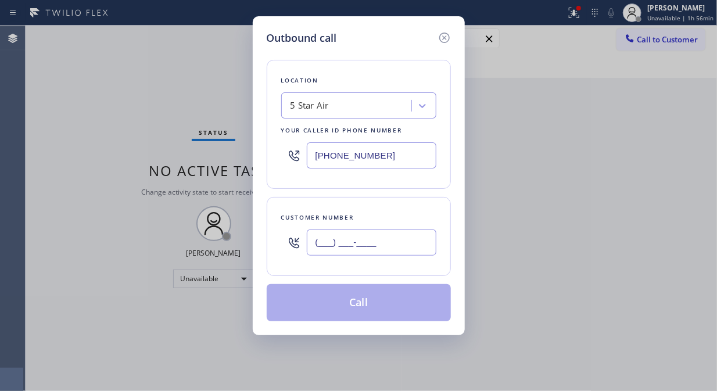
click at [312, 244] on input "(___) ___-____" at bounding box center [372, 242] width 130 height 26
paste input "text"
type input "(___) ___-____"
click at [316, 244] on input "(___) ___-____" at bounding box center [372, 242] width 130 height 26
paste input "323) 599-1200"
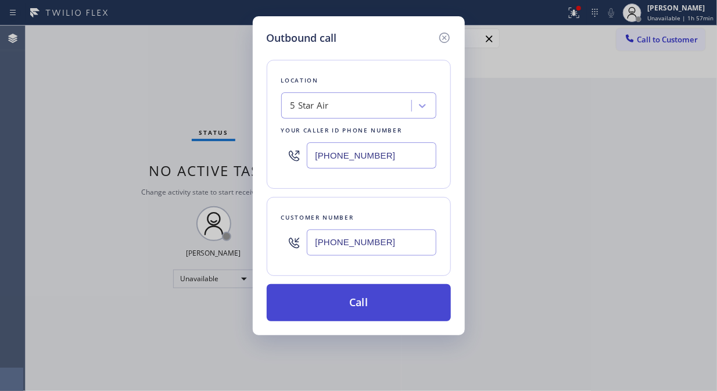
type input "[PHONE_NUMBER]"
click at [376, 306] on button "Call" at bounding box center [359, 302] width 184 height 37
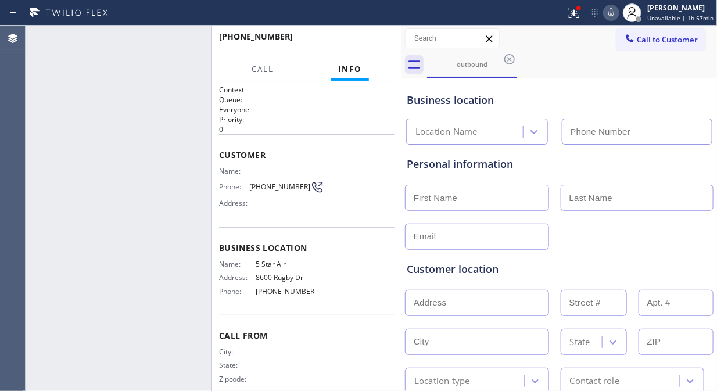
type input "[PHONE_NUMBER]"
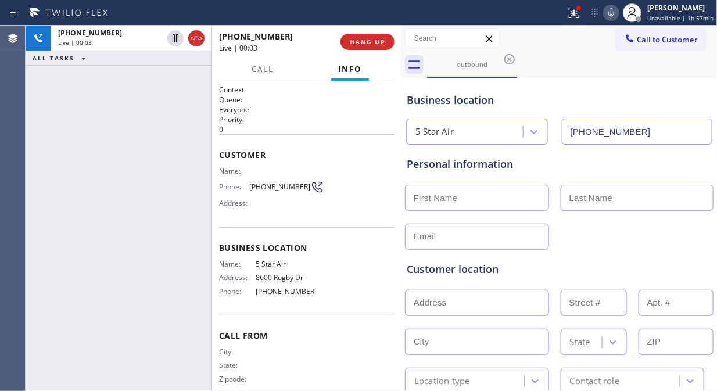
click at [134, 95] on div "[PHONE_NUMBER] Live | 00:03 ALL TASKS ALL TASKS ACTIVE TASKS TASKS IN WRAP UP" at bounding box center [119, 208] width 186 height 365
click at [578, 14] on g at bounding box center [574, 13] width 10 height 10
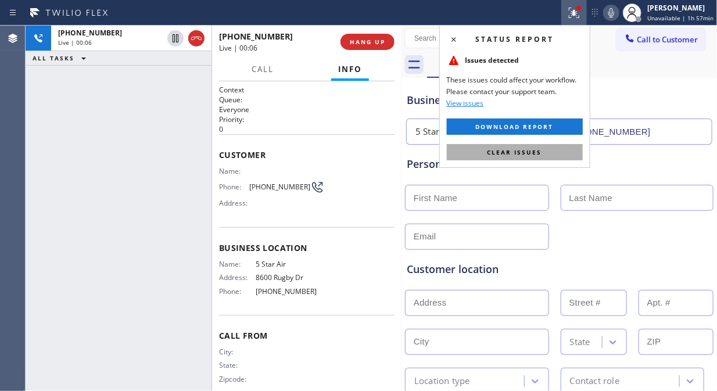
click at [539, 154] on span "Clear issues" at bounding box center [514, 152] width 55 height 8
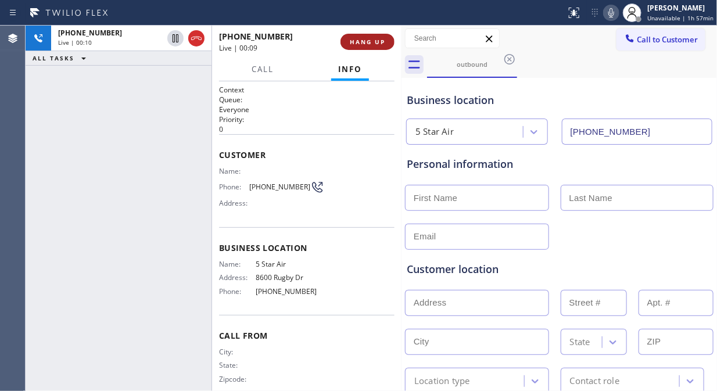
click at [354, 38] on button "HANG UP" at bounding box center [367, 42] width 54 height 16
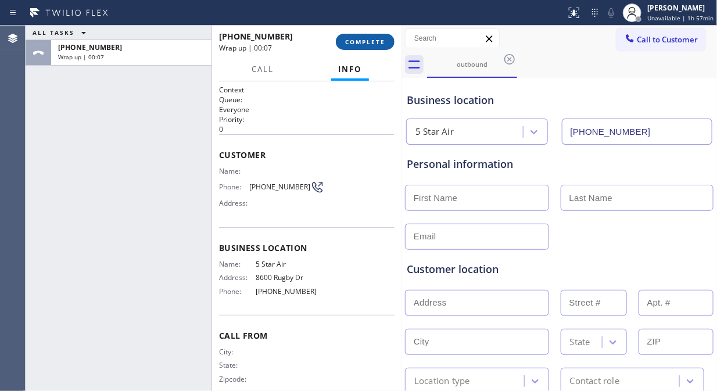
click at [380, 46] on button "COMPLETE" at bounding box center [365, 42] width 59 height 16
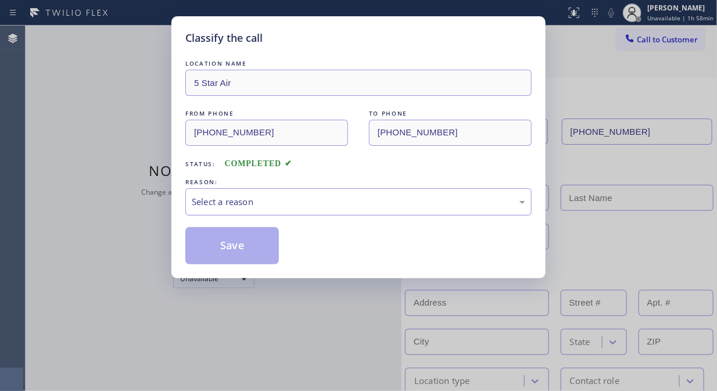
click at [380, 200] on div "Select a reason" at bounding box center [358, 201] width 333 height 13
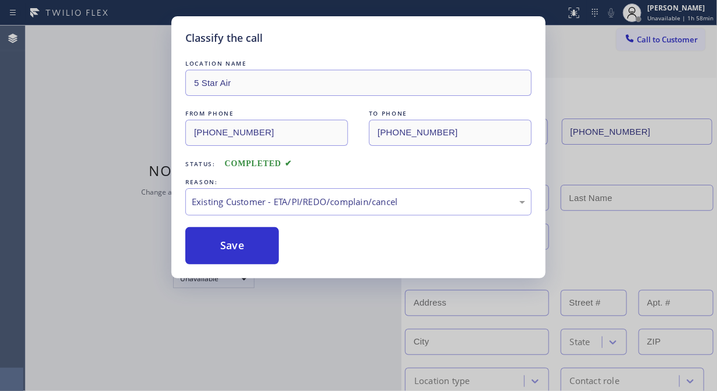
drag, startPoint x: 351, startPoint y: 266, endPoint x: 327, endPoint y: 257, distance: 25.4
click at [271, 244] on button "Save" at bounding box center [231, 245] width 93 height 37
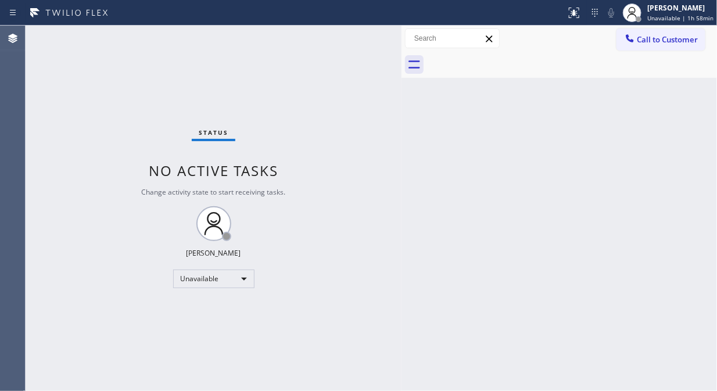
click at [642, 43] on span "Call to Customer" at bounding box center [666, 39] width 61 height 10
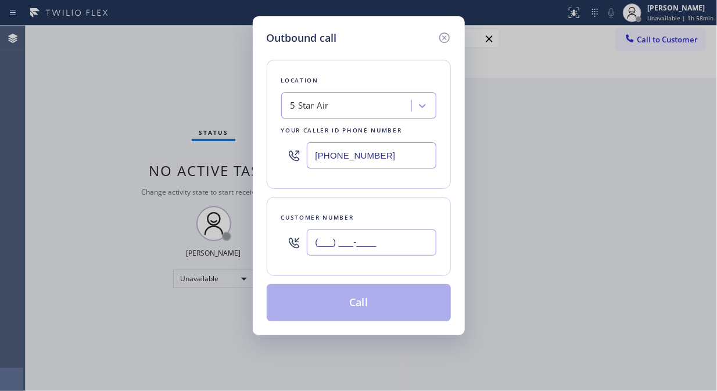
click at [341, 233] on input "(___) ___-____" at bounding box center [372, 242] width 130 height 26
paste input "310) 292-2323"
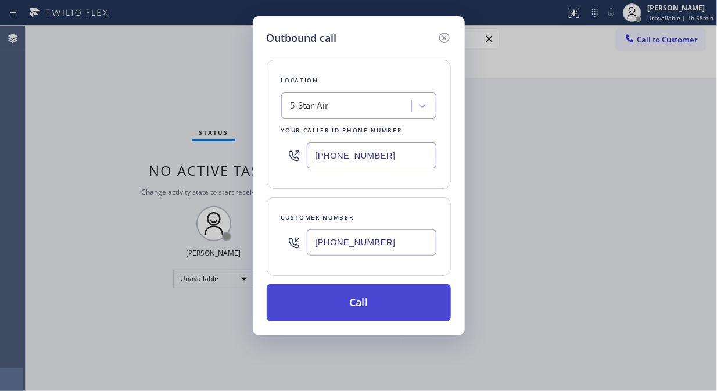
type input "[PHONE_NUMBER]"
click at [381, 298] on button "Call" at bounding box center [359, 302] width 184 height 37
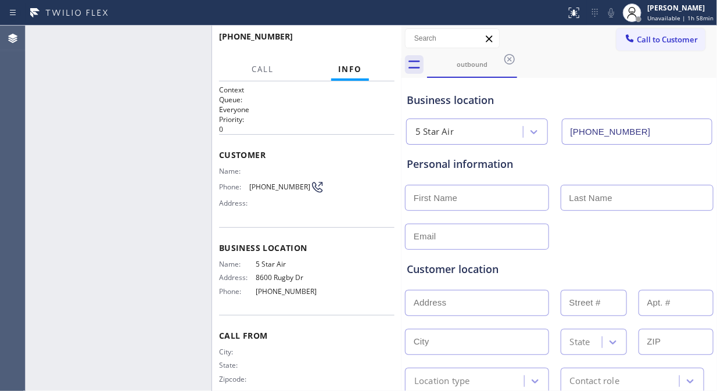
type input "[PHONE_NUMBER]"
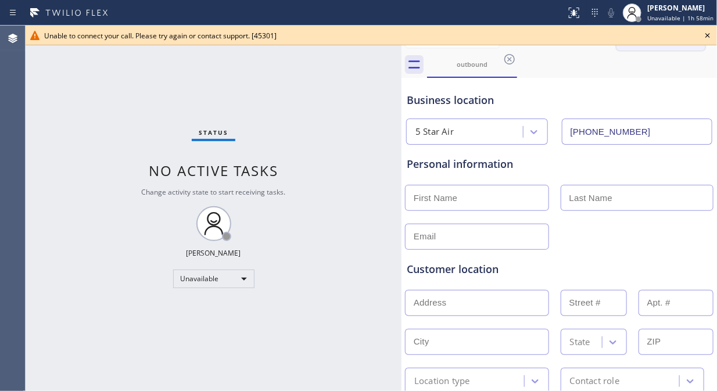
drag, startPoint x: 710, startPoint y: 33, endPoint x: 664, endPoint y: 36, distance: 45.4
click at [710, 33] on icon at bounding box center [707, 35] width 14 height 14
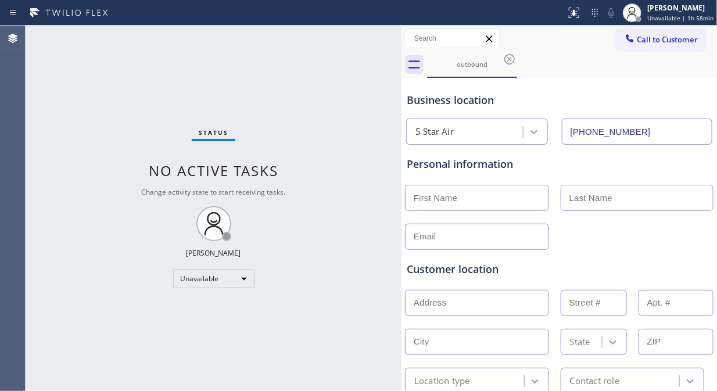
drag, startPoint x: 664, startPoint y: 36, endPoint x: 549, endPoint y: 96, distance: 129.6
click at [663, 36] on span "Call to Customer" at bounding box center [666, 39] width 61 height 10
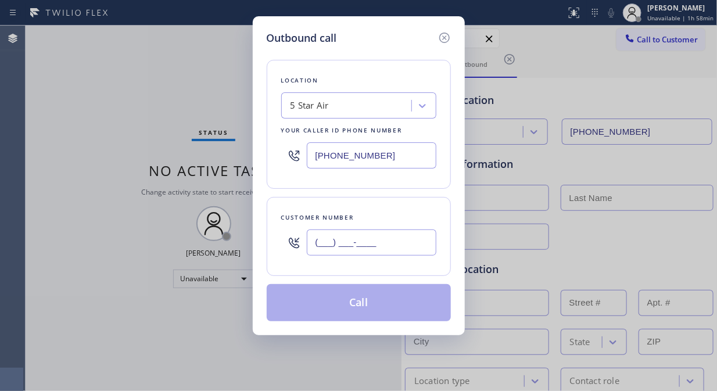
click at [348, 242] on input "(___) ___-____" at bounding box center [372, 242] width 130 height 26
paste input "424) 522-3344"
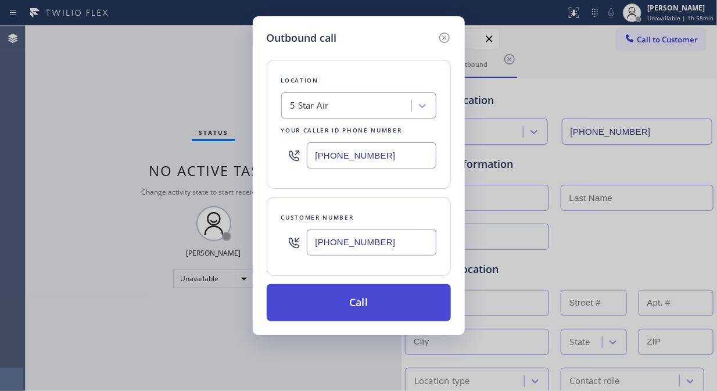
type input "[PHONE_NUMBER]"
click at [373, 305] on button "Call" at bounding box center [359, 302] width 184 height 37
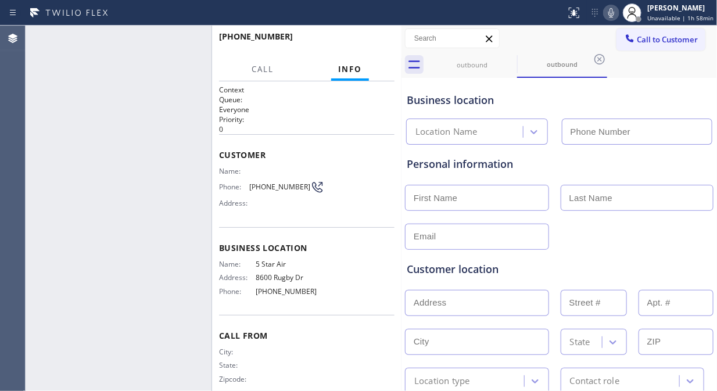
type input "[PHONE_NUMBER]"
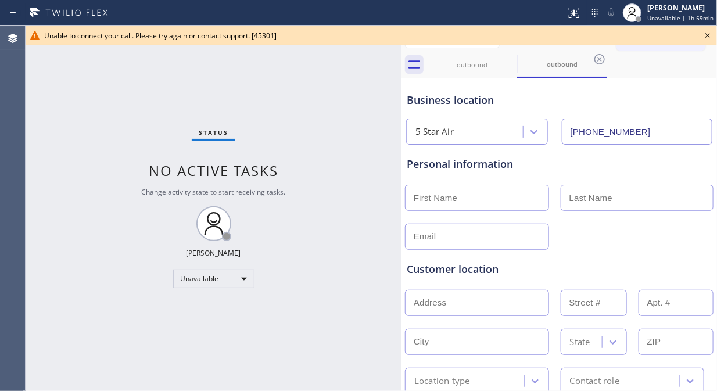
click at [709, 33] on icon at bounding box center [707, 35] width 14 height 14
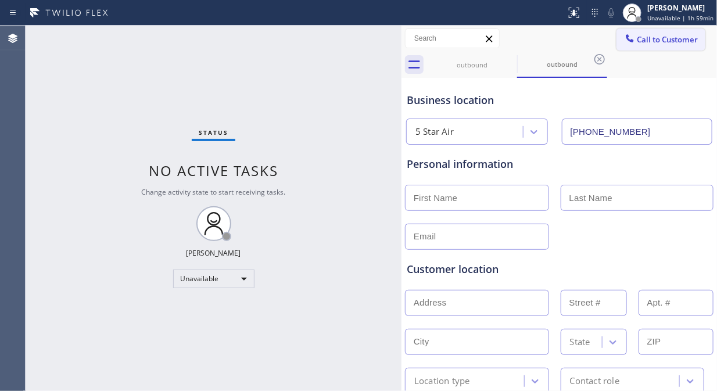
click at [659, 41] on span "Call to Customer" at bounding box center [666, 39] width 61 height 10
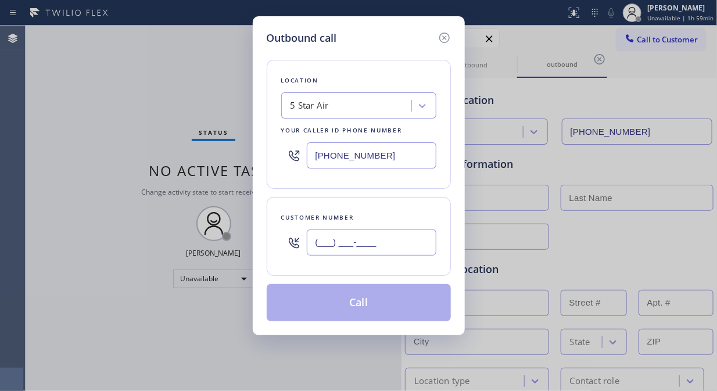
click at [390, 242] on input "(___) ___-____" at bounding box center [372, 242] width 130 height 26
paste input "760) 560-3870"
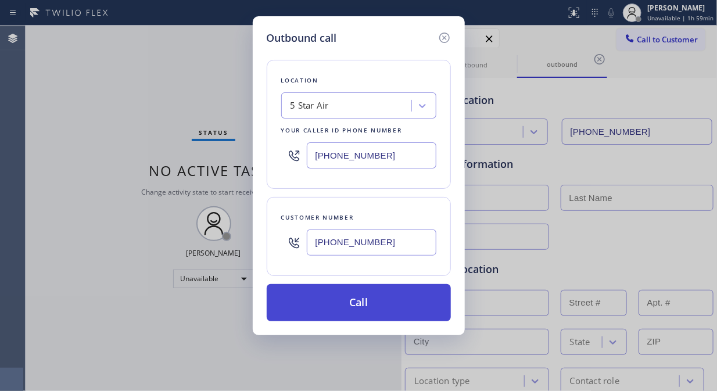
type input "[PHONE_NUMBER]"
click at [388, 301] on button "Call" at bounding box center [359, 302] width 184 height 37
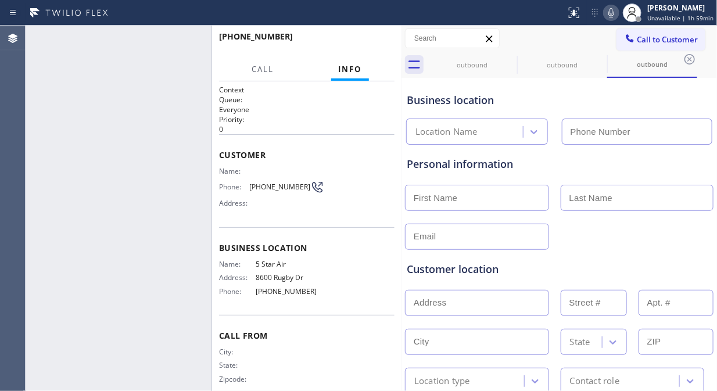
type input "[PHONE_NUMBER]"
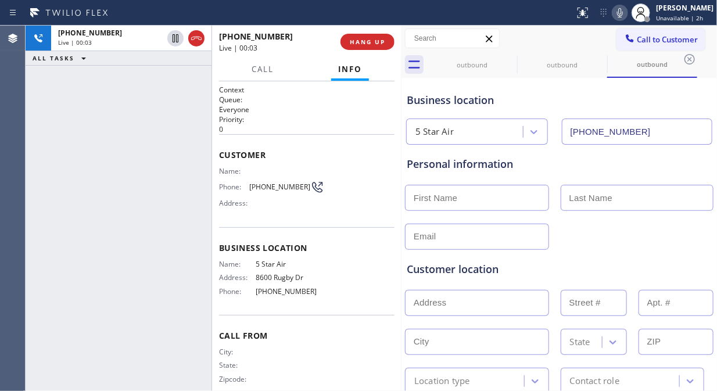
click at [134, 116] on div "[PHONE_NUMBER] Live | 00:03 ALL TASKS ALL TASKS ACTIVE TASKS TASKS IN WRAP UP" at bounding box center [119, 208] width 186 height 365
click at [361, 52] on div "[PHONE_NUMBER] Live | 00:03 HANG UP" at bounding box center [306, 42] width 175 height 30
click at [366, 41] on span "HANG UP" at bounding box center [367, 42] width 35 height 8
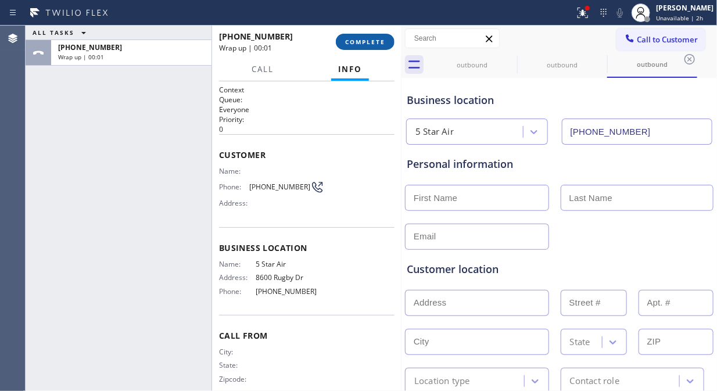
click at [366, 41] on span "COMPLETE" at bounding box center [365, 42] width 40 height 8
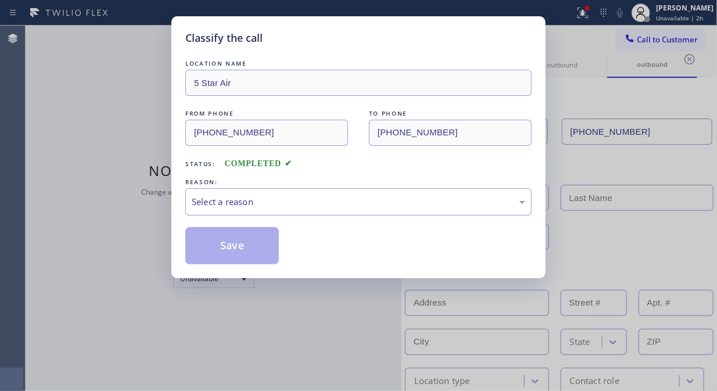
drag, startPoint x: 341, startPoint y: 200, endPoint x: 341, endPoint y: 209, distance: 8.7
click at [341, 202] on div "Select a reason" at bounding box center [358, 201] width 333 height 13
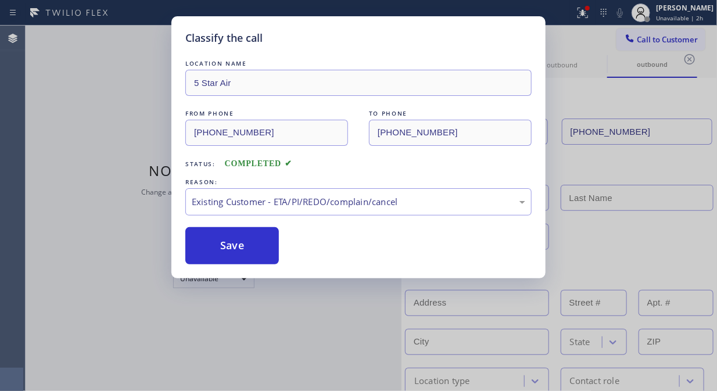
drag, startPoint x: 262, startPoint y: 254, endPoint x: 589, endPoint y: 149, distance: 344.0
click at [262, 253] on button "Save" at bounding box center [231, 245] width 93 height 37
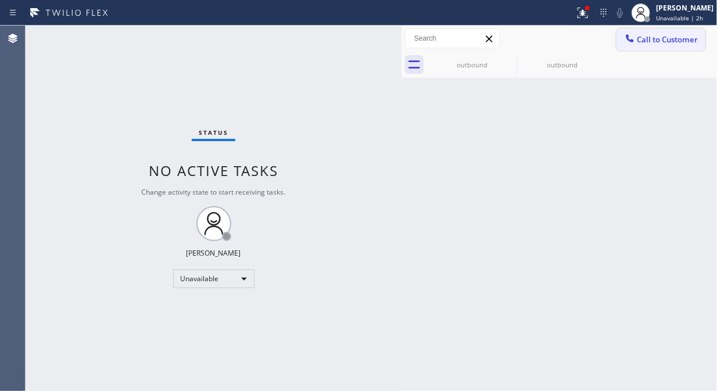
click at [649, 41] on span "Call to Customer" at bounding box center [666, 39] width 61 height 10
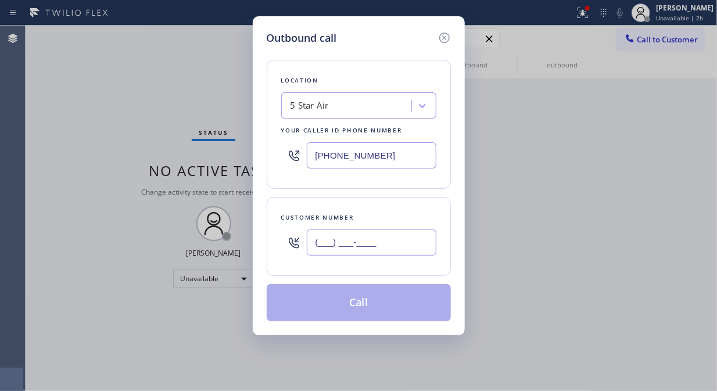
click at [425, 241] on input "(___) ___-____" at bounding box center [372, 242] width 130 height 26
paste input "424) 444-5050"
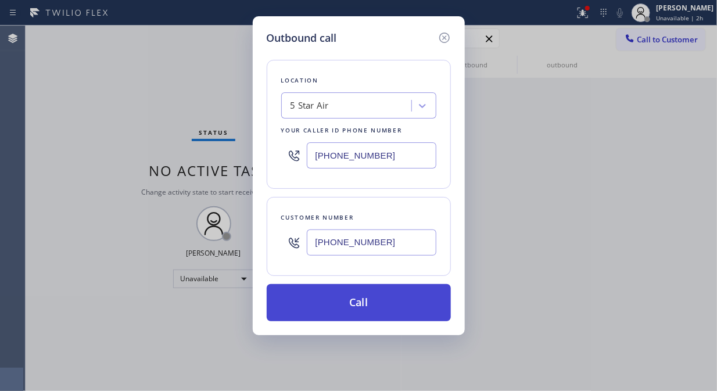
type input "[PHONE_NUMBER]"
click at [403, 315] on button "Call" at bounding box center [359, 302] width 184 height 37
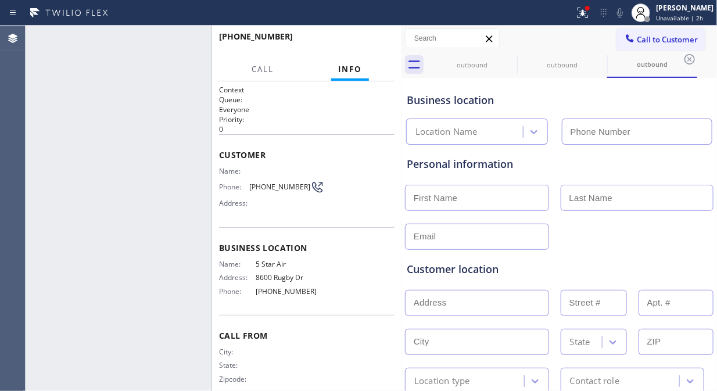
type input "[PHONE_NUMBER]"
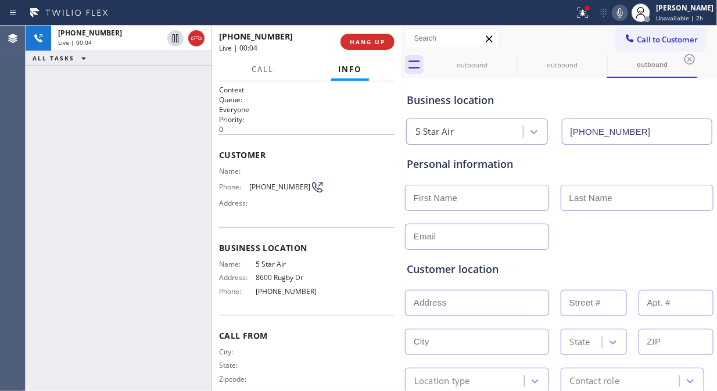
click at [73, 107] on div "[PHONE_NUMBER] Live | 00:04 ALL TASKS ALL TASKS ACTIVE TASKS TASKS IN WRAP UP" at bounding box center [119, 208] width 186 height 365
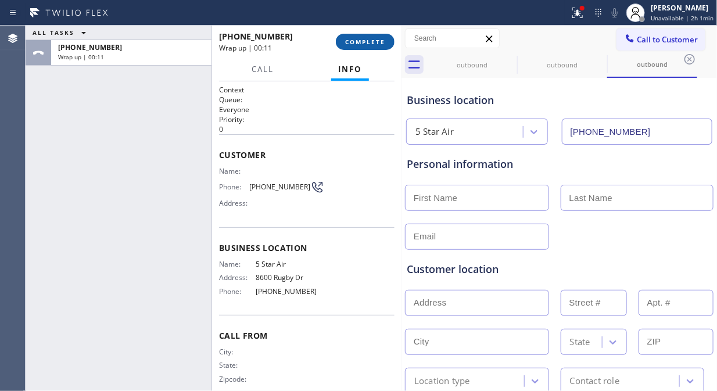
click at [372, 39] on span "COMPLETE" at bounding box center [365, 42] width 40 height 8
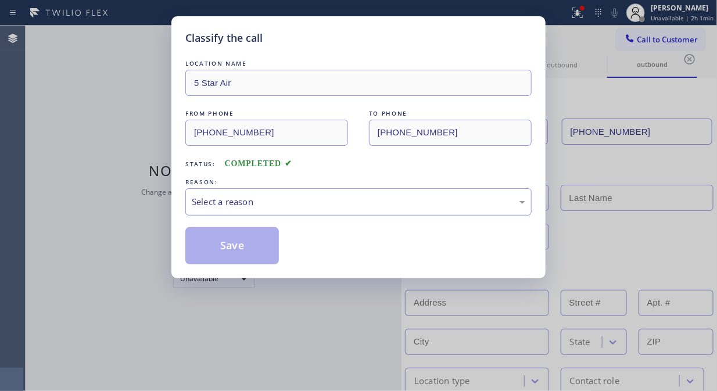
click at [347, 207] on div "Select a reason" at bounding box center [358, 201] width 333 height 13
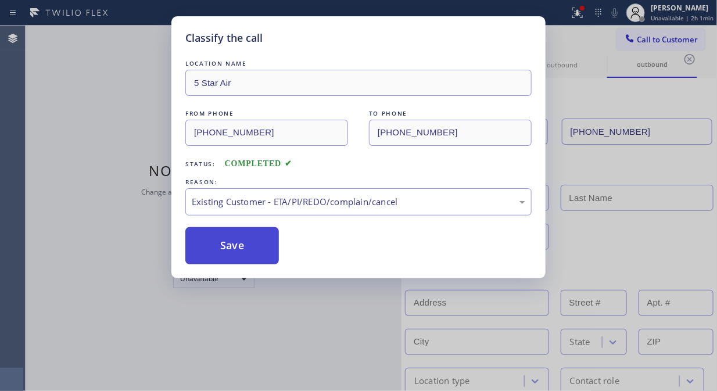
click at [245, 246] on button "Save" at bounding box center [231, 245] width 93 height 37
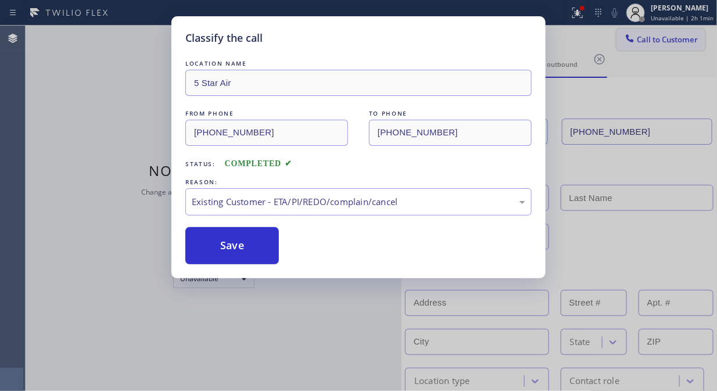
click at [652, 44] on span "Call to Customer" at bounding box center [666, 39] width 61 height 10
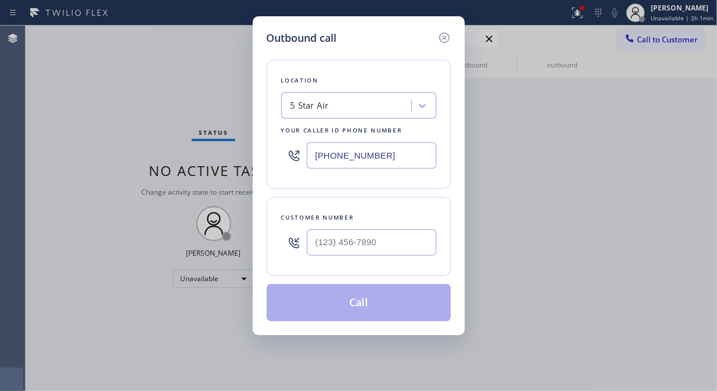
click at [376, 257] on div at bounding box center [372, 243] width 130 height 38
click at [379, 244] on input "(___) ___-____" at bounding box center [372, 242] width 130 height 26
paste input "818) 634-9021"
type input "[PHONE_NUMBER]"
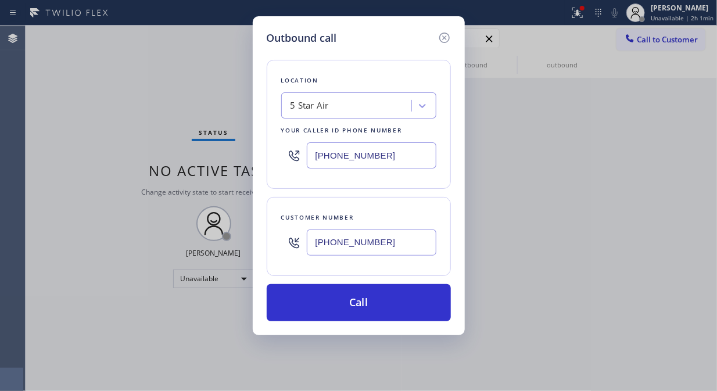
click at [121, 88] on div "Outbound call Location 5 Star Air Your caller id phone number [PHONE_NUMBER] Cu…" at bounding box center [358, 195] width 717 height 391
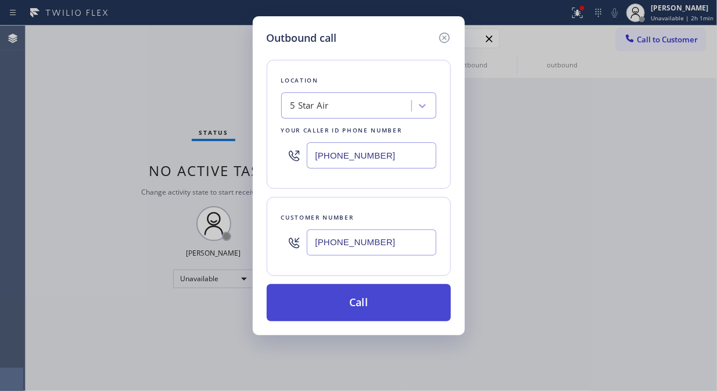
click at [351, 301] on button "Call" at bounding box center [359, 302] width 184 height 37
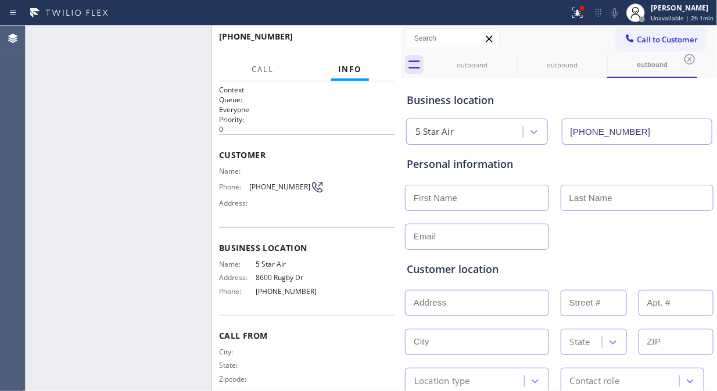
type input "[PHONE_NUMBER]"
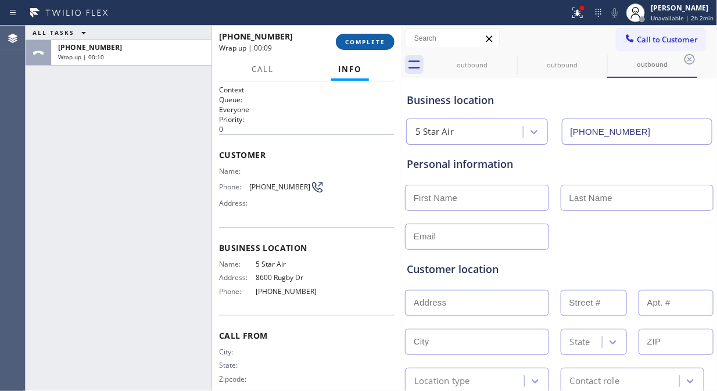
click at [372, 46] on button "COMPLETE" at bounding box center [365, 42] width 59 height 16
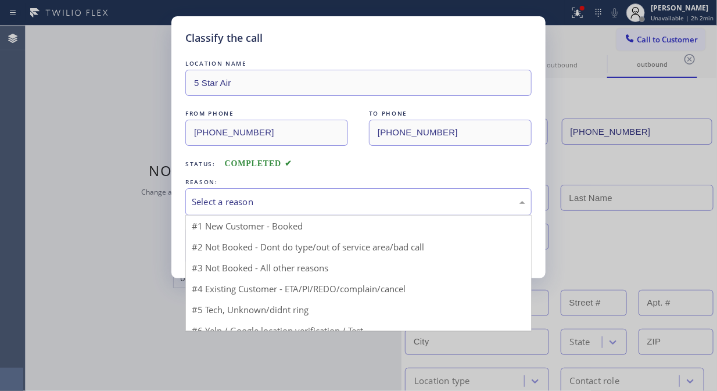
click at [375, 200] on div "Select a reason" at bounding box center [358, 201] width 333 height 13
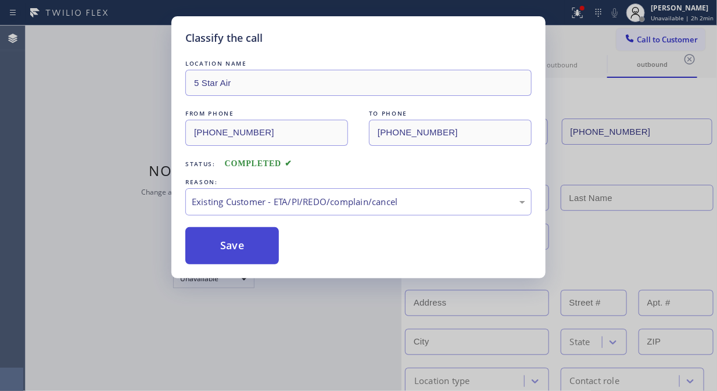
click at [247, 248] on button "Save" at bounding box center [231, 245] width 93 height 37
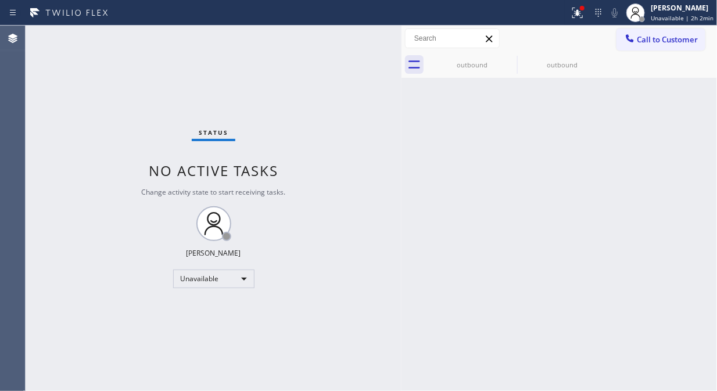
click at [655, 35] on span "Call to Customer" at bounding box center [666, 39] width 61 height 10
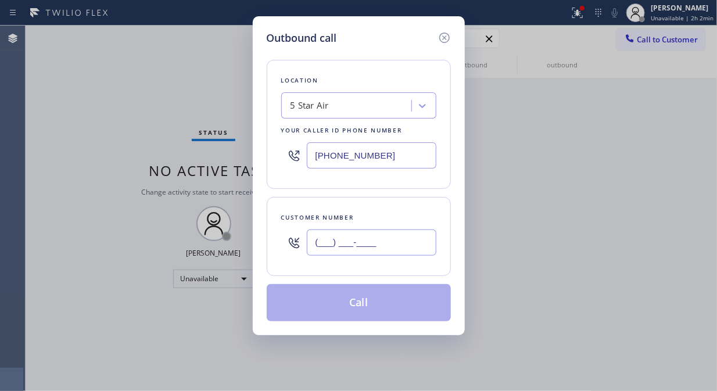
click at [338, 243] on input "(___) ___-____" at bounding box center [372, 242] width 130 height 26
paste input "323) 250-2128"
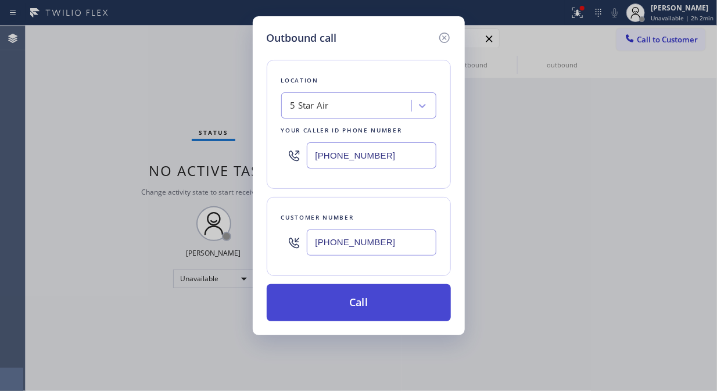
type input "[PHONE_NUMBER]"
click at [370, 298] on button "Call" at bounding box center [359, 302] width 184 height 37
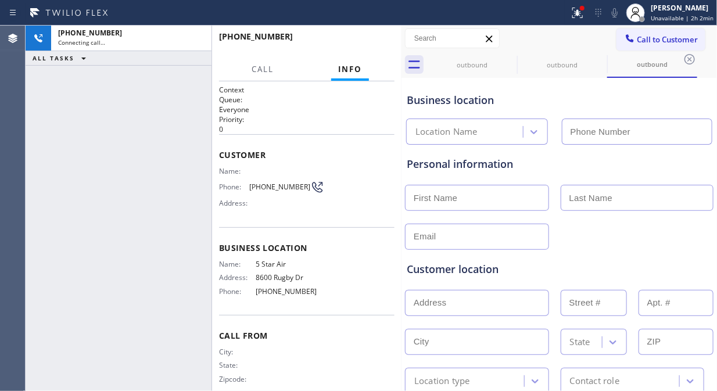
type input "[PHONE_NUMBER]"
click at [508, 61] on icon at bounding box center [509, 59] width 14 height 14
click at [0, 0] on icon at bounding box center [0, 0] width 0 height 0
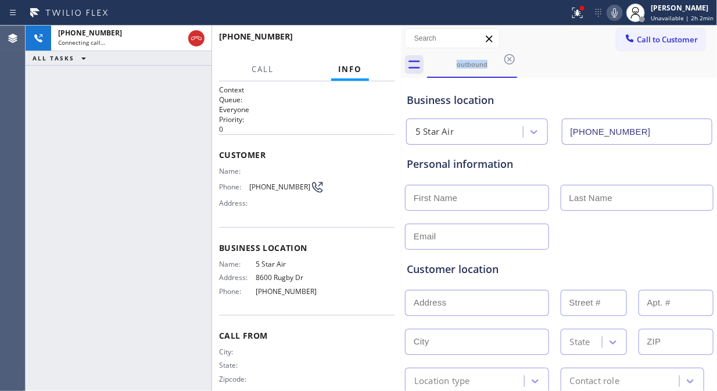
click at [583, 14] on icon at bounding box center [577, 13] width 14 height 14
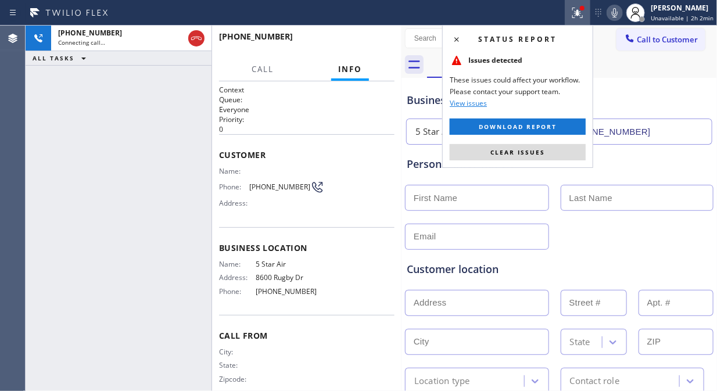
click at [542, 161] on div "Status report Issues detected These issues could affect your workflow. Please c…" at bounding box center [517, 96] width 151 height 143
click at [542, 149] on span "Clear issues" at bounding box center [517, 152] width 55 height 8
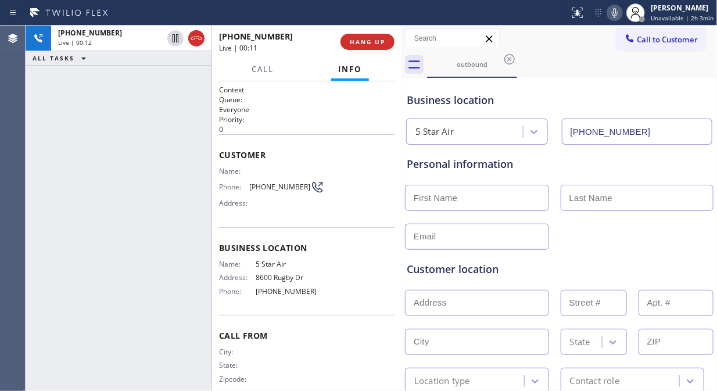
click at [83, 113] on div "[PHONE_NUMBER] Live | 00:12 ALL TASKS ALL TASKS ACTIVE TASKS TASKS IN WRAP UP" at bounding box center [119, 208] width 186 height 365
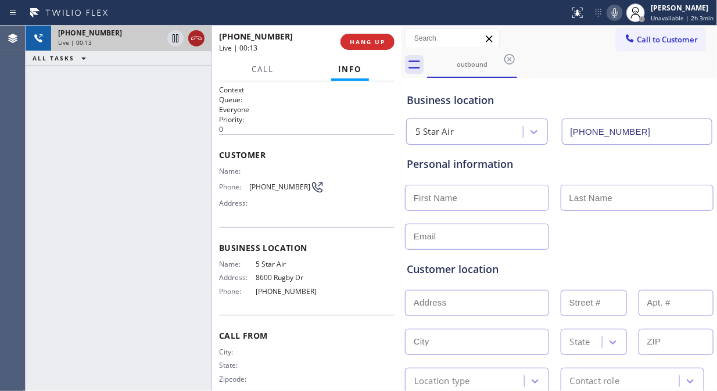
click at [199, 37] on icon at bounding box center [196, 38] width 14 height 14
click at [368, 42] on span "HANG UP" at bounding box center [367, 42] width 35 height 8
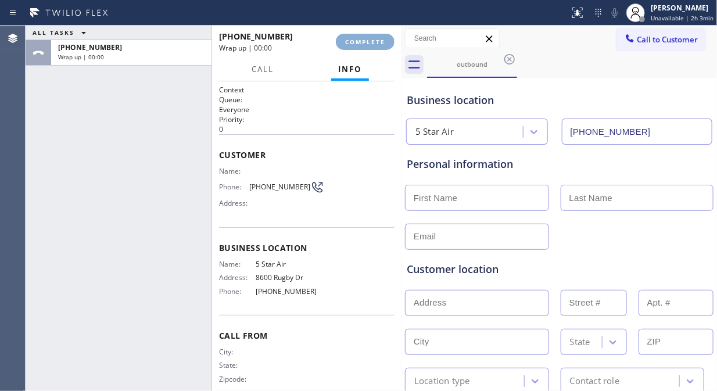
click at [368, 46] on button "COMPLETE" at bounding box center [365, 42] width 59 height 16
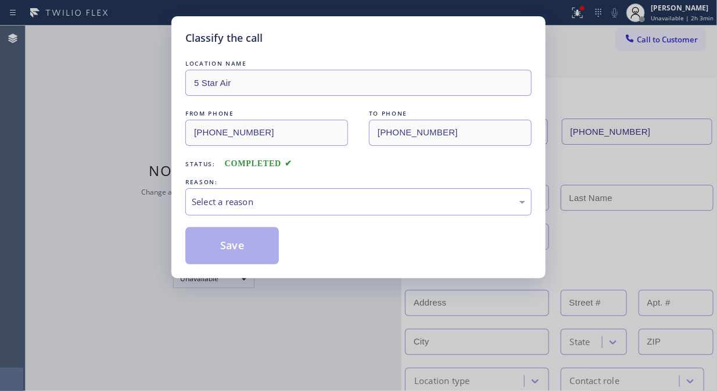
click at [368, 46] on div "LOCATION NAME 5 Star Air FROM PHONE [PHONE_NUMBER] TO PHONE [PHONE_NUMBER] Stat…" at bounding box center [358, 155] width 346 height 218
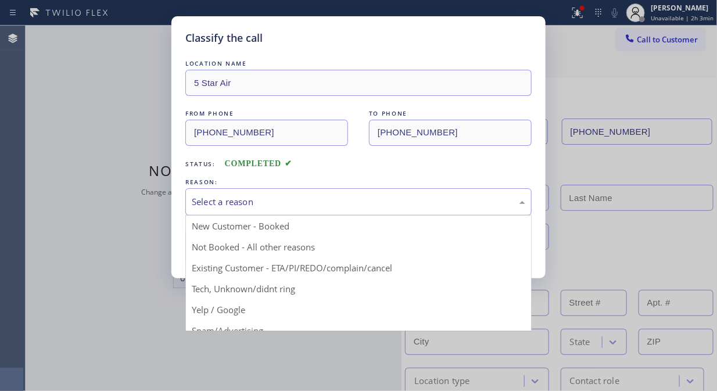
drag, startPoint x: 349, startPoint y: 194, endPoint x: 340, endPoint y: 245, distance: 51.9
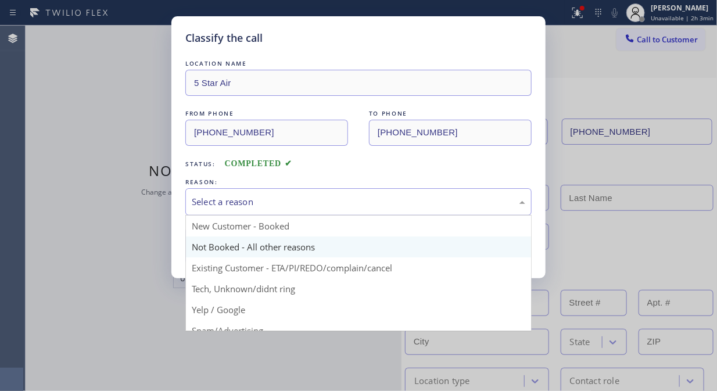
click at [349, 197] on div "Select a reason" at bounding box center [358, 201] width 346 height 27
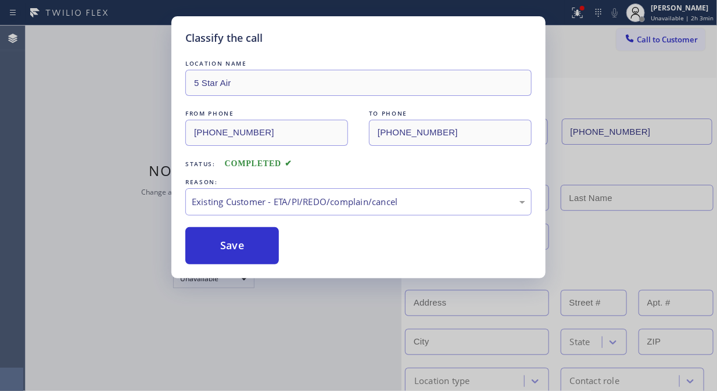
click at [223, 246] on button "Save" at bounding box center [231, 245] width 93 height 37
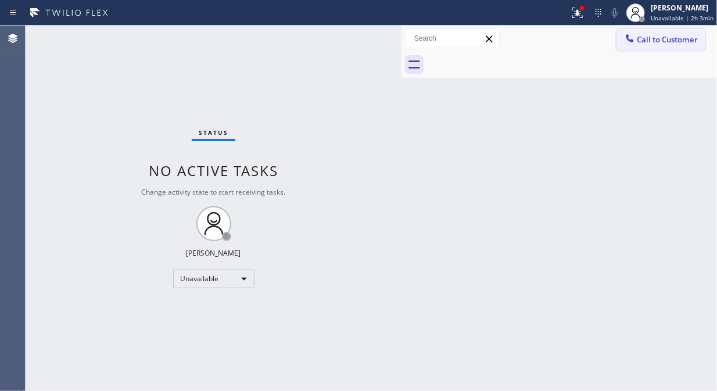
click at [649, 42] on span "Call to Customer" at bounding box center [666, 39] width 61 height 10
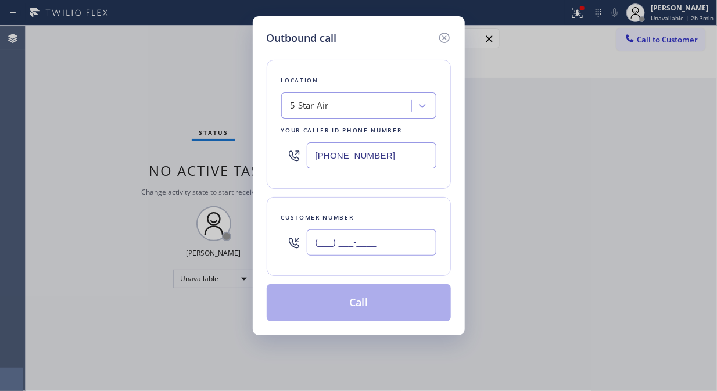
click at [386, 239] on input "(___) ___-____" at bounding box center [372, 242] width 130 height 26
paste input "323) 461-6050"
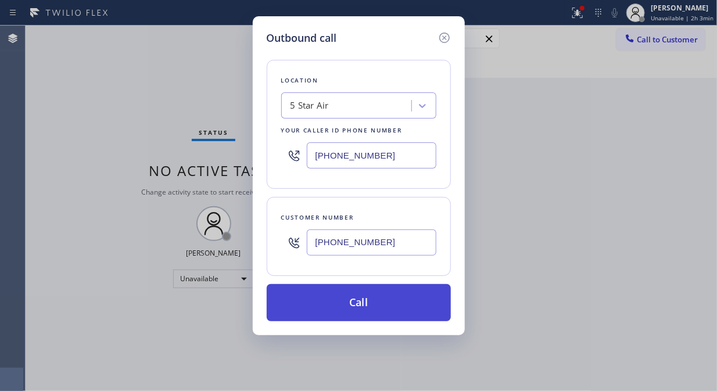
type input "[PHONE_NUMBER]"
click at [409, 308] on button "Call" at bounding box center [359, 302] width 184 height 37
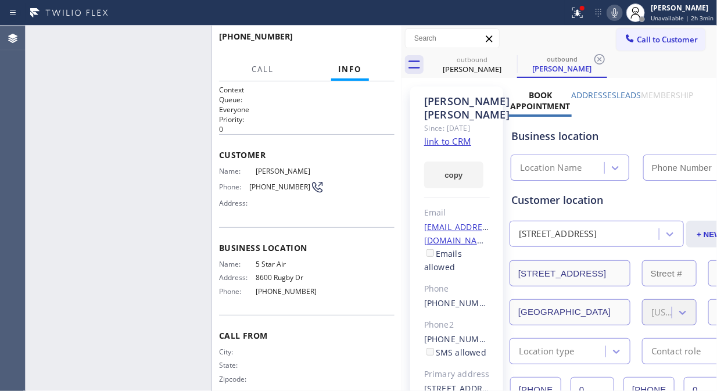
type input "[PHONE_NUMBER]"
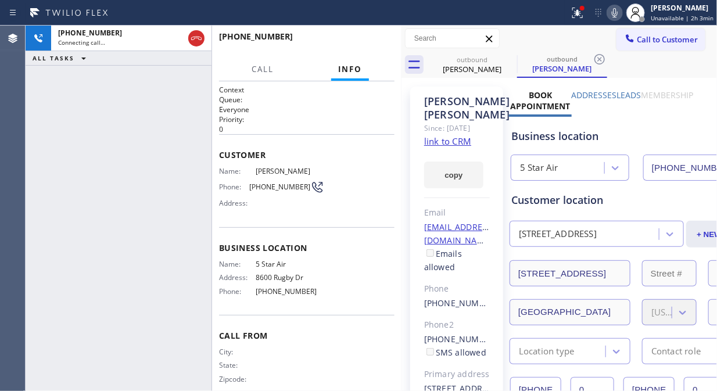
click at [467, 141] on link "link to CRM" at bounding box center [447, 141] width 47 height 12
click at [365, 42] on span "HANG UP" at bounding box center [367, 42] width 35 height 8
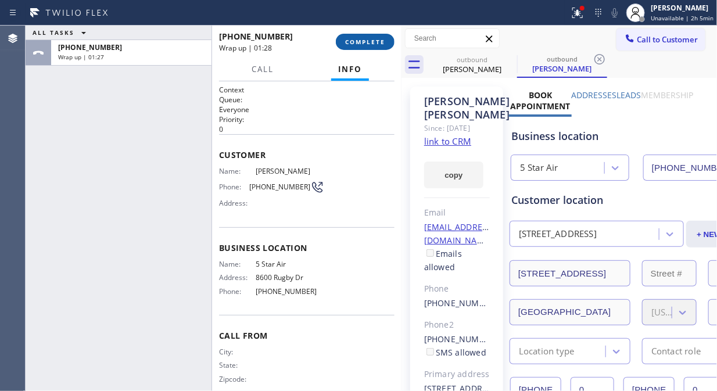
click at [375, 39] on span "COMPLETE" at bounding box center [365, 42] width 40 height 8
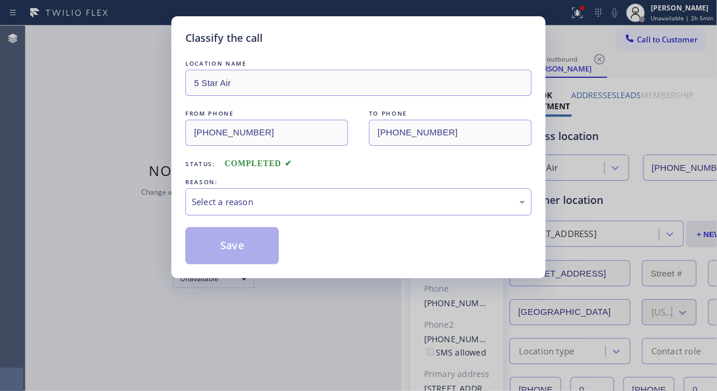
click at [370, 202] on div "Select a reason" at bounding box center [358, 201] width 333 height 13
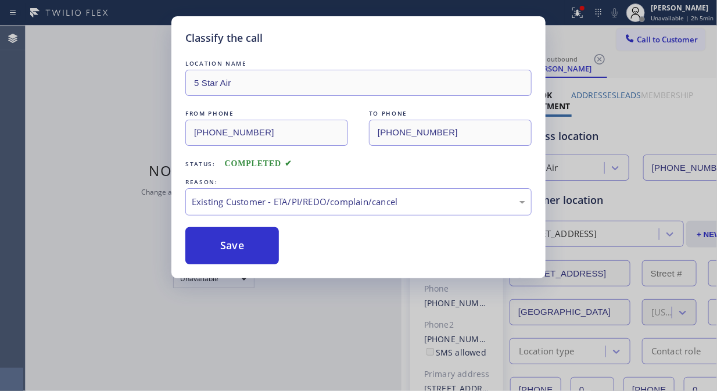
click at [227, 242] on button "Save" at bounding box center [231, 245] width 93 height 37
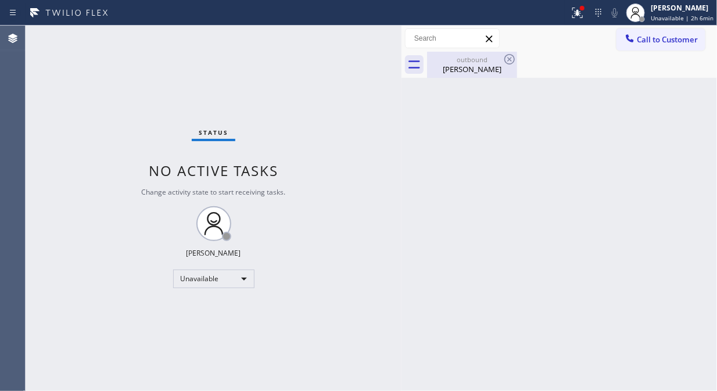
drag, startPoint x: 473, startPoint y: 70, endPoint x: 497, endPoint y: 62, distance: 24.6
click at [477, 69] on div "[PERSON_NAME]" at bounding box center [472, 69] width 88 height 10
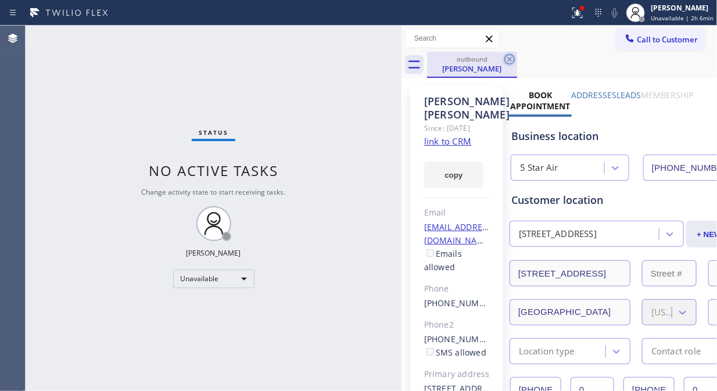
click at [512, 55] on icon at bounding box center [509, 59] width 10 height 10
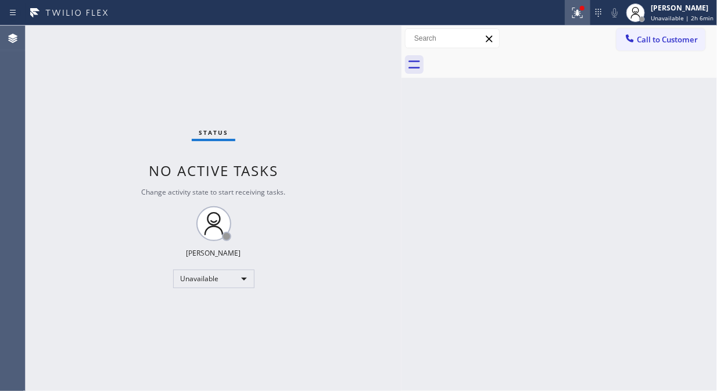
click at [589, 7] on div at bounding box center [577, 13] width 26 height 14
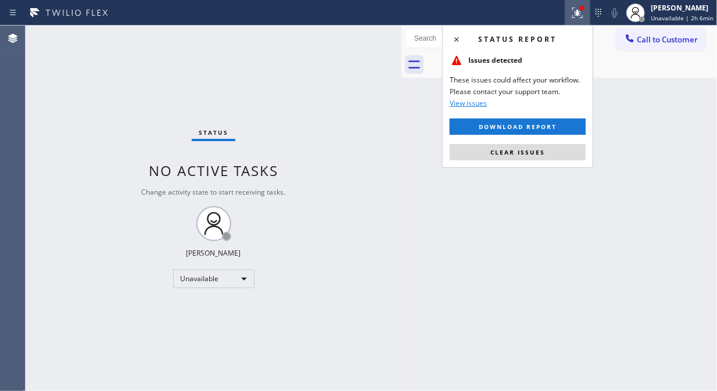
drag, startPoint x: 530, startPoint y: 150, endPoint x: 544, endPoint y: 44, distance: 107.1
click at [530, 151] on span "Clear issues" at bounding box center [517, 152] width 55 height 8
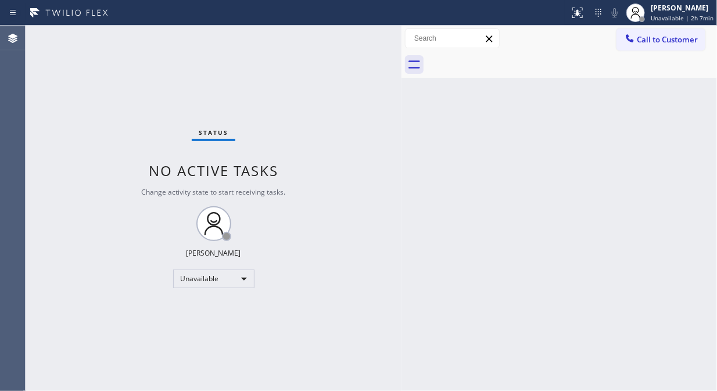
drag, startPoint x: 666, startPoint y: 39, endPoint x: 555, endPoint y: 145, distance: 152.8
click at [665, 39] on span "Call to Customer" at bounding box center [666, 39] width 61 height 10
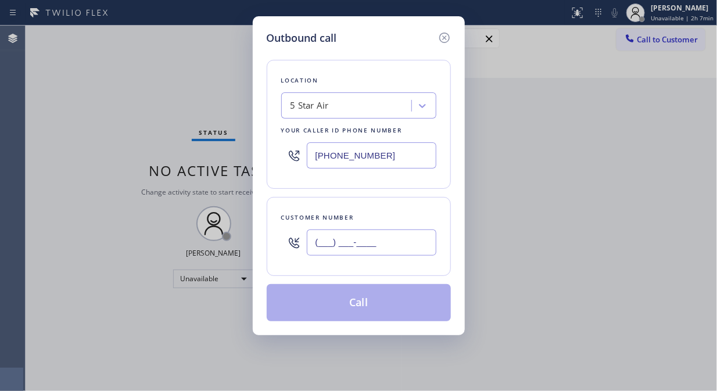
click at [375, 248] on input "(___) ___-____" at bounding box center [372, 242] width 130 height 26
paste input "213) 568-3799"
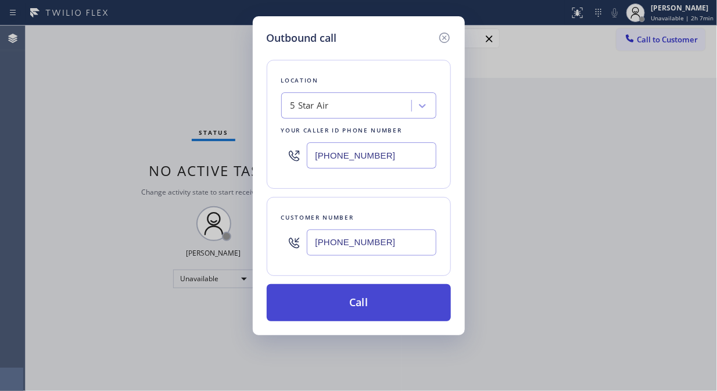
type input "[PHONE_NUMBER]"
click at [393, 304] on button "Call" at bounding box center [359, 302] width 184 height 37
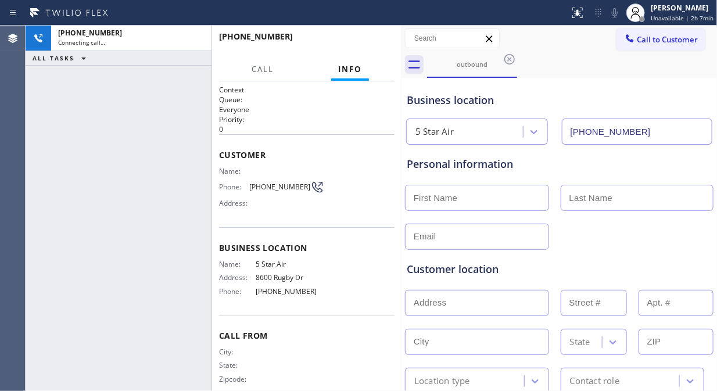
type input "[PHONE_NUMBER]"
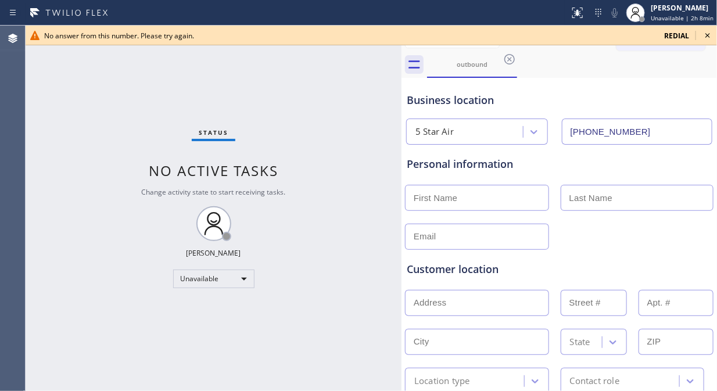
click at [707, 36] on icon at bounding box center [707, 35] width 5 height 5
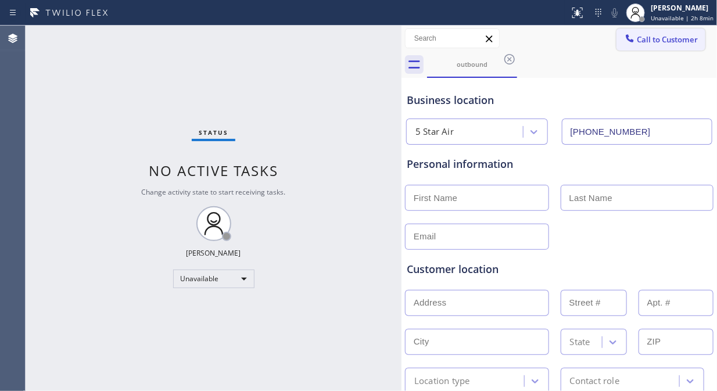
click at [661, 46] on button "Call to Customer" at bounding box center [660, 39] width 89 height 22
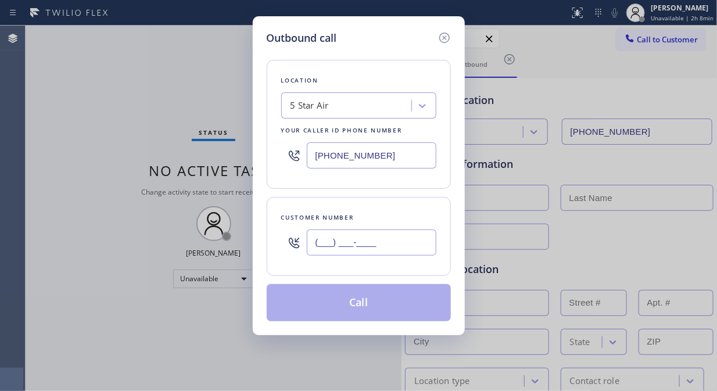
click at [420, 240] on input "(___) ___-____" at bounding box center [372, 242] width 130 height 26
paste input "323) 232-3000"
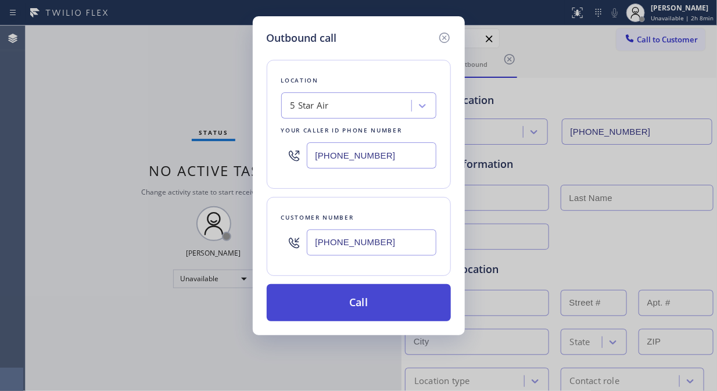
type input "[PHONE_NUMBER]"
click at [402, 304] on button "Call" at bounding box center [359, 302] width 184 height 37
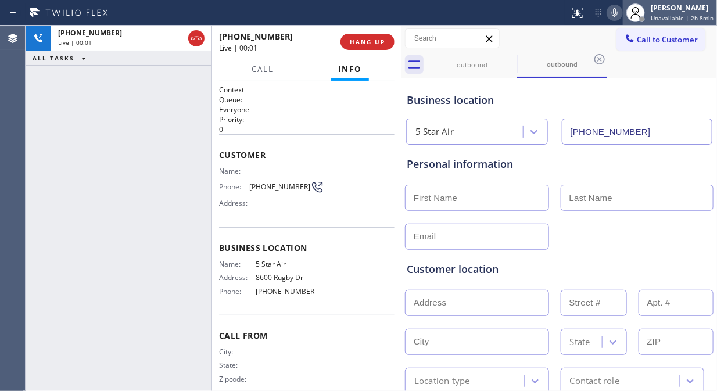
type input "[PHONE_NUMBER]"
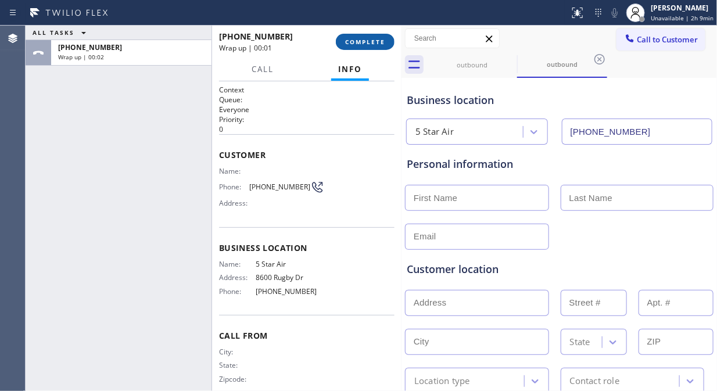
click at [358, 38] on span "COMPLETE" at bounding box center [365, 42] width 40 height 8
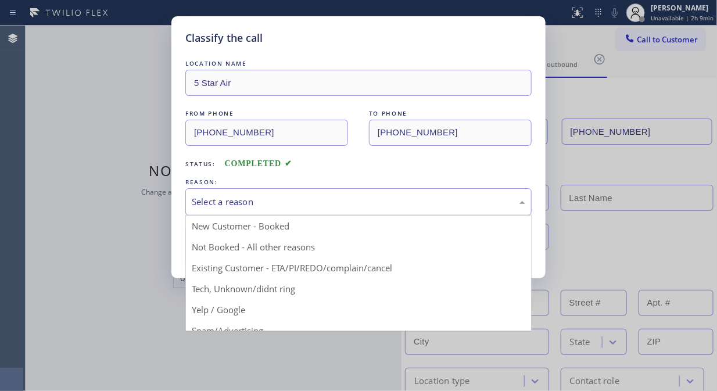
click at [366, 207] on div "Select a reason" at bounding box center [358, 201] width 333 height 13
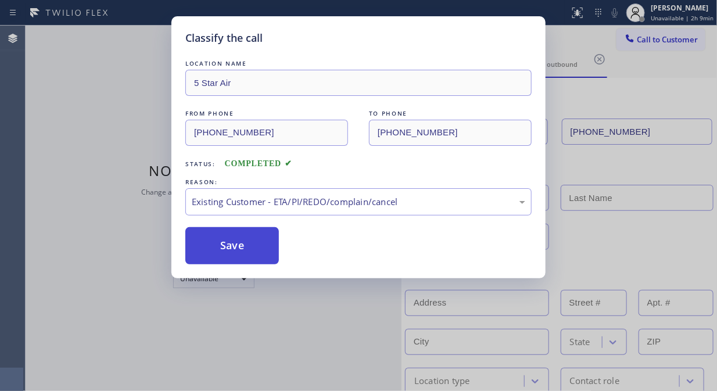
click at [250, 251] on button "Save" at bounding box center [231, 245] width 93 height 37
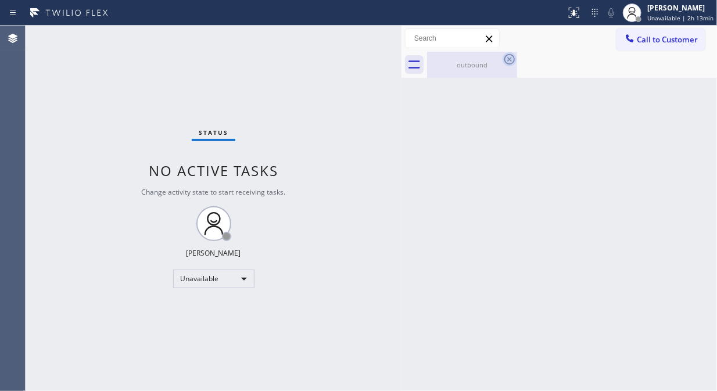
click at [506, 62] on icon at bounding box center [509, 59] width 10 height 10
click at [472, 66] on div "outbound" at bounding box center [472, 64] width 88 height 9
click at [122, 78] on div "Status No active tasks Change activity state to start receiving tasks. [PERSON_…" at bounding box center [214, 208] width 376 height 365
drag, startPoint x: 640, startPoint y: 39, endPoint x: 568, endPoint y: 124, distance: 110.8
click at [640, 41] on span "Call to Customer" at bounding box center [666, 39] width 61 height 10
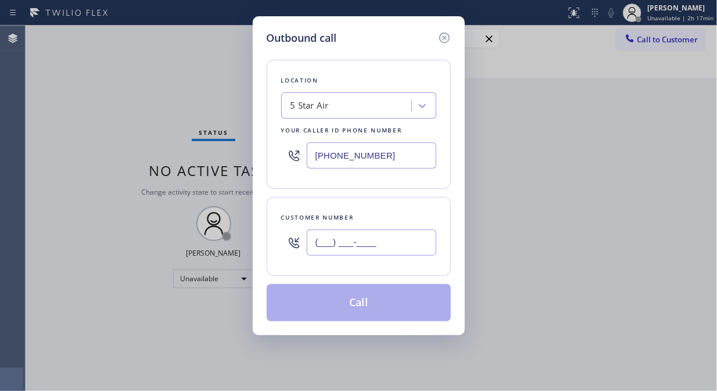
paste input "323"
click at [361, 242] on input "(___) ___-____" at bounding box center [372, 242] width 130 height 26
click at [316, 249] on input "(___) ___-_323" at bounding box center [372, 242] width 130 height 26
paste input "323) 313-9736"
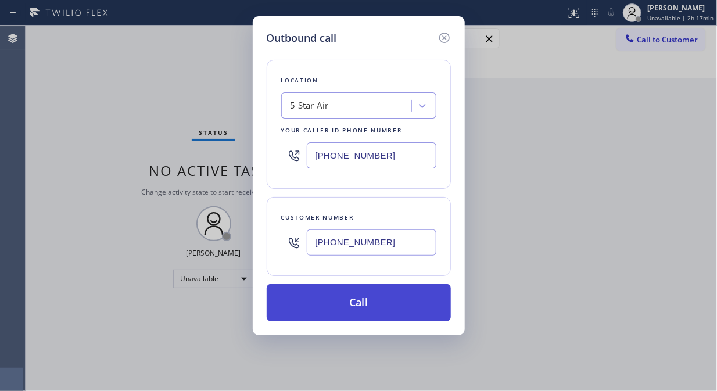
type input "[PHONE_NUMBER]"
click at [345, 308] on button "Call" at bounding box center [359, 302] width 184 height 37
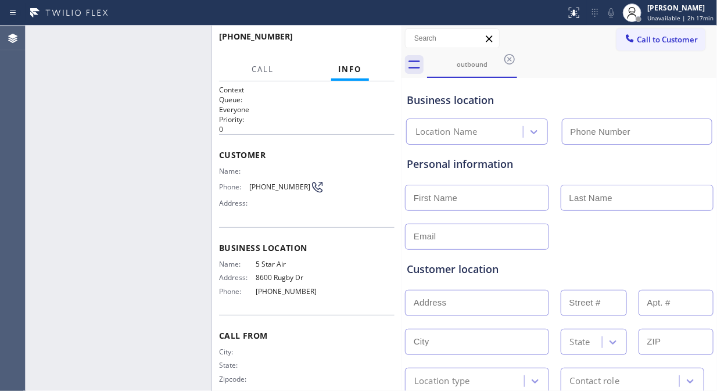
type input "[PHONE_NUMBER]"
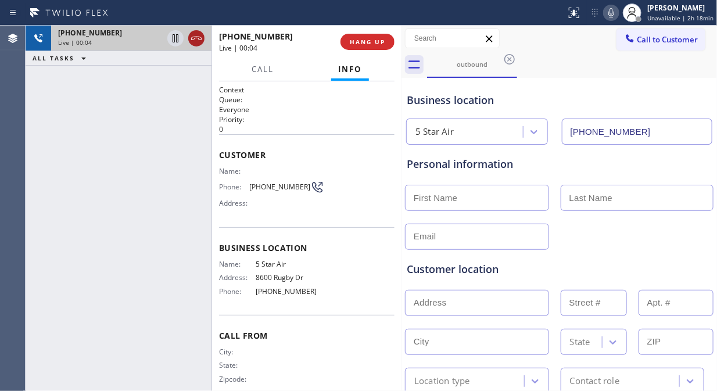
drag, startPoint x: 158, startPoint y: 106, endPoint x: 200, endPoint y: 42, distance: 76.3
click at [158, 106] on div "[PHONE_NUMBER] Live | 00:04 ALL TASKS ALL TASKS ACTIVE TASKS TASKS IN WRAP UP" at bounding box center [119, 208] width 186 height 365
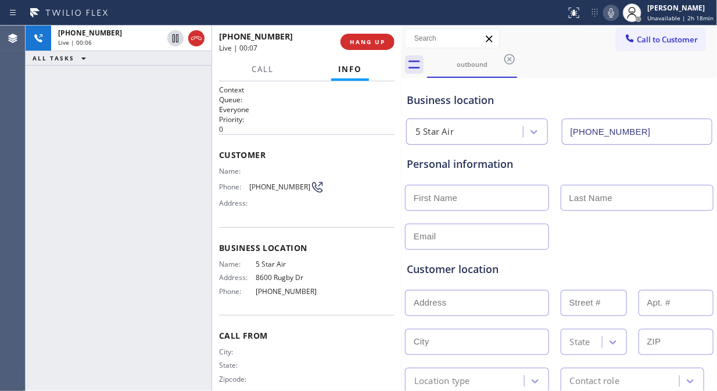
drag, startPoint x: 199, startPoint y: 38, endPoint x: 441, endPoint y: 325, distance: 375.9
click at [199, 38] on icon at bounding box center [196, 38] width 14 height 14
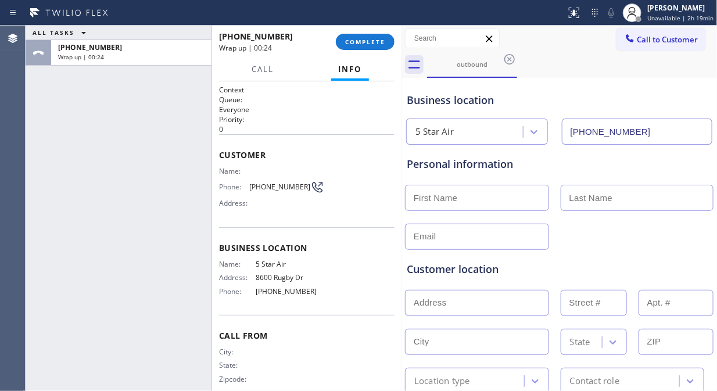
click at [140, 118] on div "ALL TASKS ALL TASKS ACTIVE TASKS TASKS IN WRAP UP [PHONE_NUMBER] Wrap up | 00:24" at bounding box center [119, 208] width 186 height 365
click at [348, 42] on span "COMPLETE" at bounding box center [365, 42] width 40 height 8
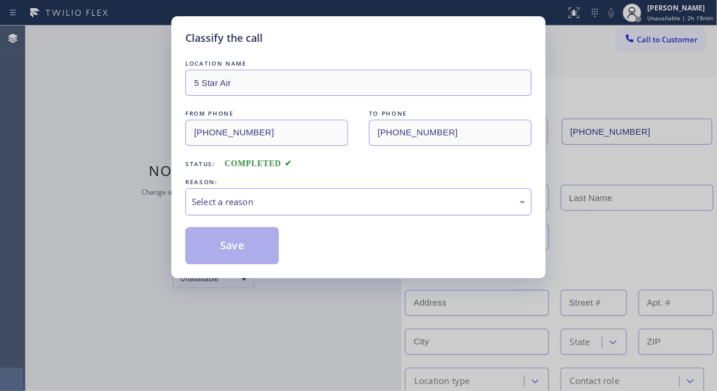
click at [376, 204] on div "Select a reason" at bounding box center [358, 201] width 333 height 13
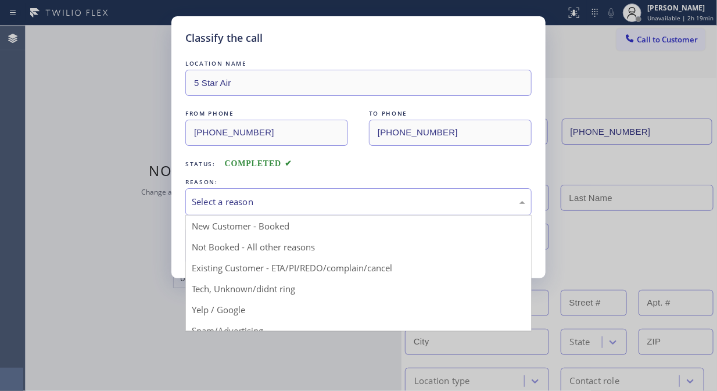
drag, startPoint x: 314, startPoint y: 264, endPoint x: 304, endPoint y: 264, distance: 9.9
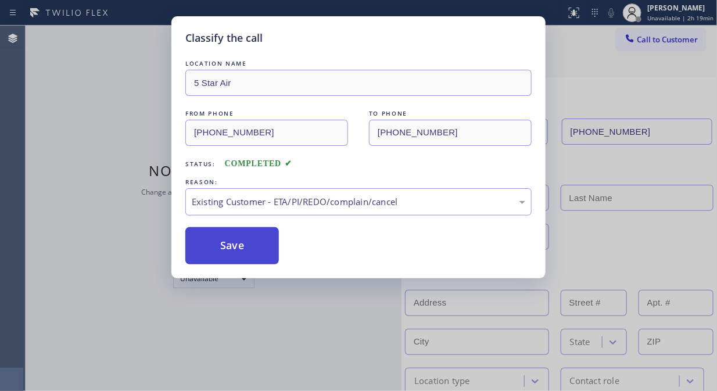
click at [262, 257] on button "Save" at bounding box center [231, 245] width 93 height 37
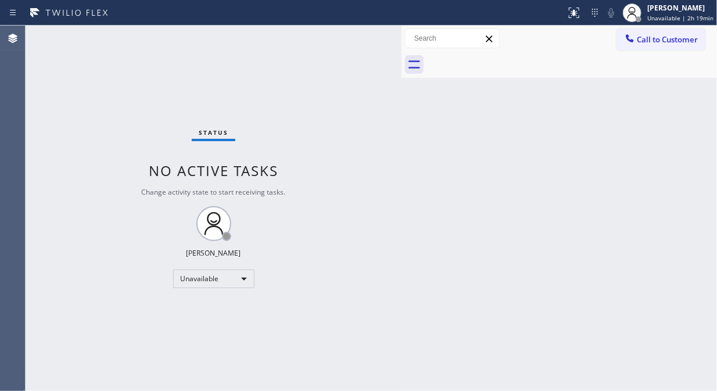
click at [648, 41] on span "Call to Customer" at bounding box center [666, 39] width 61 height 10
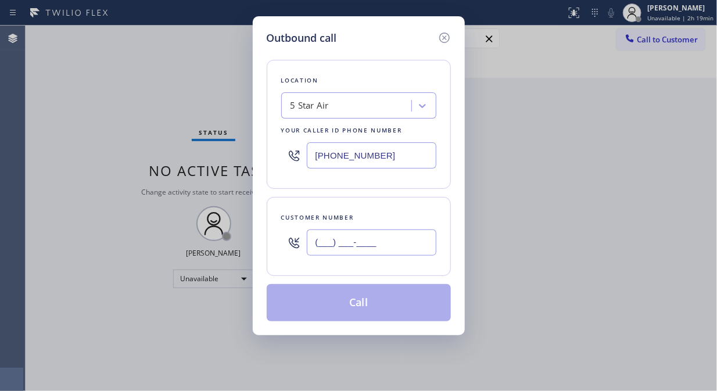
click at [401, 254] on input "(___) ___-____" at bounding box center [372, 242] width 130 height 26
paste input "866) 411-6254"
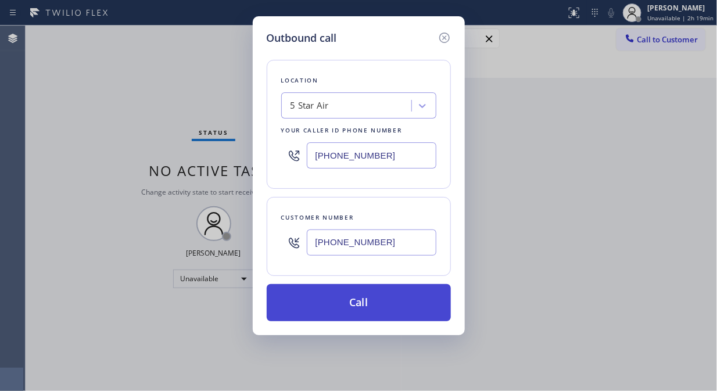
type input "[PHONE_NUMBER]"
click at [398, 305] on button "Call" at bounding box center [359, 302] width 184 height 37
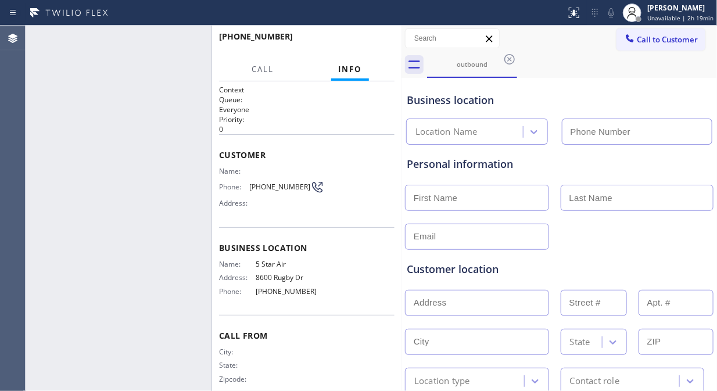
type input "[PHONE_NUMBER]"
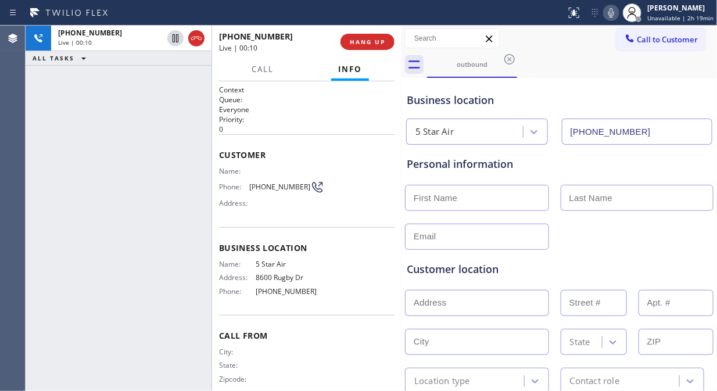
click at [140, 140] on div "[PHONE_NUMBER] Live | 00:10 ALL TASKS ALL TASKS ACTIVE TASKS TASKS IN WRAP UP" at bounding box center [119, 208] width 186 height 365
click at [154, 134] on div "[PHONE_NUMBER] Live | 00:11 ALL TASKS ALL TASKS ACTIVE TASKS TASKS IN WRAP UP" at bounding box center [119, 208] width 186 height 365
click at [261, 71] on span "Call" at bounding box center [262, 69] width 22 height 10
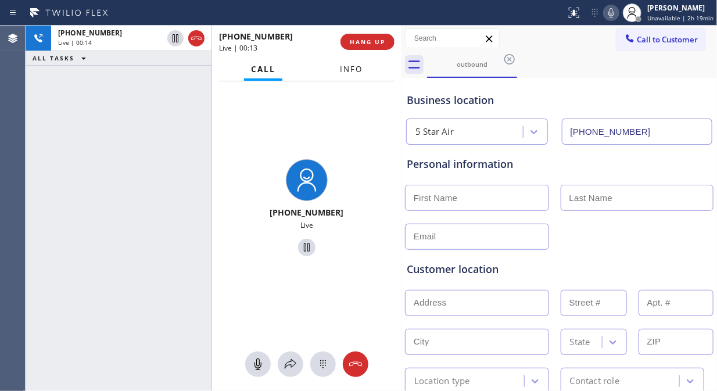
click at [348, 74] on span "Info" at bounding box center [351, 69] width 23 height 10
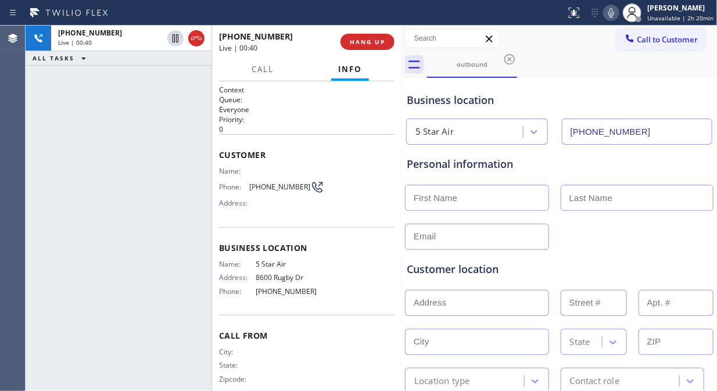
click at [131, 153] on div "[PHONE_NUMBER] Live | 00:40 ALL TASKS ALL TASKS ACTIVE TASKS TASKS IN WRAP UP" at bounding box center [119, 208] width 186 height 365
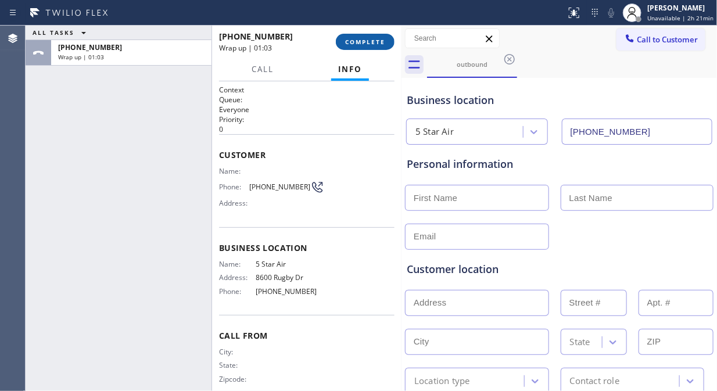
click at [356, 44] on span "COMPLETE" at bounding box center [365, 42] width 40 height 8
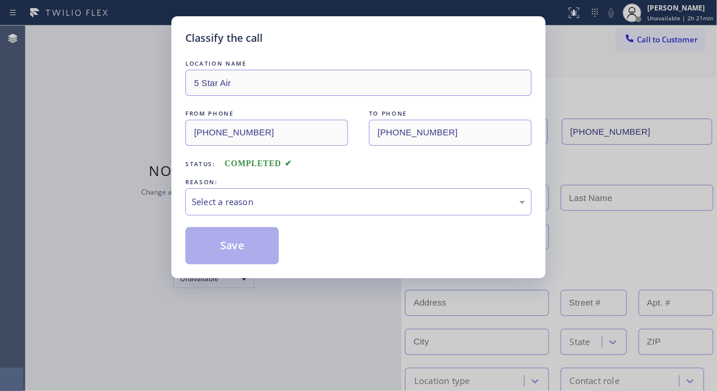
click at [354, 210] on div "Select a reason" at bounding box center [358, 201] width 346 height 27
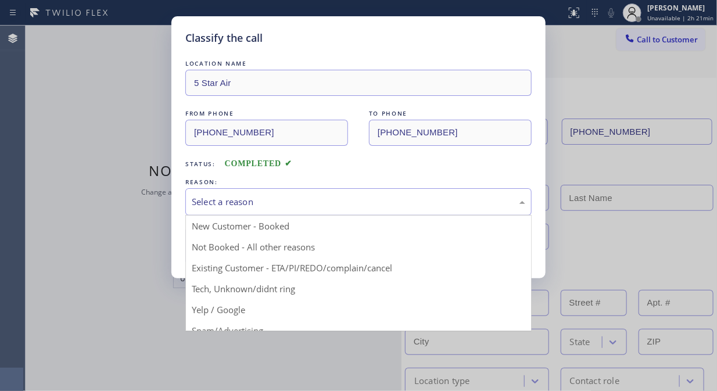
drag, startPoint x: 316, startPoint y: 267, endPoint x: 259, endPoint y: 251, distance: 59.2
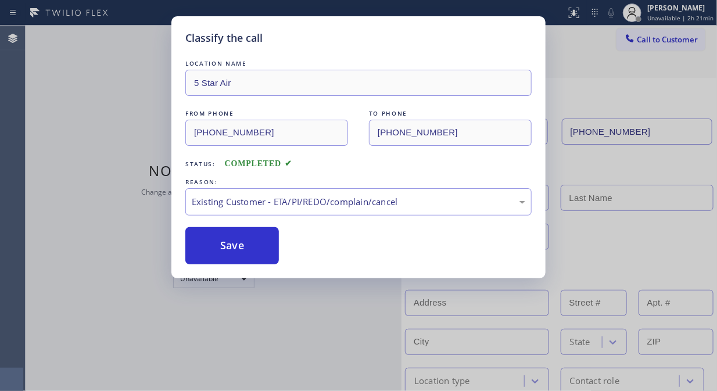
click at [240, 244] on button "Save" at bounding box center [231, 245] width 93 height 37
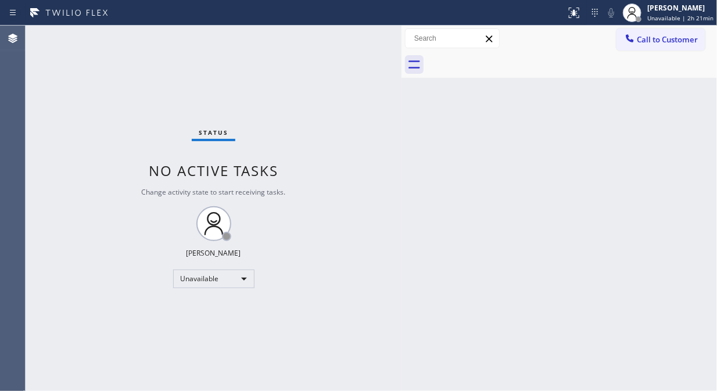
click at [629, 42] on icon at bounding box center [630, 39] width 12 height 12
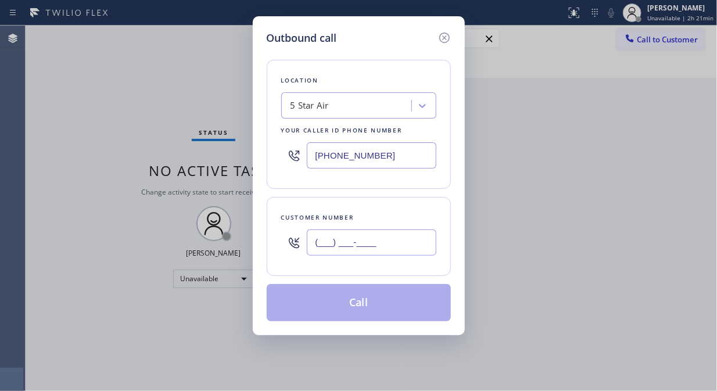
click at [369, 250] on input "(___) ___-____" at bounding box center [372, 242] width 130 height 26
paste input "323) 430-8148"
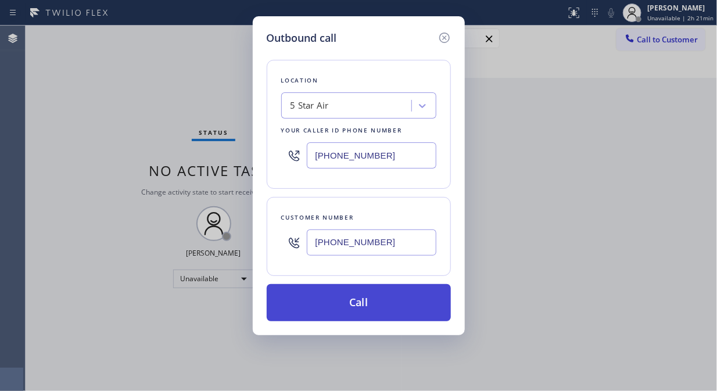
type input "[PHONE_NUMBER]"
click at [354, 308] on button "Call" at bounding box center [359, 302] width 184 height 37
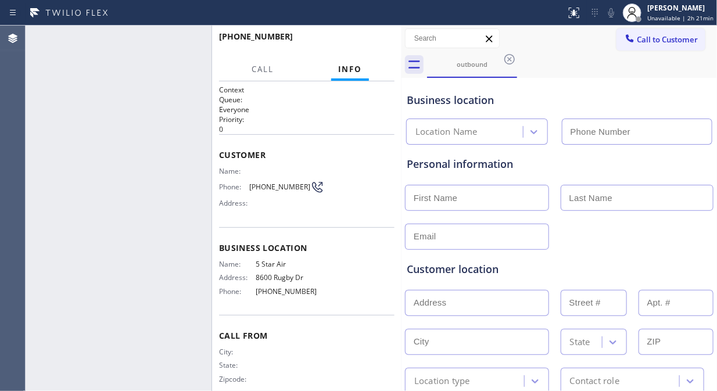
type input "[PHONE_NUMBER]"
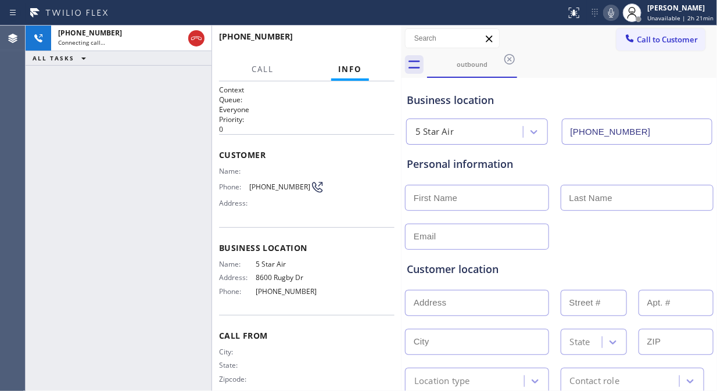
click at [114, 130] on div "[PHONE_NUMBER] Connecting call… ALL TASKS ALL TASKS ACTIVE TASKS TASKS IN WRAP …" at bounding box center [119, 208] width 186 height 365
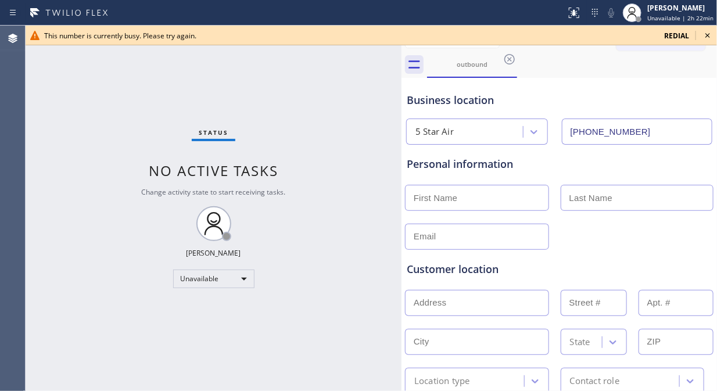
click at [713, 37] on icon at bounding box center [707, 35] width 14 height 14
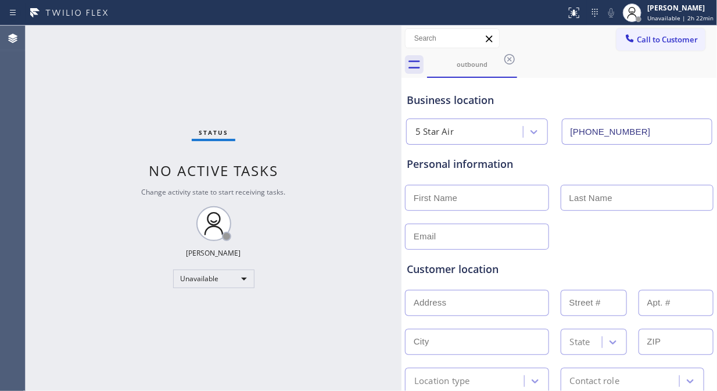
click at [606, 44] on div "Call to Customer Outbound call Location 5 Star Air Your caller id phone number …" at bounding box center [558, 38] width 315 height 20
click at [636, 44] on span "Call to Customer" at bounding box center [666, 39] width 61 height 10
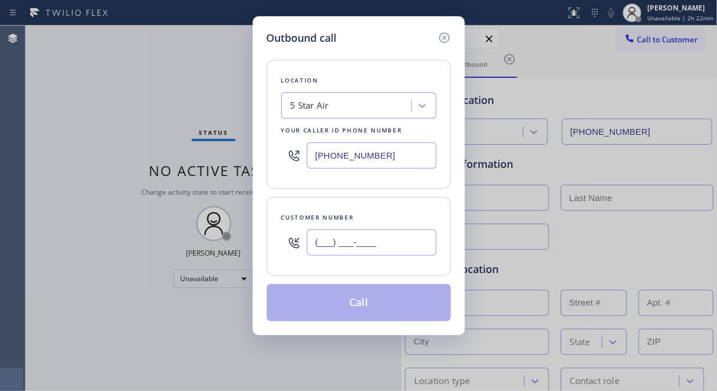
click at [390, 245] on input "(___) ___-____" at bounding box center [372, 242] width 130 height 26
paste input "424) 325-9929"
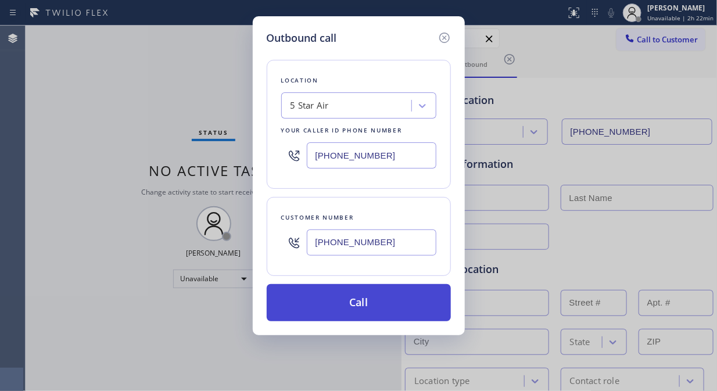
type input "[PHONE_NUMBER]"
click at [388, 312] on button "Call" at bounding box center [359, 302] width 184 height 37
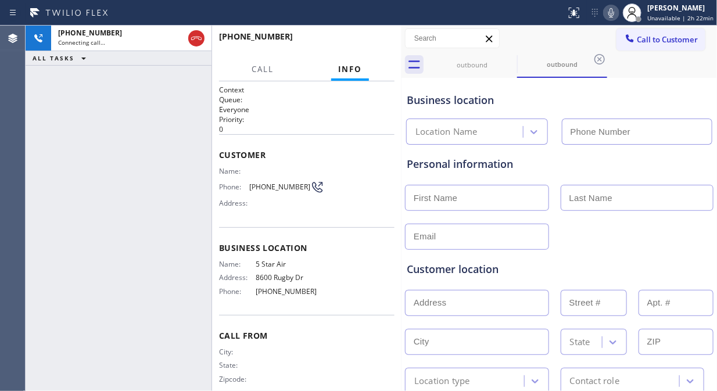
type input "[PHONE_NUMBER]"
click at [365, 43] on span "HANG UP" at bounding box center [367, 42] width 35 height 8
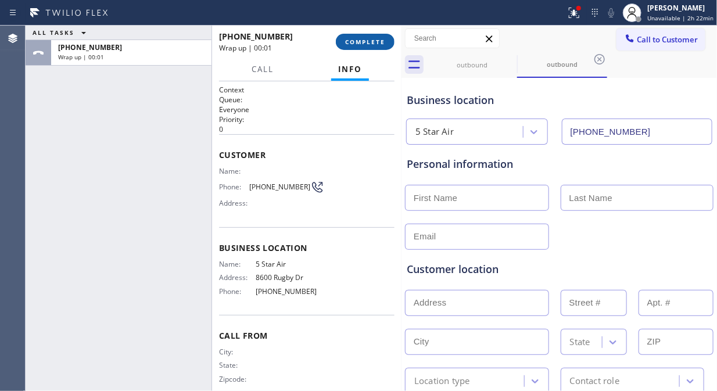
click at [365, 42] on span "COMPLETE" at bounding box center [365, 42] width 40 height 8
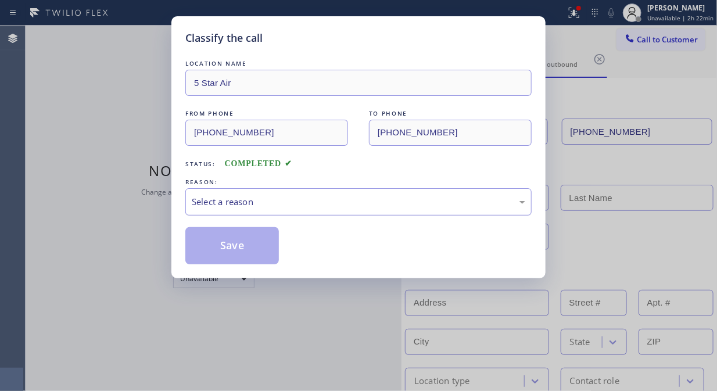
click at [357, 208] on div "Select a reason" at bounding box center [358, 201] width 333 height 13
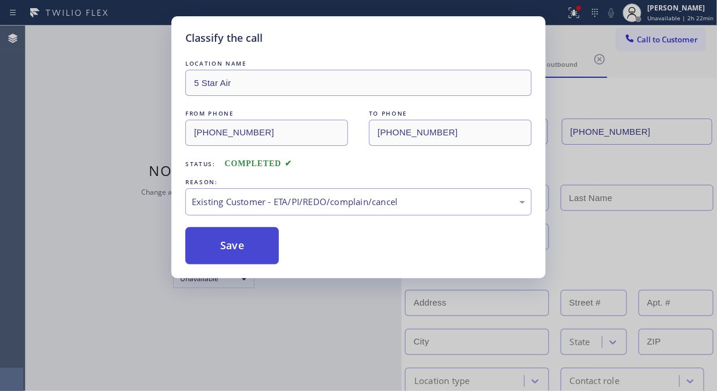
click at [250, 242] on button "Save" at bounding box center [231, 245] width 93 height 37
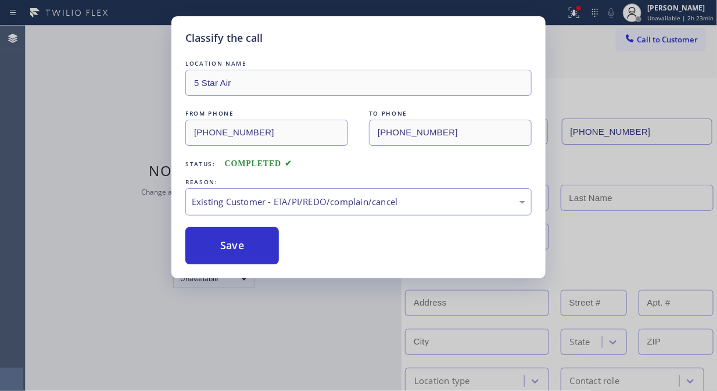
click at [654, 41] on div "Classify the call LOCATION NAME 5 Star Air FROM PHONE [PHONE_NUMBER] TO PHONE […" at bounding box center [358, 195] width 717 height 391
click at [654, 41] on div "Classify the call LOCATION NAME 5 Star Appliance Repair FROM PHONE [PHONE_NUMBE…" at bounding box center [371, 208] width 691 height 365
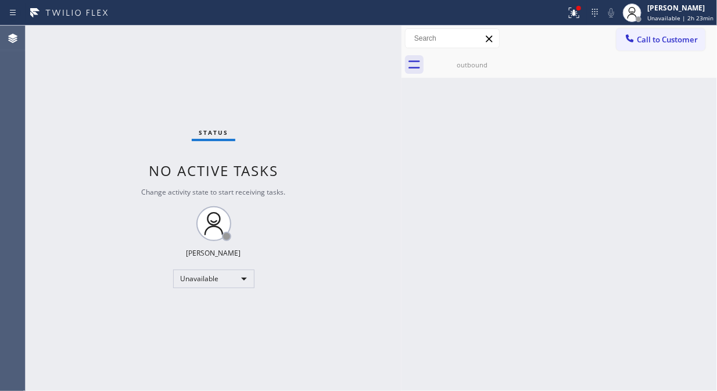
click at [654, 41] on span "Call to Customer" at bounding box center [666, 39] width 61 height 10
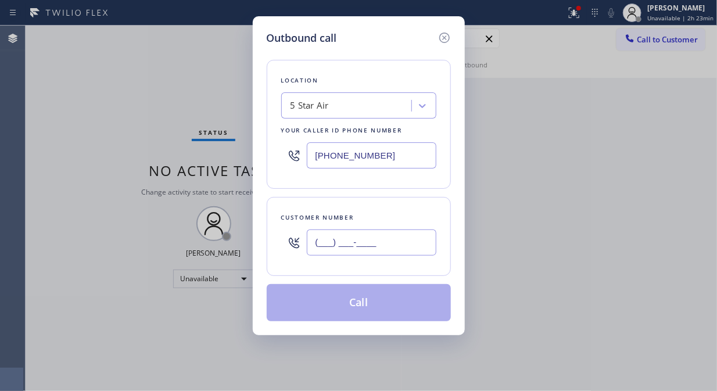
click at [399, 239] on input "(___) ___-____" at bounding box center [372, 242] width 130 height 26
paste input "323) 998-0499"
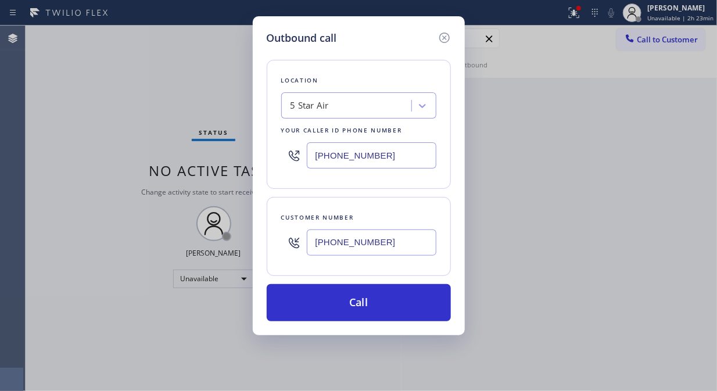
type input "[PHONE_NUMBER]"
click at [146, 105] on div "Outbound call Location 5 Star Air Your caller id phone number [PHONE_NUMBER] Cu…" at bounding box center [358, 195] width 717 height 391
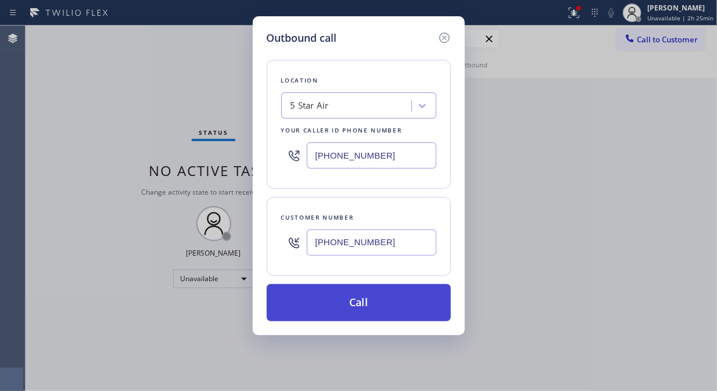
click at [364, 300] on button "Call" at bounding box center [359, 302] width 184 height 37
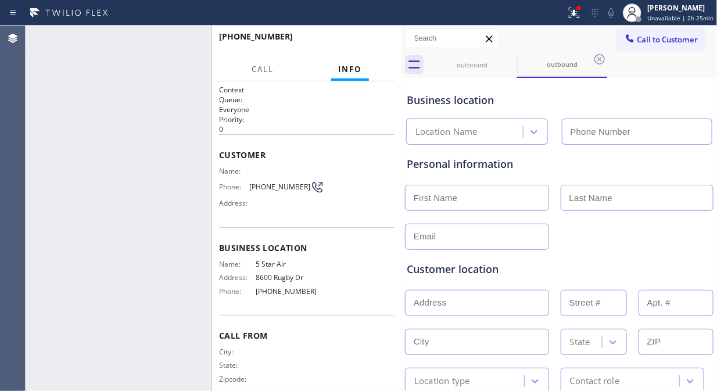
type input "[PHONE_NUMBER]"
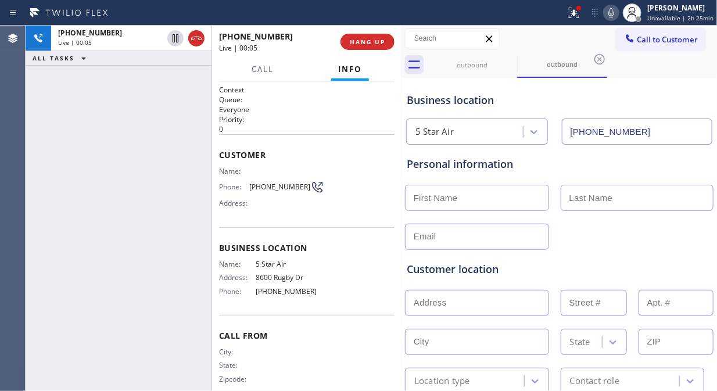
click at [362, 53] on div "[PHONE_NUMBER] Live | 00:05 HANG UP" at bounding box center [306, 42] width 175 height 30
click at [368, 44] on span "HANG UP" at bounding box center [367, 42] width 35 height 8
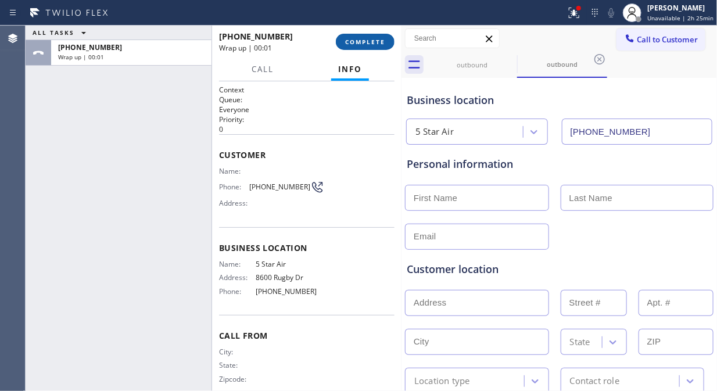
click at [371, 41] on span "COMPLETE" at bounding box center [365, 42] width 40 height 8
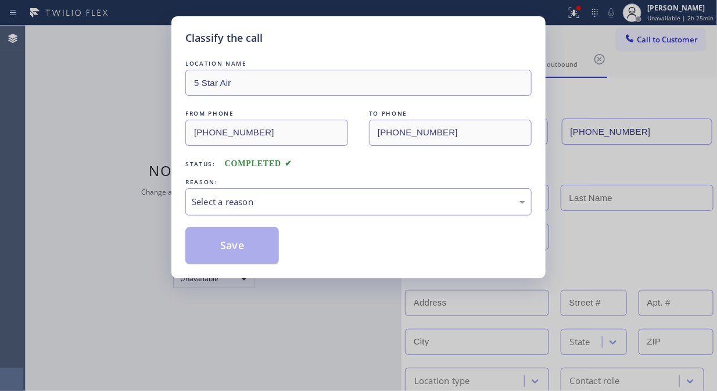
click at [372, 41] on div "Classify the call" at bounding box center [358, 38] width 346 height 16
click at [352, 195] on div "Select a reason" at bounding box center [358, 201] width 333 height 13
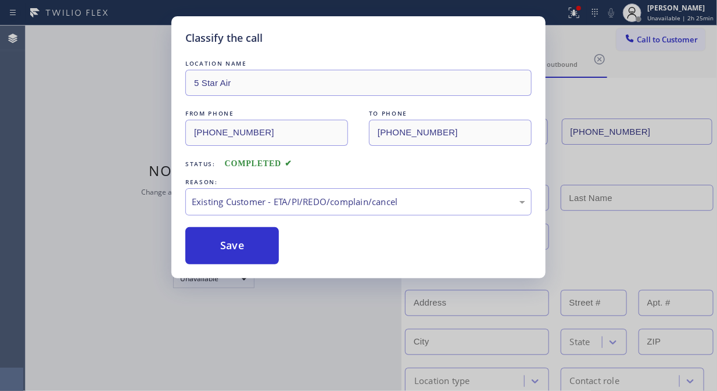
drag, startPoint x: 241, startPoint y: 238, endPoint x: 538, endPoint y: 0, distance: 380.5
click at [243, 236] on button "Save" at bounding box center [231, 245] width 93 height 37
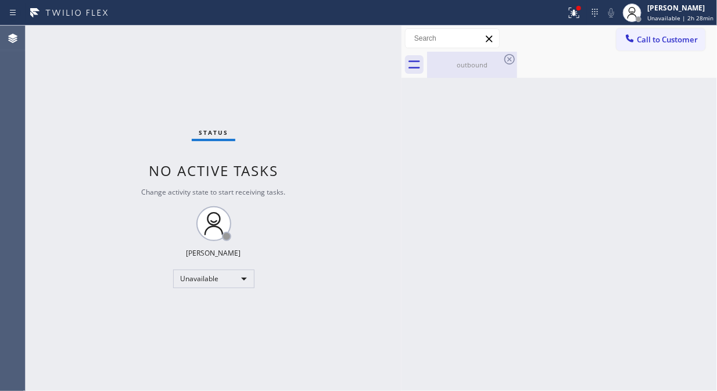
click at [488, 59] on div "outbound" at bounding box center [472, 65] width 88 height 26
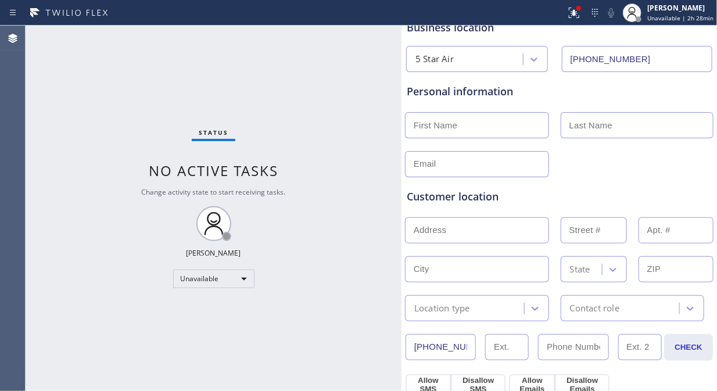
scroll to position [129, 0]
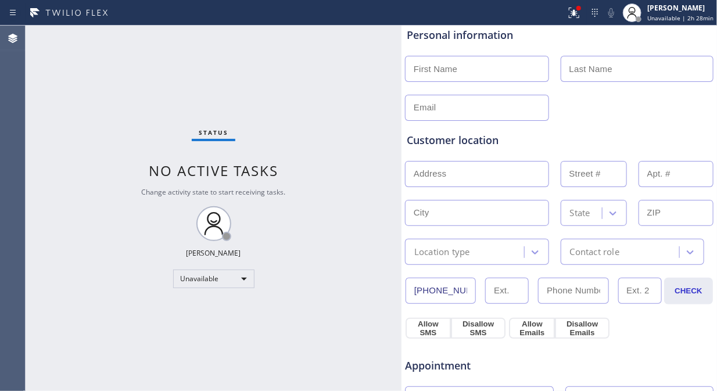
click at [461, 287] on input "[PHONE_NUMBER]" at bounding box center [440, 291] width 70 height 26
click at [451, 292] on input "[PHONE_NUMBER]" at bounding box center [440, 291] width 70 height 26
click at [445, 292] on input "[PHONE_NUMBER]" at bounding box center [440, 291] width 70 height 26
drag, startPoint x: 445, startPoint y: 292, endPoint x: 426, endPoint y: 292, distance: 18.6
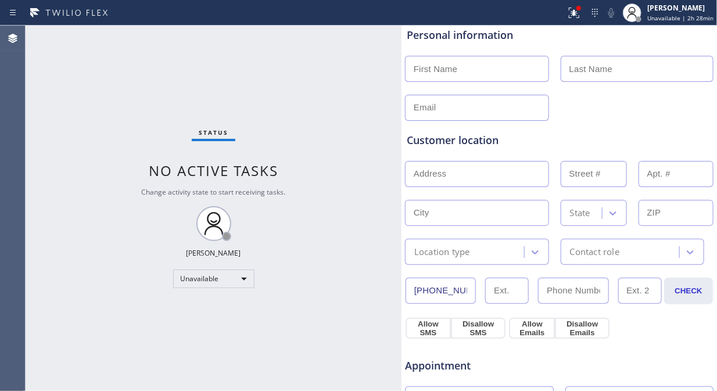
click at [444, 292] on input "[PHONE_NUMBER]" at bounding box center [440, 291] width 70 height 26
drag, startPoint x: 411, startPoint y: 294, endPoint x: 520, endPoint y: 300, distance: 109.4
click at [519, 302] on div "Business location 5 Star Air [PHONE_NUMBER] Personal information Customer locat…" at bounding box center [559, 348] width 310 height 793
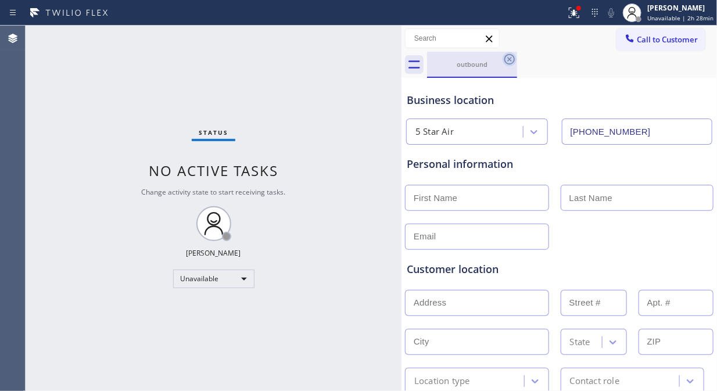
scroll to position [0, 0]
click at [509, 58] on icon at bounding box center [509, 59] width 14 height 14
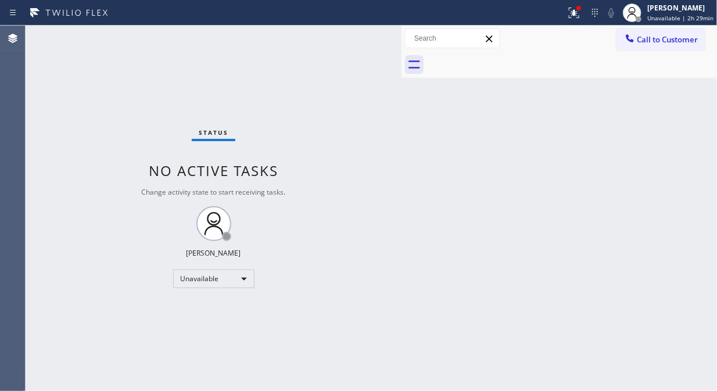
click at [100, 96] on div "Status No active tasks Change activity state to start receiving tasks. [PERSON_…" at bounding box center [214, 208] width 376 height 365
click at [638, 45] on button "Call to Customer" at bounding box center [660, 39] width 89 height 22
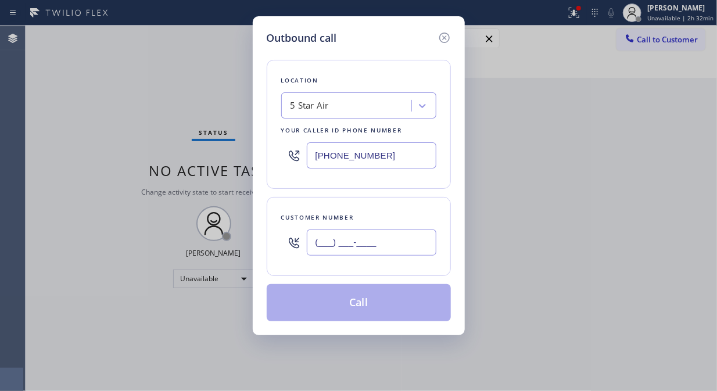
click at [346, 244] on input "(___) ___-____" at bounding box center [372, 242] width 130 height 26
paste input "323) 840-1696"
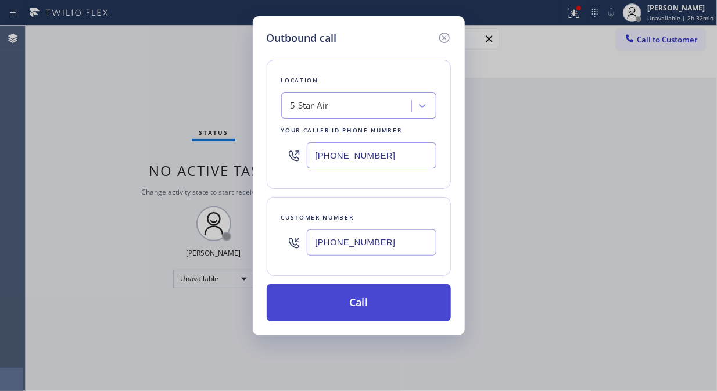
type input "[PHONE_NUMBER]"
click at [382, 304] on button "Call" at bounding box center [359, 302] width 184 height 37
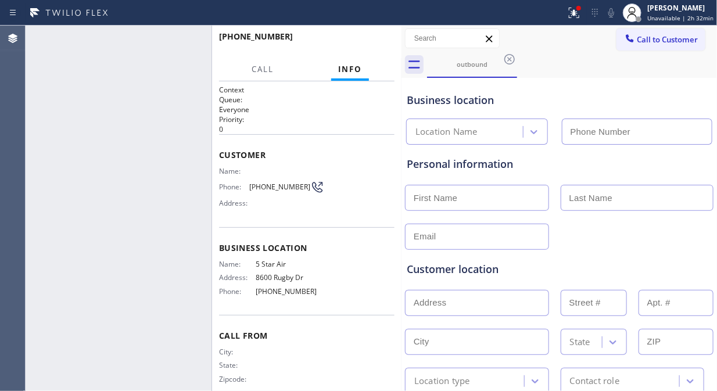
type input "[PHONE_NUMBER]"
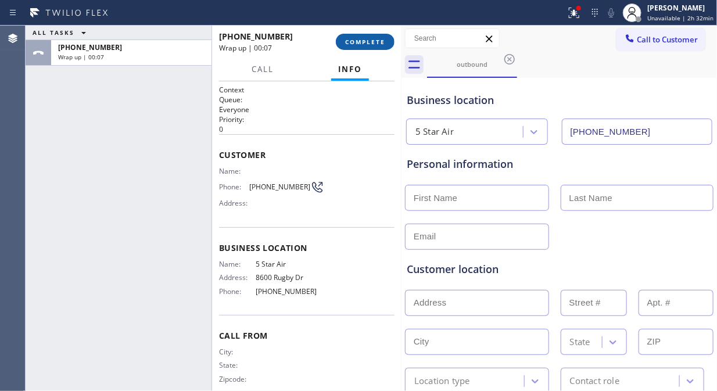
click at [352, 39] on span "COMPLETE" at bounding box center [365, 42] width 40 height 8
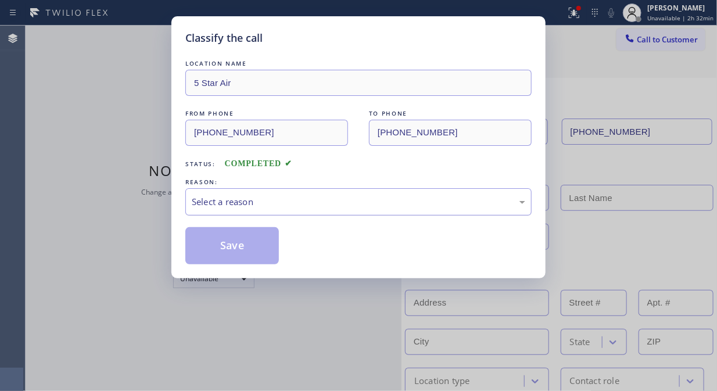
click at [338, 196] on div "Select a reason" at bounding box center [358, 201] width 333 height 13
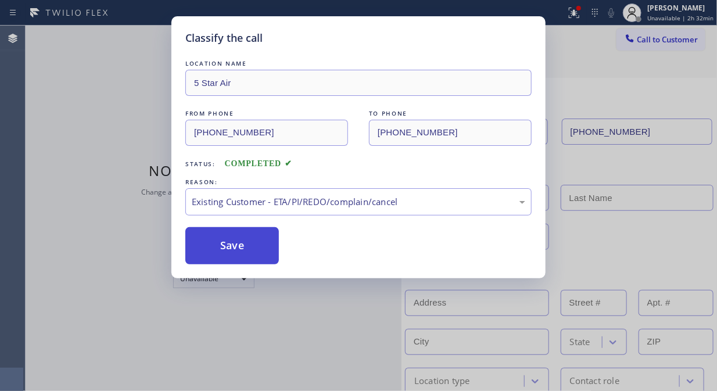
drag, startPoint x: 311, startPoint y: 258, endPoint x: 227, endPoint y: 250, distance: 84.0
click at [226, 250] on button "Save" at bounding box center [231, 245] width 93 height 37
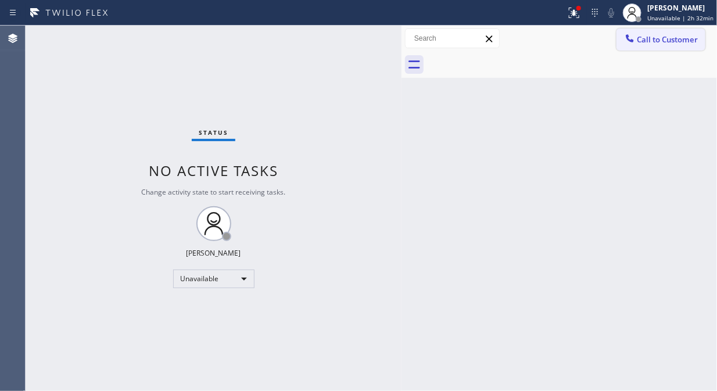
click at [659, 37] on span "Call to Customer" at bounding box center [666, 39] width 61 height 10
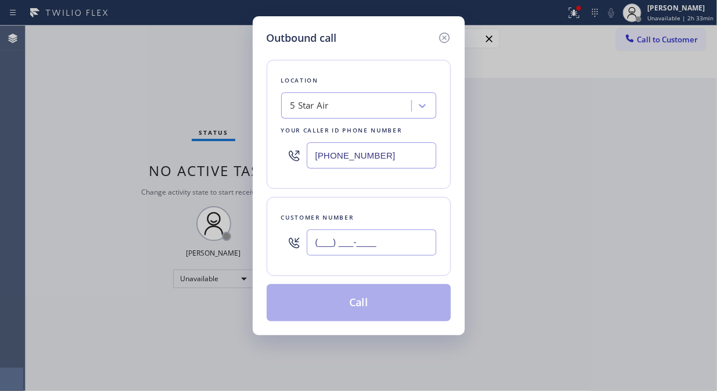
click at [372, 235] on input "(___) ___-____" at bounding box center [372, 242] width 130 height 26
paste input "818) 835-1321"
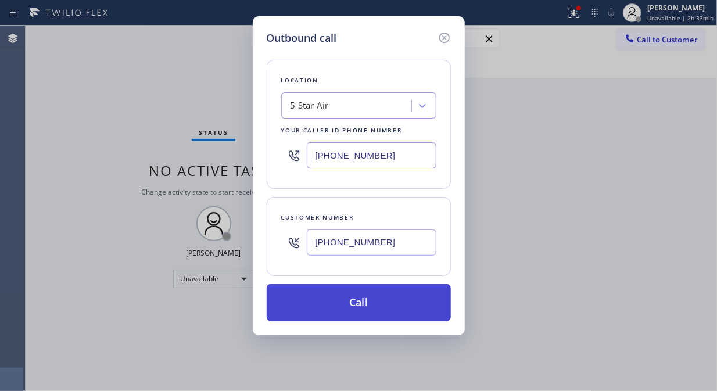
type input "[PHONE_NUMBER]"
click at [392, 304] on button "Call" at bounding box center [359, 302] width 184 height 37
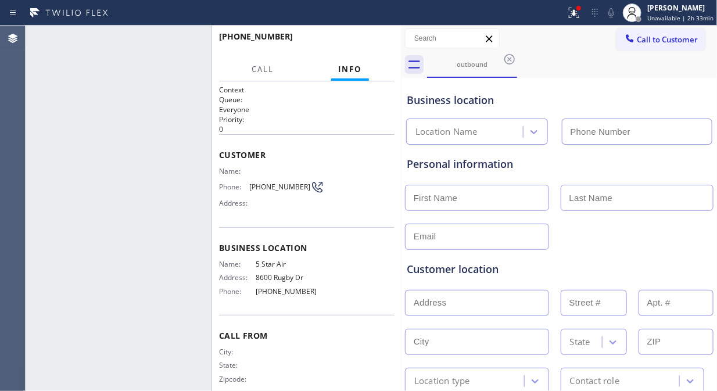
type input "[PHONE_NUMBER]"
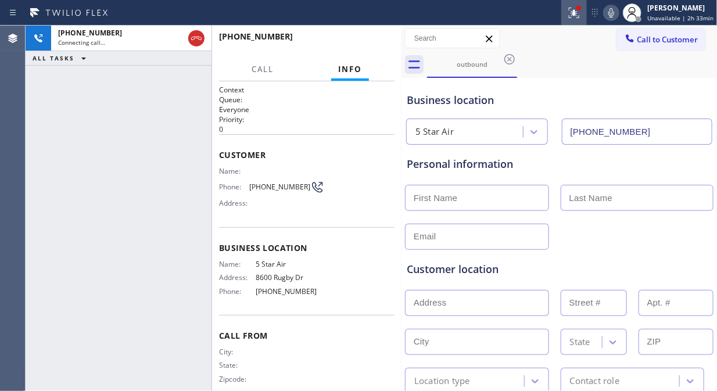
click at [577, 20] on button at bounding box center [574, 13] width 26 height 26
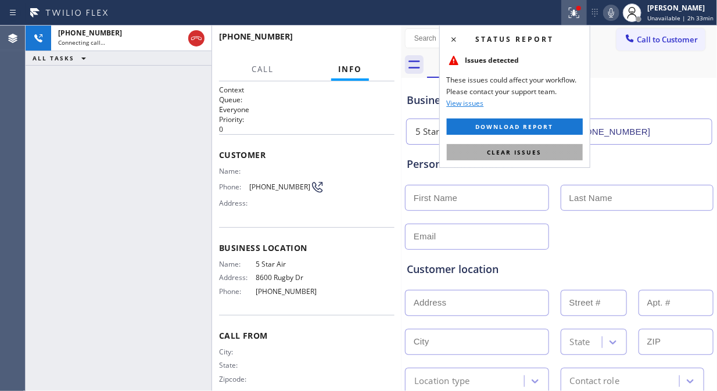
click at [550, 153] on button "Clear issues" at bounding box center [515, 152] width 136 height 16
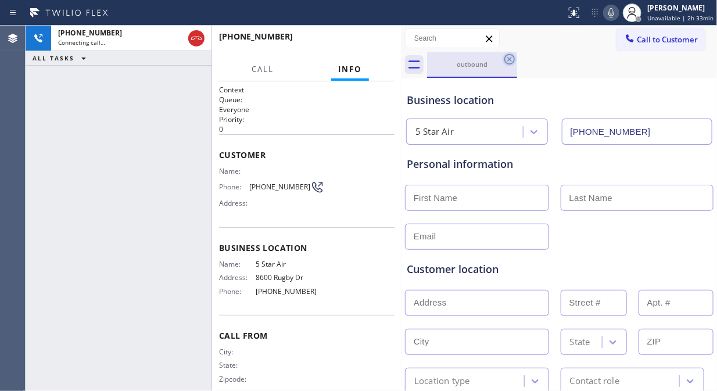
click at [512, 57] on icon at bounding box center [509, 59] width 14 height 14
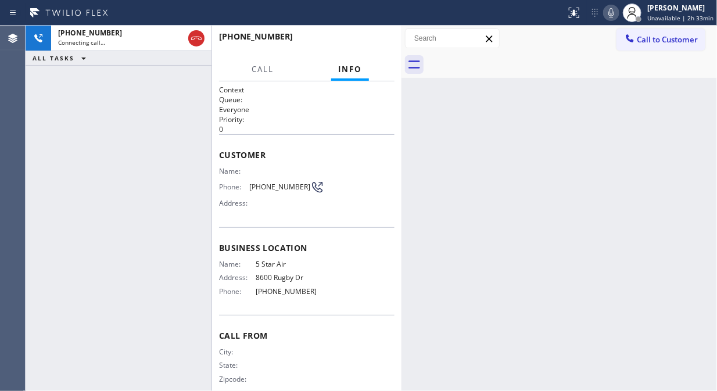
click at [587, 56] on div at bounding box center [572, 65] width 290 height 26
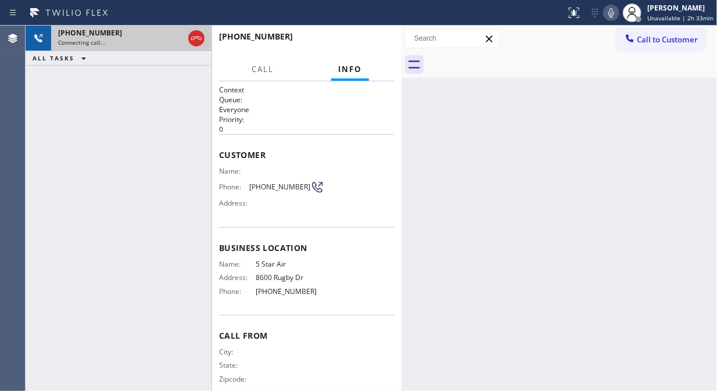
click at [157, 38] on div "Connecting call…" at bounding box center [120, 42] width 125 height 8
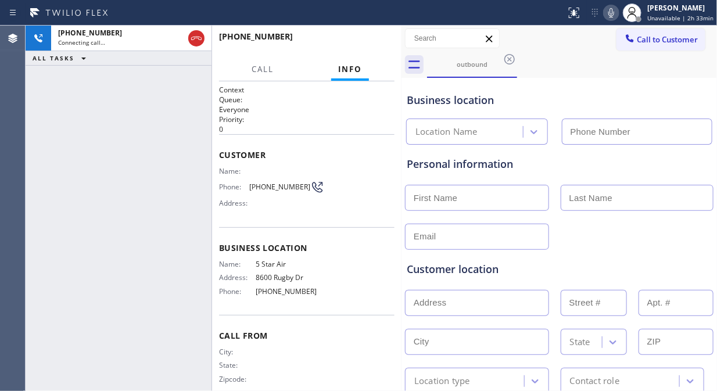
type input "[PHONE_NUMBER]"
click at [138, 125] on div "[PHONE_NUMBER] Live | 00:01 ALL TASKS ALL TASKS ACTIVE TASKS TASKS IN WRAP UP" at bounding box center [119, 208] width 186 height 365
click at [157, 77] on div "[PHONE_NUMBER] Live | 00:06 ALL TASKS ALL TASKS ACTIVE TASKS TASKS IN WRAP UP" at bounding box center [119, 208] width 186 height 365
click at [196, 38] on icon at bounding box center [196, 38] width 14 height 14
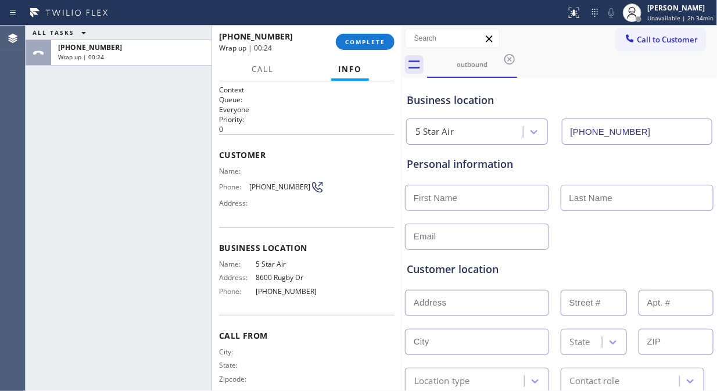
drag, startPoint x: 138, startPoint y: 122, endPoint x: 190, endPoint y: 74, distance: 71.1
click at [138, 122] on div "ALL TASKS ALL TASKS ACTIVE TASKS TASKS IN WRAP UP [PHONE_NUMBER] Wrap up | 00:24" at bounding box center [119, 208] width 186 height 365
click at [355, 42] on span "COMPLETE" at bounding box center [365, 42] width 40 height 8
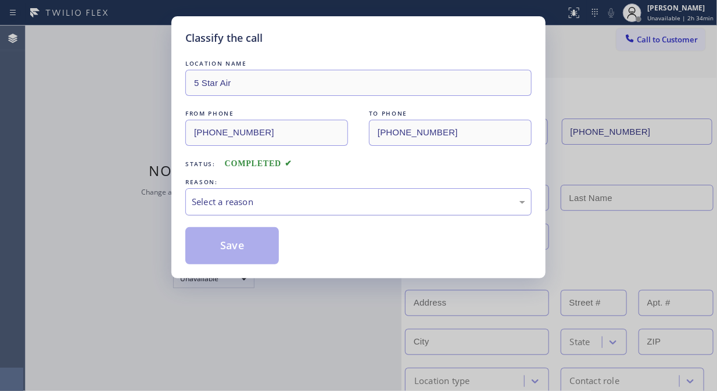
click at [350, 213] on div "Select a reason" at bounding box center [358, 201] width 346 height 27
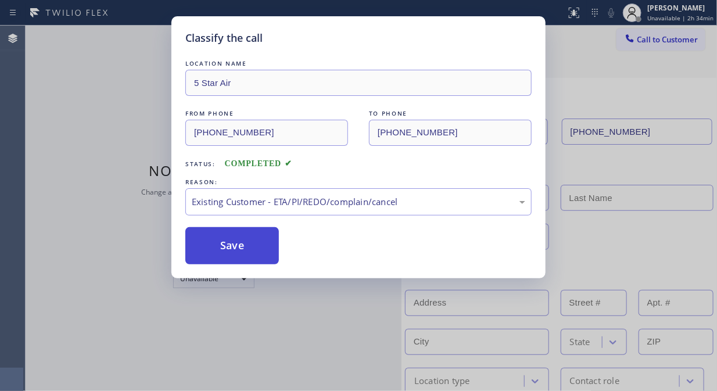
click at [243, 247] on button "Save" at bounding box center [231, 245] width 93 height 37
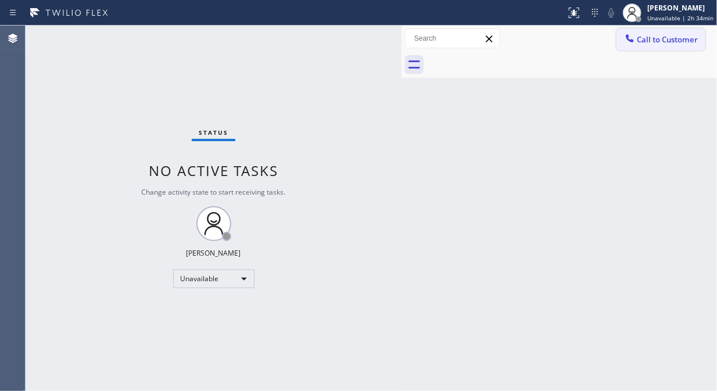
click at [645, 41] on span "Call to Customer" at bounding box center [666, 39] width 61 height 10
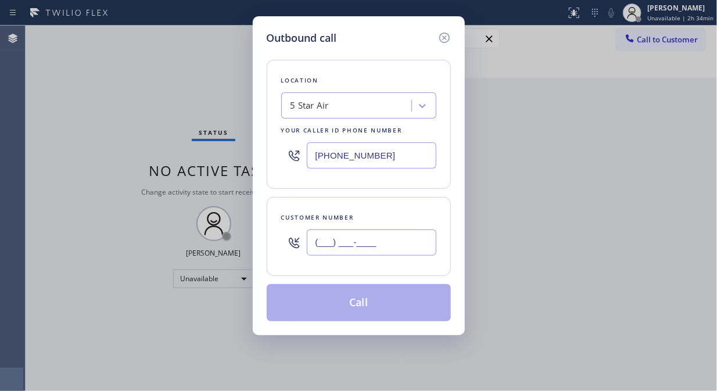
click at [390, 244] on input "(___) ___-____" at bounding box center [372, 242] width 130 height 26
paste input "818) 835-1321"
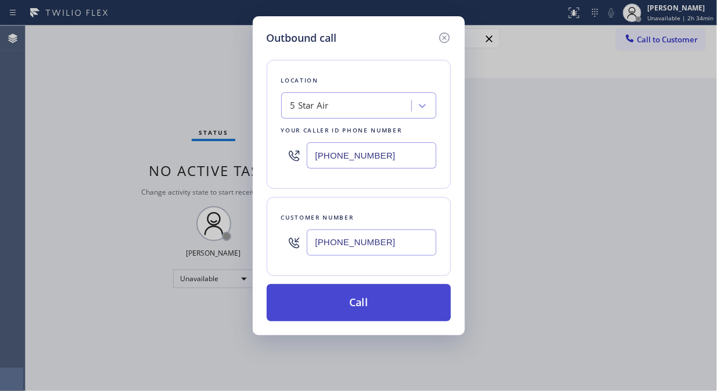
type input "[PHONE_NUMBER]"
click at [385, 301] on button "Call" at bounding box center [359, 302] width 184 height 37
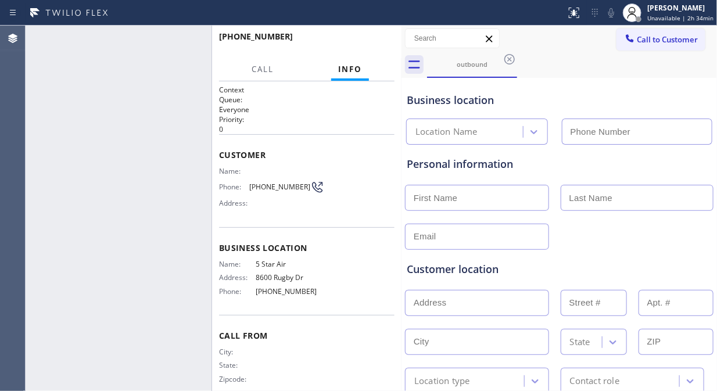
type input "[PHONE_NUMBER]"
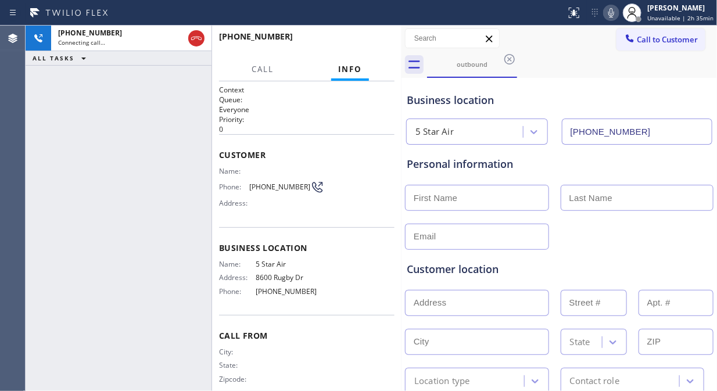
click at [102, 185] on div "[PHONE_NUMBER] Connecting call… ALL TASKS ALL TASKS ACTIVE TASKS TASKS IN WRAP …" at bounding box center [119, 208] width 186 height 365
click at [614, 14] on icon at bounding box center [611, 13] width 14 height 14
click at [617, 18] on icon at bounding box center [611, 13] width 14 height 14
click at [368, 38] on span "HANG UP" at bounding box center [367, 42] width 35 height 8
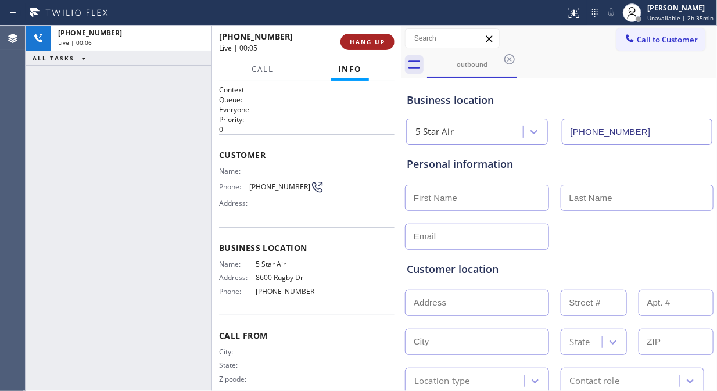
click at [368, 38] on span "HANG UP" at bounding box center [367, 42] width 35 height 8
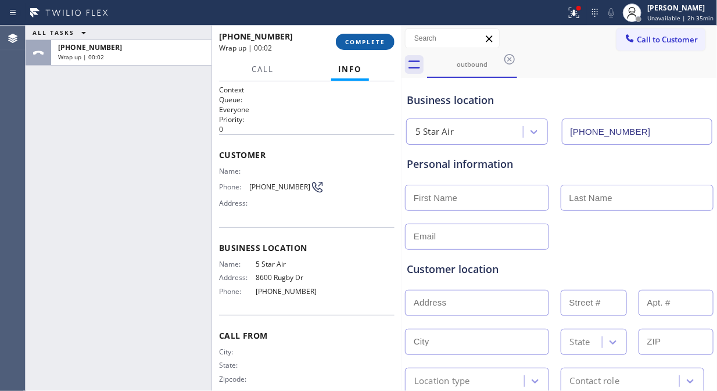
click at [369, 38] on span "COMPLETE" at bounding box center [365, 42] width 40 height 8
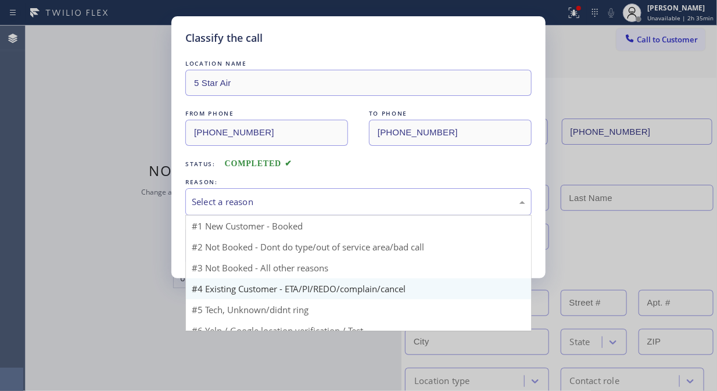
drag, startPoint x: 354, startPoint y: 204, endPoint x: 329, endPoint y: 278, distance: 78.1
click at [354, 204] on div "Select a reason" at bounding box center [358, 201] width 333 height 13
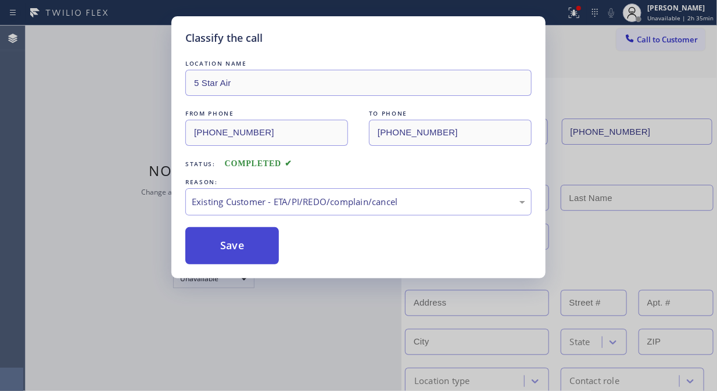
click at [246, 242] on button "Save" at bounding box center [231, 245] width 93 height 37
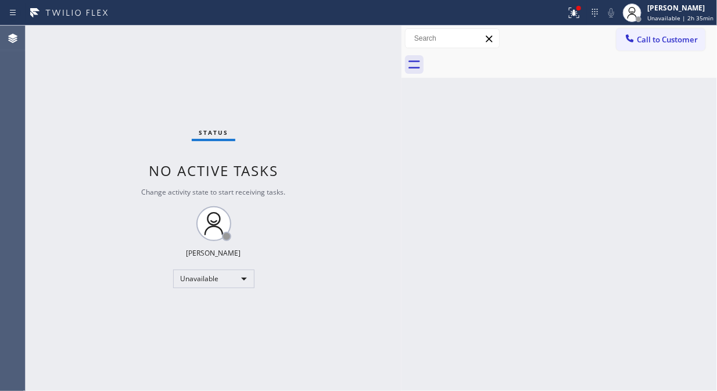
click at [671, 43] on span "Call to Customer" at bounding box center [666, 39] width 61 height 10
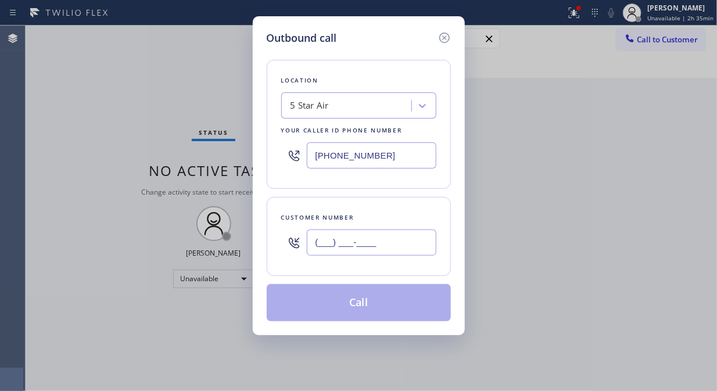
click at [311, 250] on input "(___) ___-____" at bounding box center [372, 242] width 130 height 26
paste input "323) 756-8878"
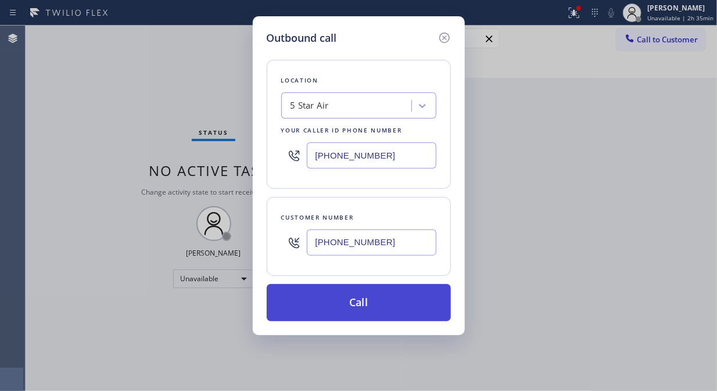
type input "[PHONE_NUMBER]"
click at [404, 310] on button "Call" at bounding box center [359, 302] width 184 height 37
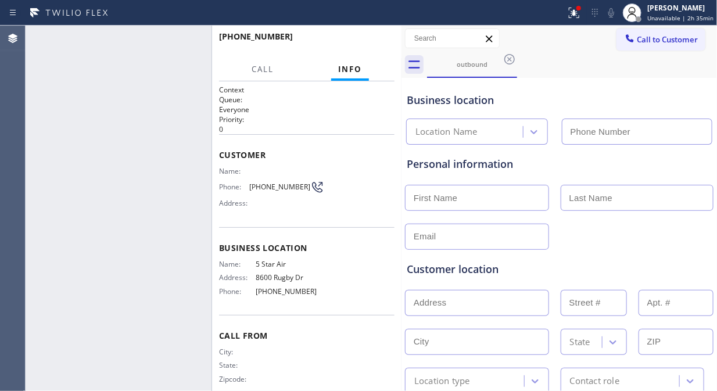
type input "[PHONE_NUMBER]"
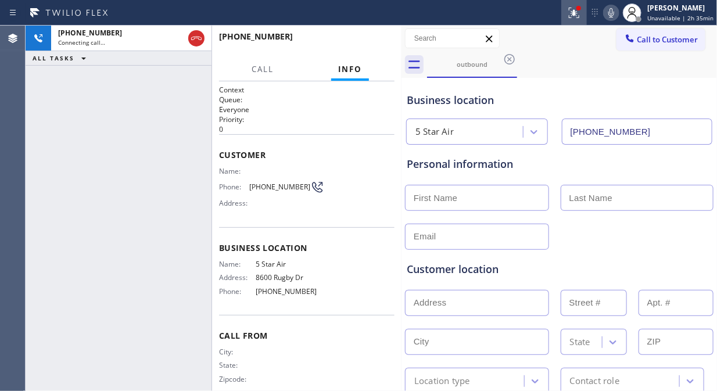
click at [579, 18] on icon at bounding box center [574, 13] width 14 height 14
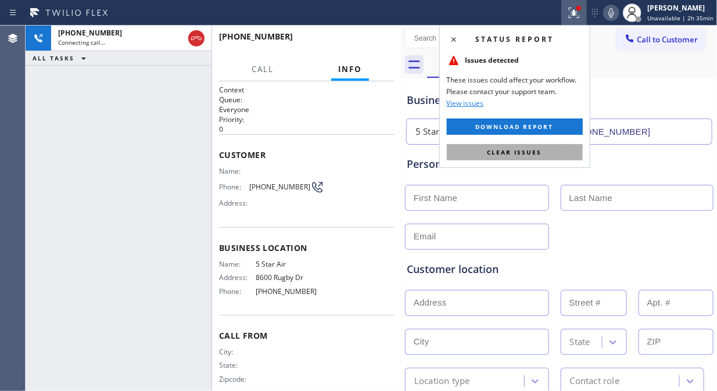
click at [532, 156] on span "Clear issues" at bounding box center [514, 152] width 55 height 8
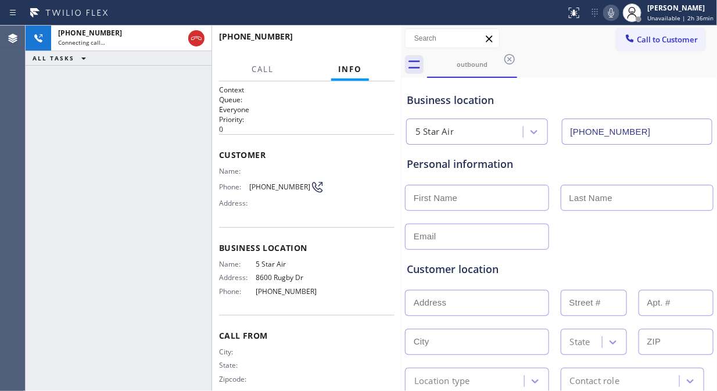
click at [611, 15] on icon at bounding box center [611, 13] width 14 height 14
click at [610, 16] on icon at bounding box center [611, 13] width 14 height 14
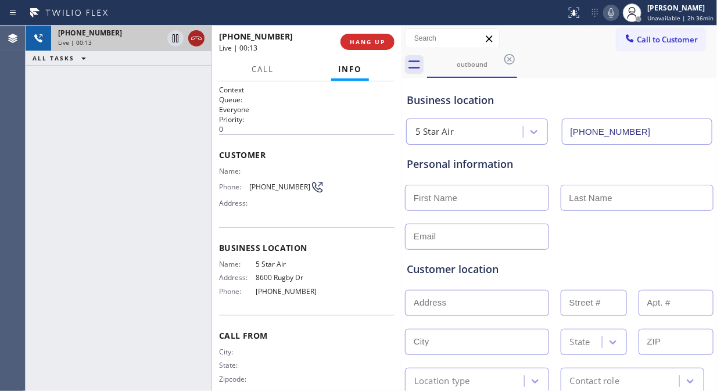
click at [199, 39] on icon at bounding box center [196, 38] width 10 height 3
click at [348, 37] on button "HANG UP" at bounding box center [367, 42] width 54 height 16
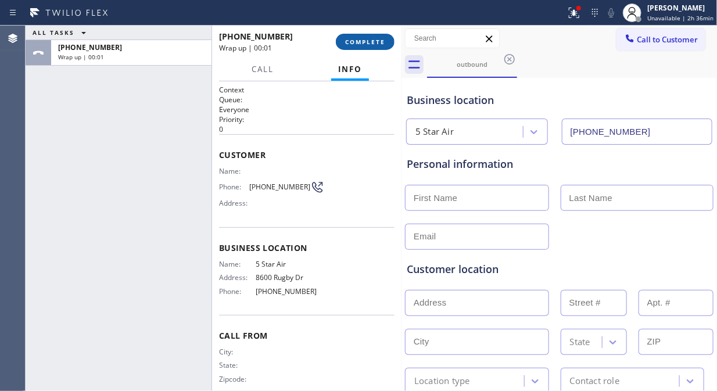
click at [366, 42] on span "COMPLETE" at bounding box center [365, 42] width 40 height 8
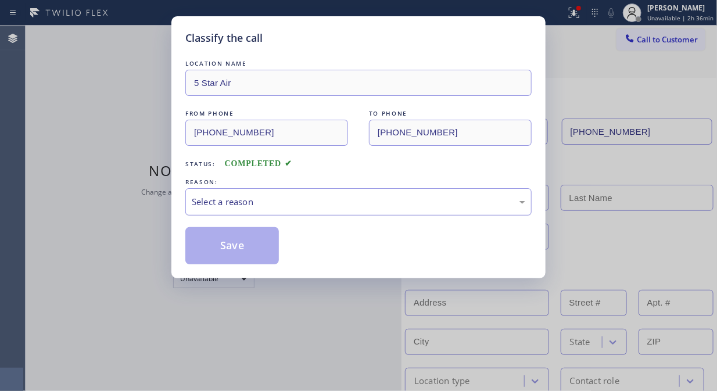
click at [366, 196] on div "Select a reason" at bounding box center [358, 201] width 333 height 13
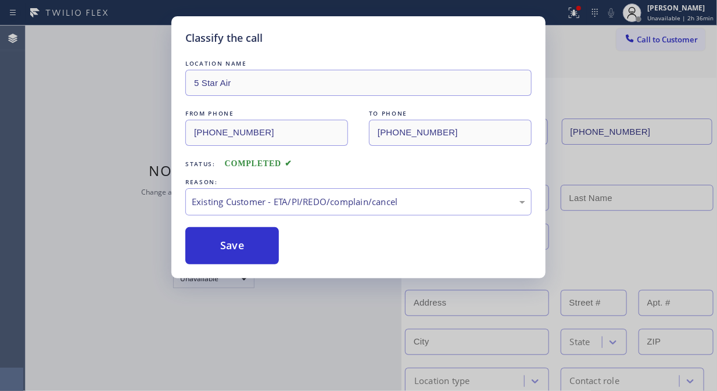
click at [260, 253] on button "Save" at bounding box center [231, 245] width 93 height 37
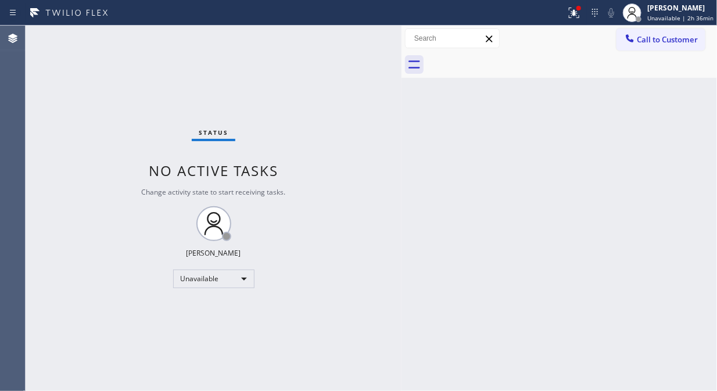
click at [664, 45] on button "Call to Customer" at bounding box center [660, 39] width 89 height 22
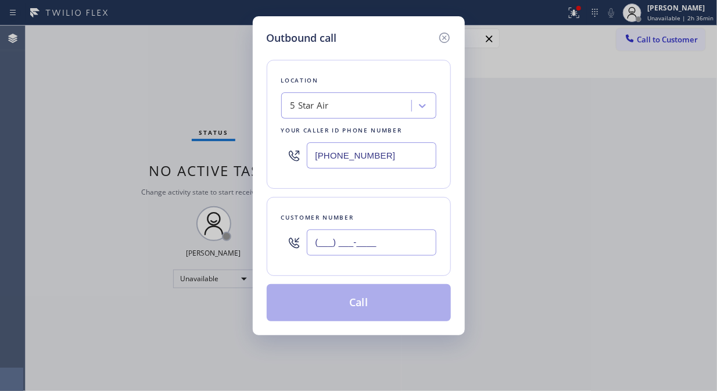
click at [409, 256] on input "(___) ___-____" at bounding box center [372, 242] width 130 height 26
paste input "562) 822-1800"
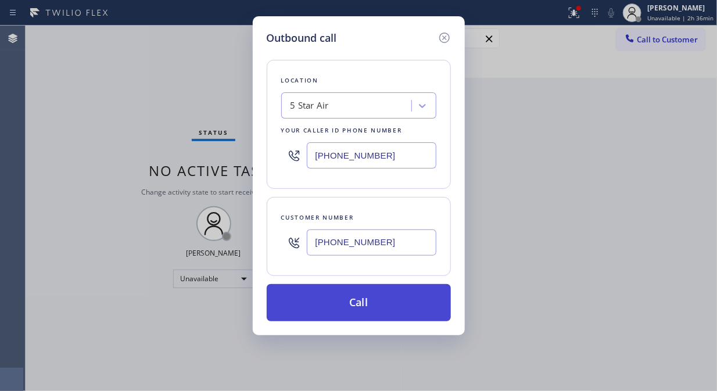
type input "[PHONE_NUMBER]"
click at [407, 308] on button "Call" at bounding box center [359, 302] width 184 height 37
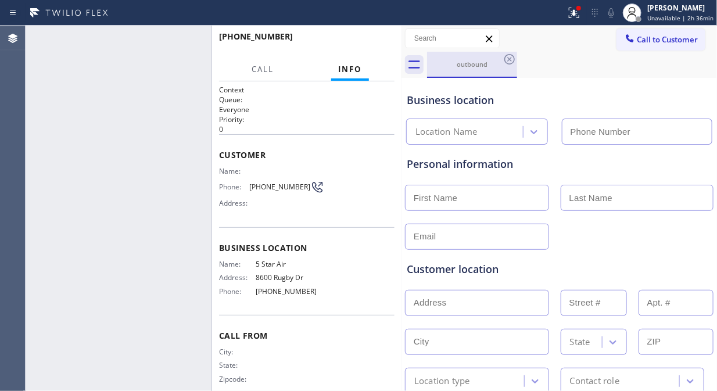
type input "[PHONE_NUMBER]"
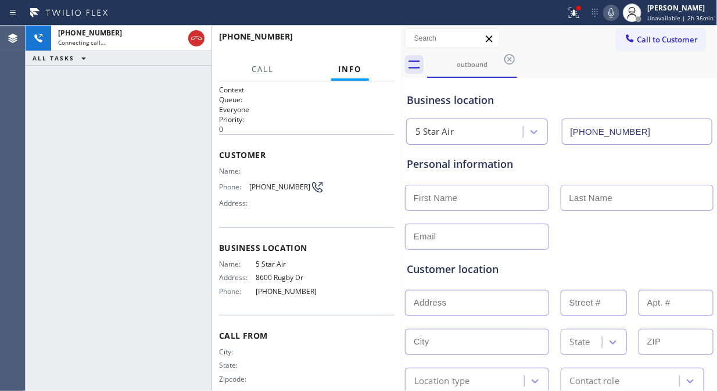
click at [574, 10] on icon at bounding box center [574, 13] width 14 height 14
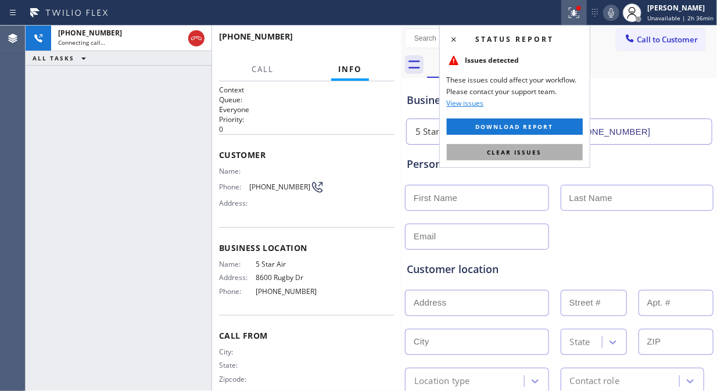
click at [531, 148] on span "Clear issues" at bounding box center [514, 152] width 55 height 8
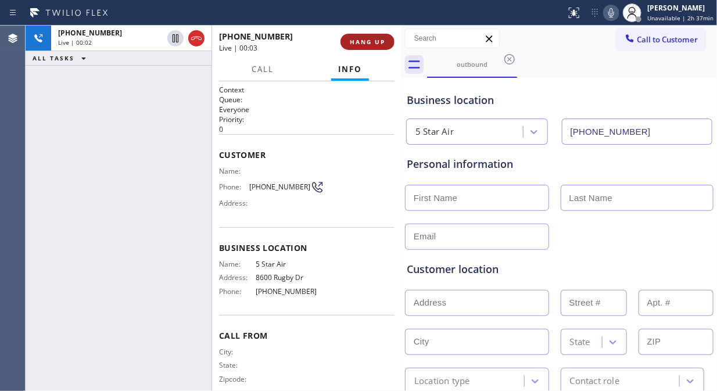
click at [380, 38] on span "HANG UP" at bounding box center [367, 42] width 35 height 8
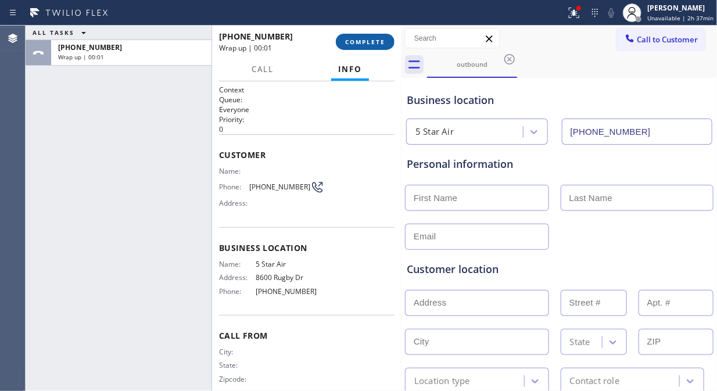
click at [373, 38] on span "COMPLETE" at bounding box center [365, 42] width 40 height 8
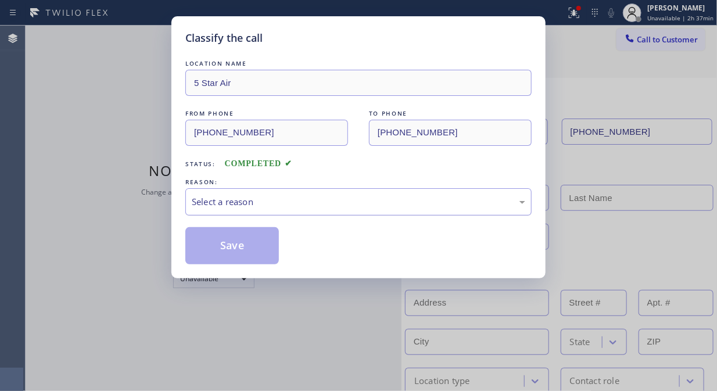
click at [357, 201] on div "Select a reason" at bounding box center [358, 201] width 333 height 13
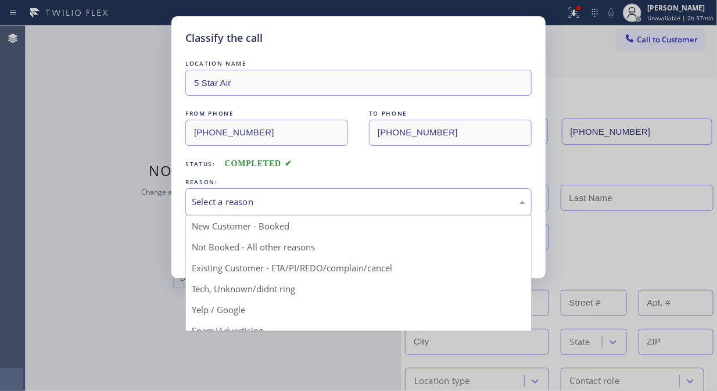
drag, startPoint x: 337, startPoint y: 246, endPoint x: 219, endPoint y: 236, distance: 118.3
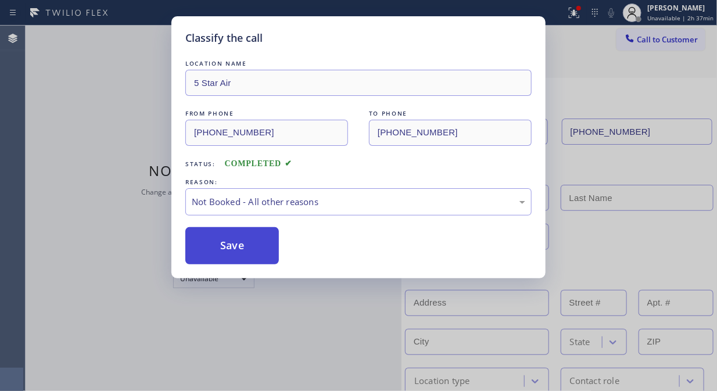
click at [219, 236] on button "Save" at bounding box center [231, 245] width 93 height 37
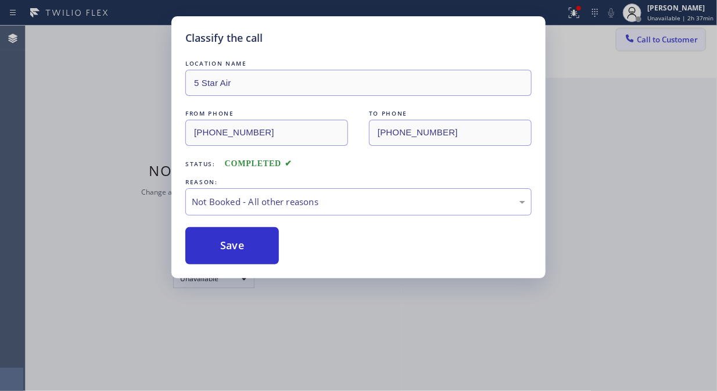
click at [662, 41] on span "Call to Customer" at bounding box center [666, 39] width 61 height 10
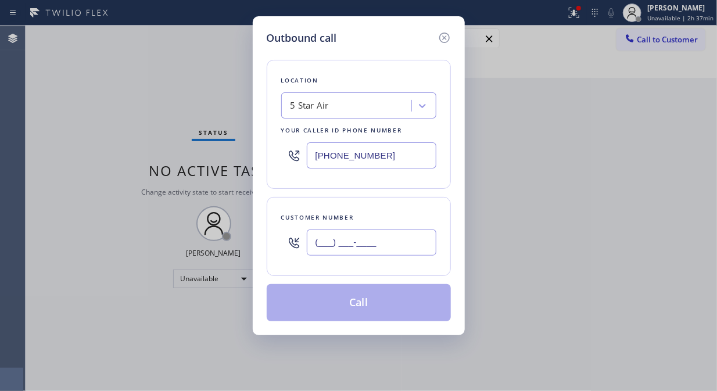
click at [390, 253] on input "(___) ___-____" at bounding box center [372, 242] width 130 height 26
paste input "626) 244-4723"
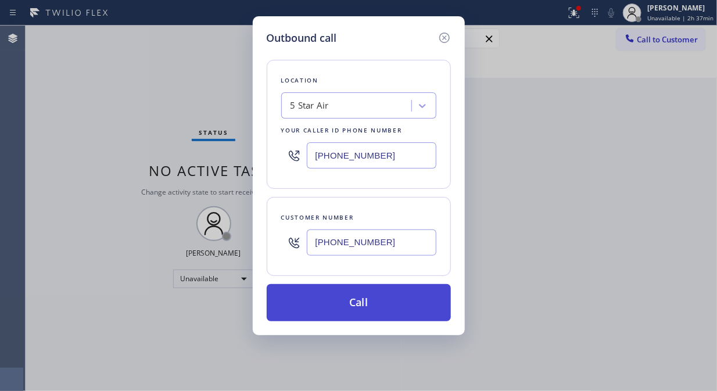
type input "[PHONE_NUMBER]"
click at [368, 305] on button "Call" at bounding box center [359, 302] width 184 height 37
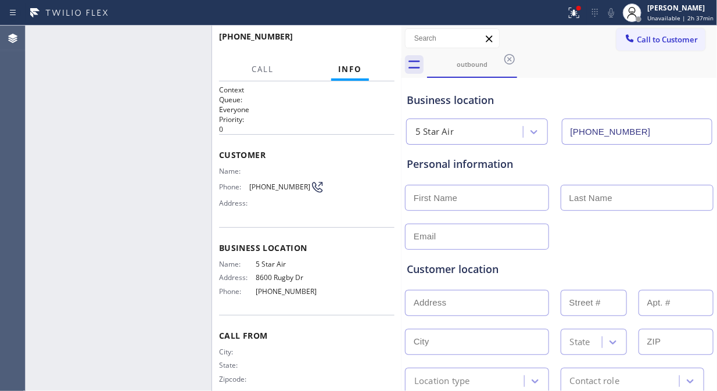
type input "[PHONE_NUMBER]"
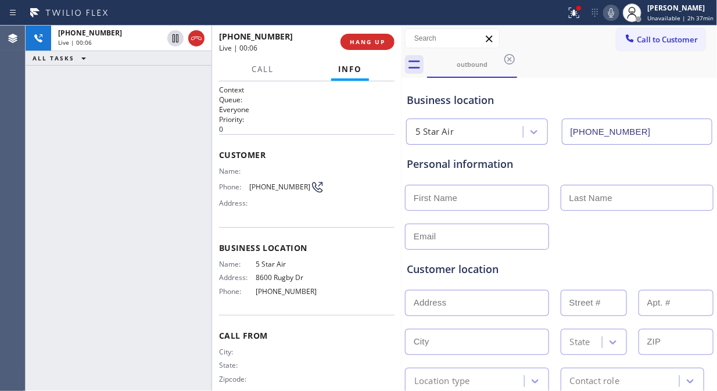
click at [125, 138] on div "[PHONE_NUMBER] Live | 00:06 ALL TASKS ALL TASKS ACTIVE TASKS TASKS IN WRAP UP" at bounding box center [119, 208] width 186 height 365
click at [366, 39] on span "HANG UP" at bounding box center [367, 42] width 35 height 8
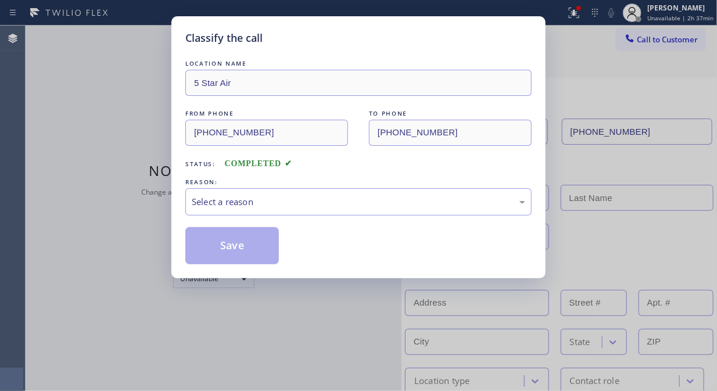
click at [365, 43] on div "Classify the call" at bounding box center [358, 38] width 346 height 16
click at [334, 192] on div "Select a reason" at bounding box center [358, 201] width 346 height 27
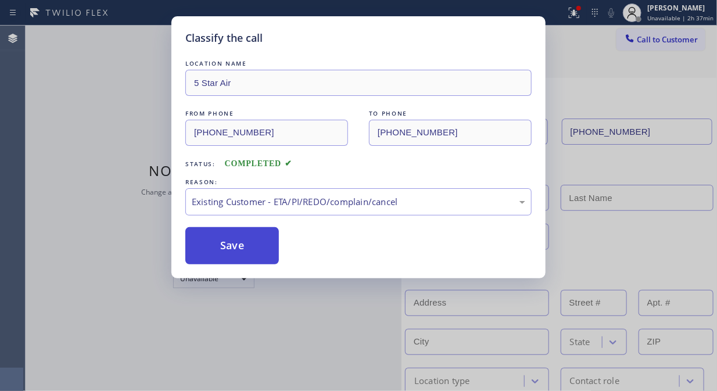
click at [231, 250] on button "Save" at bounding box center [231, 245] width 93 height 37
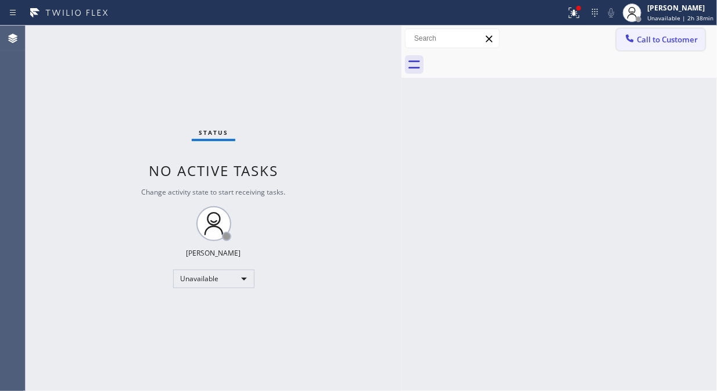
click at [636, 39] on span "Call to Customer" at bounding box center [666, 39] width 61 height 10
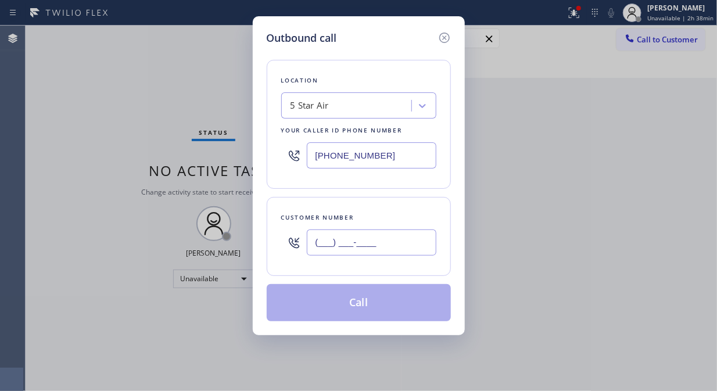
click at [344, 240] on input "(___) ___-____" at bounding box center [372, 242] width 130 height 26
paste input "323) 521-9353"
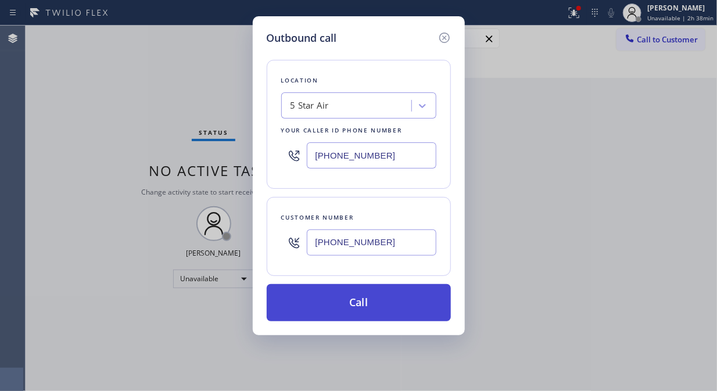
type input "[PHONE_NUMBER]"
click at [411, 310] on button "Call" at bounding box center [359, 302] width 184 height 37
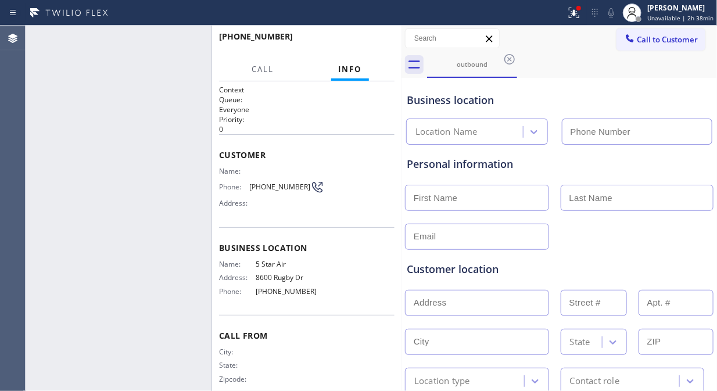
type input "[PHONE_NUMBER]"
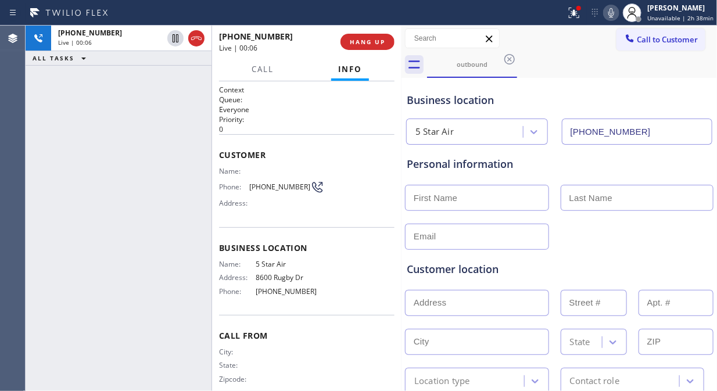
click at [334, 38] on div "[PHONE_NUMBER] Live | 00:06" at bounding box center [279, 42] width 121 height 30
click at [365, 43] on span "HANG UP" at bounding box center [367, 42] width 35 height 8
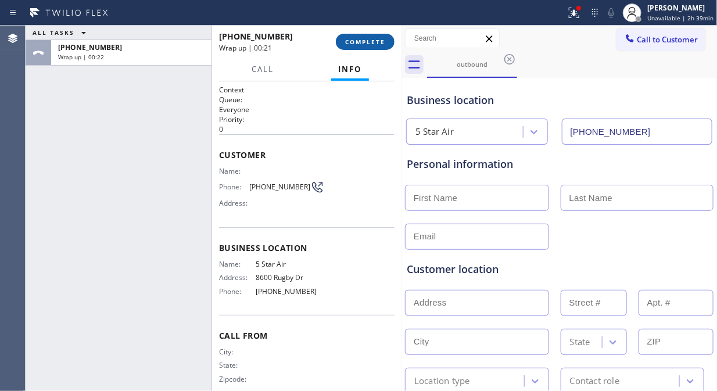
click at [358, 41] on span "COMPLETE" at bounding box center [365, 42] width 40 height 8
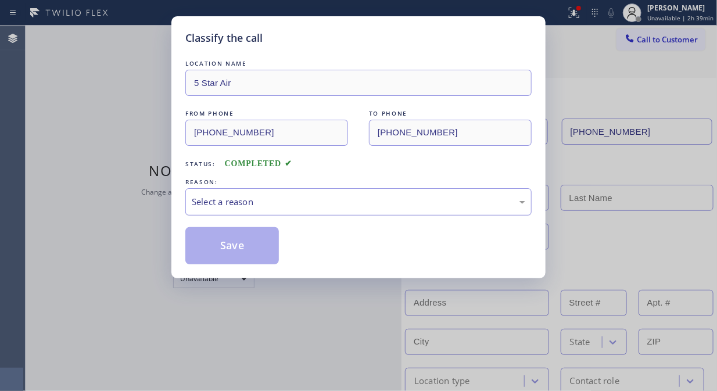
click at [321, 200] on div "Select a reason" at bounding box center [358, 201] width 333 height 13
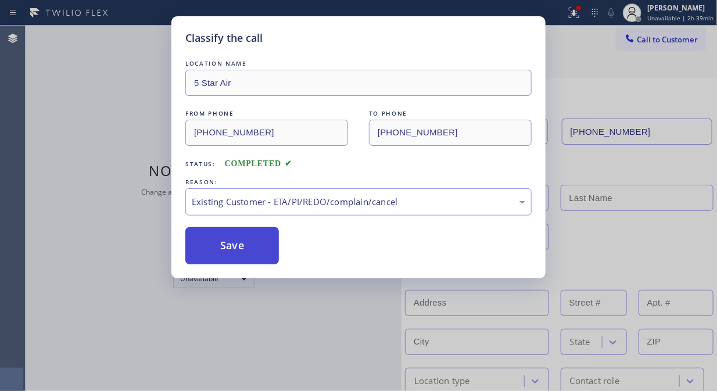
click at [226, 247] on button "Save" at bounding box center [231, 245] width 93 height 37
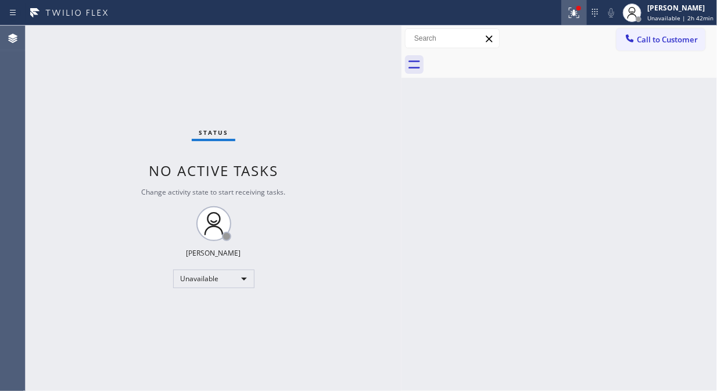
click at [573, 17] on icon at bounding box center [574, 13] width 10 height 10
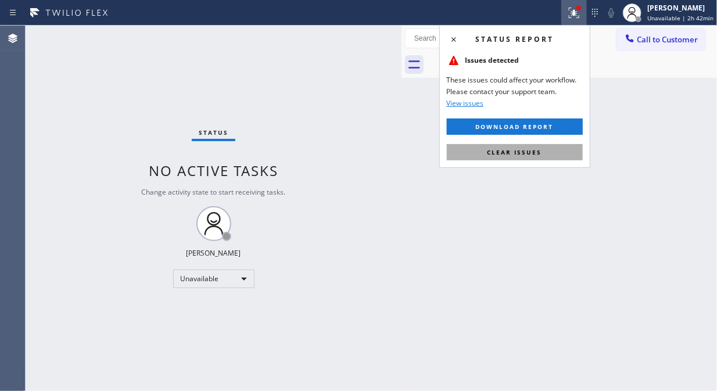
click at [524, 152] on span "Clear issues" at bounding box center [514, 152] width 55 height 8
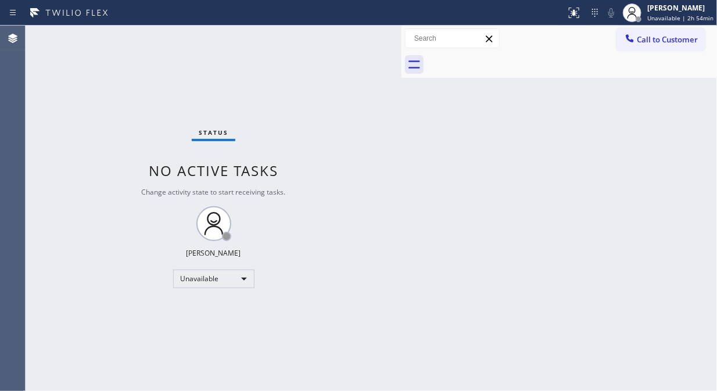
click at [117, 190] on div "Status No active tasks Change activity state to start receiving tasks. [PERSON_…" at bounding box center [214, 208] width 376 height 365
click at [49, 259] on div "Status No active tasks Change activity state to start receiving tasks. [PERSON_…" at bounding box center [214, 208] width 376 height 365
